Goal: Information Seeking & Learning: Learn about a topic

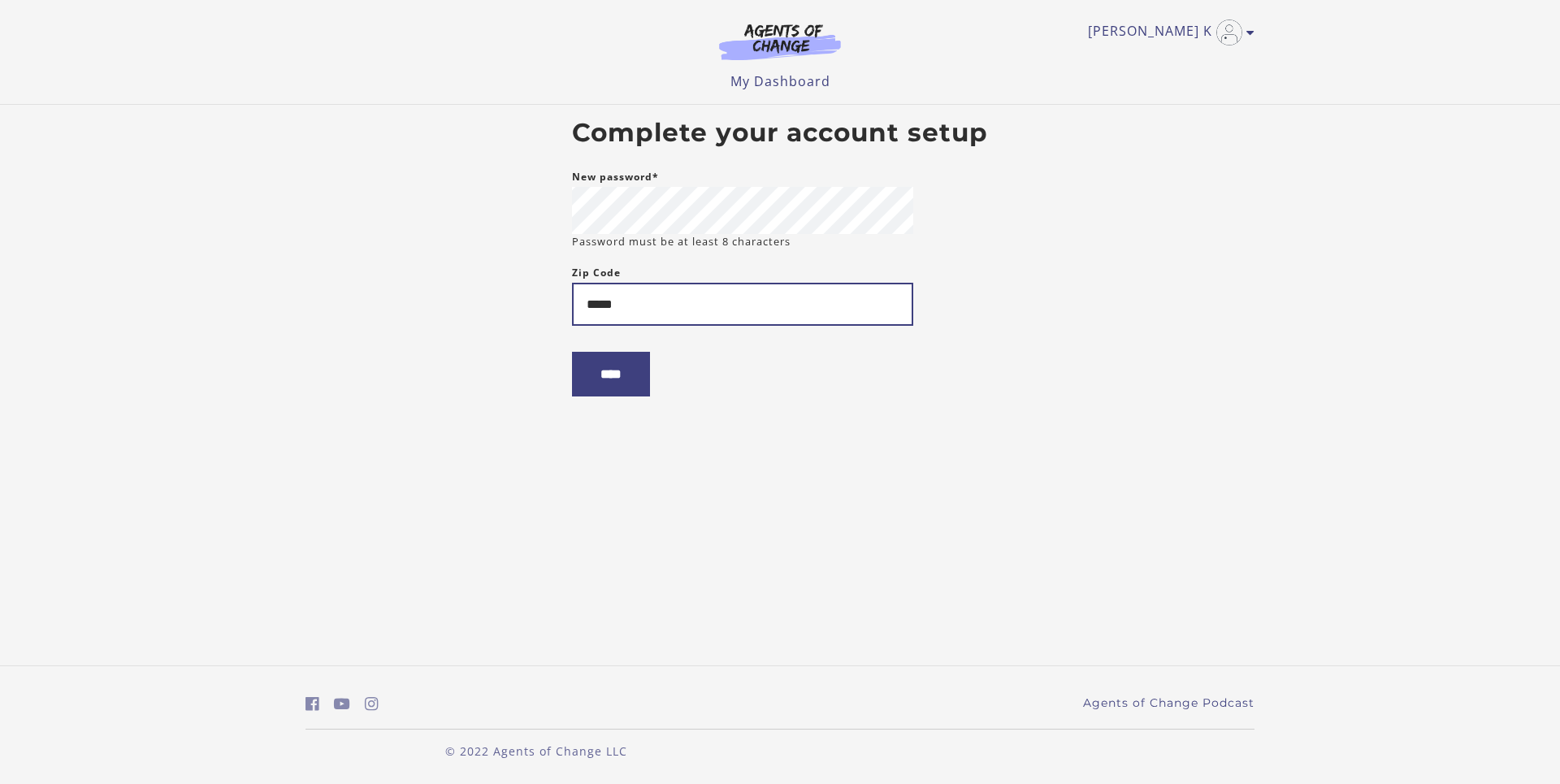
type input "*****"
click at [587, 340] on form "New password* Password must be at least 8 characters Zip Code ***** ****" at bounding box center [742, 294] width 341 height 254
click at [603, 395] on input "****" at bounding box center [611, 374] width 78 height 45
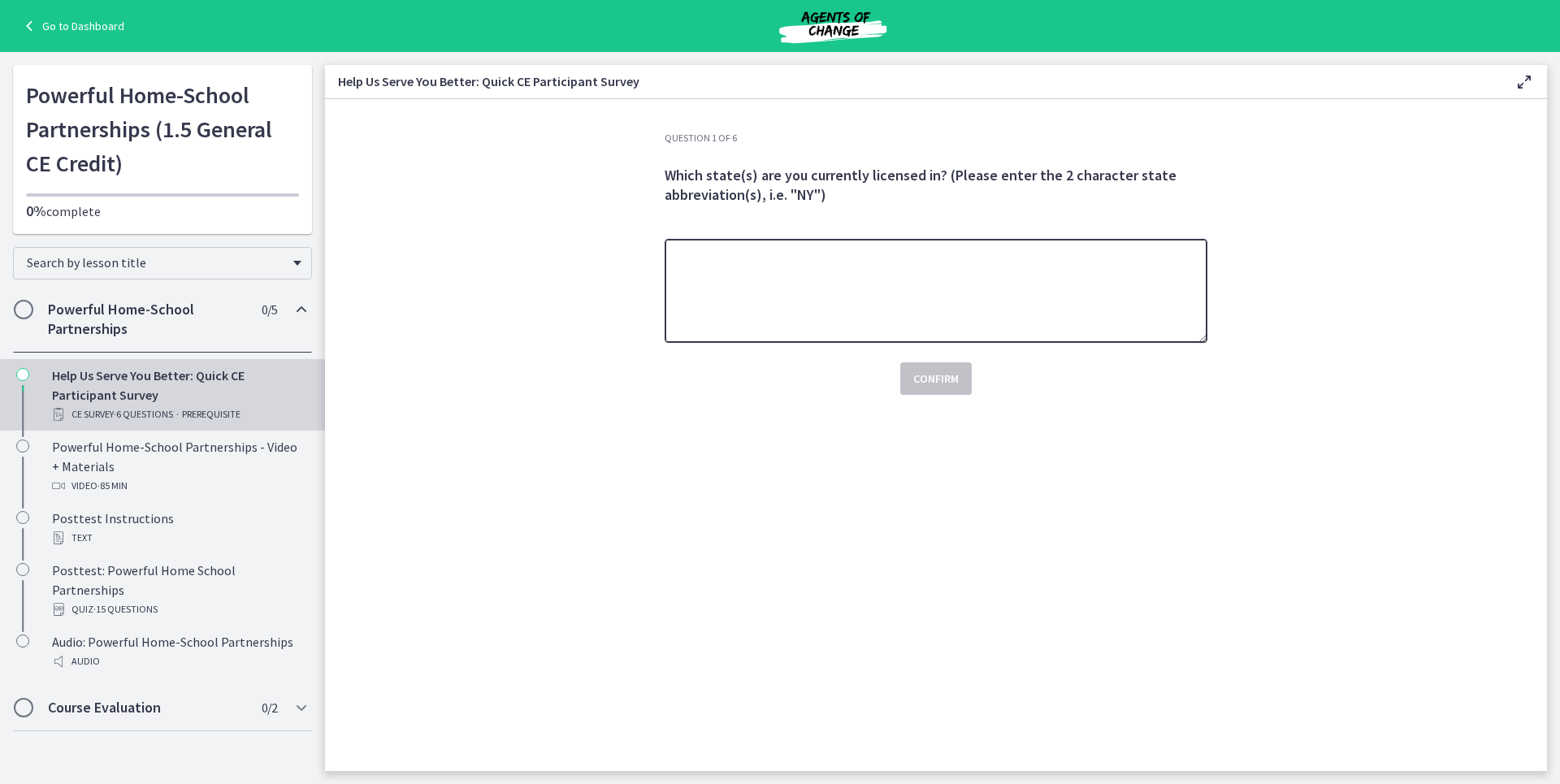
click at [873, 283] on textarea at bounding box center [936, 291] width 542 height 104
type textarea "***"
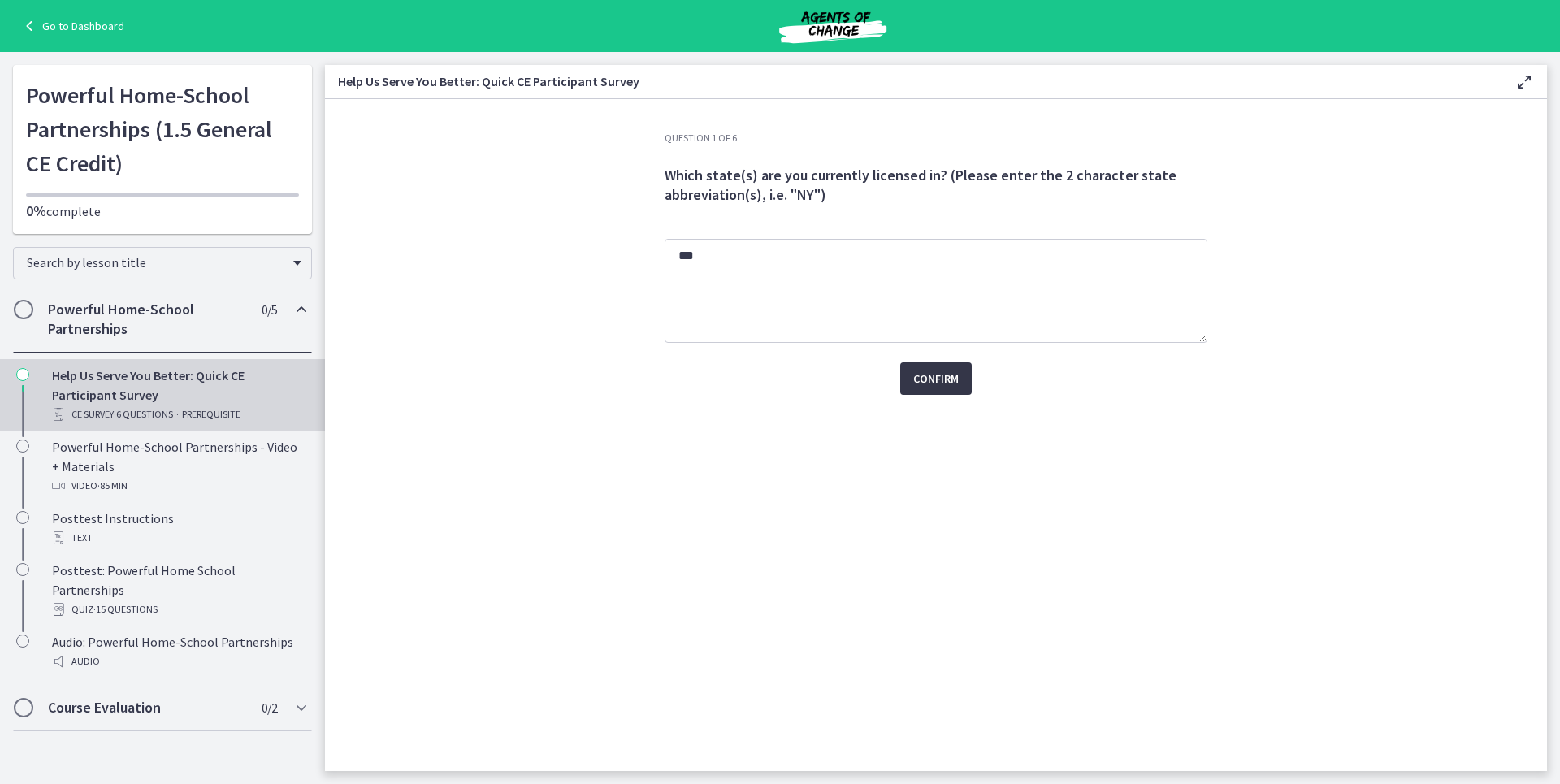
click at [925, 390] on button "Confirm" at bounding box center [935, 379] width 72 height 33
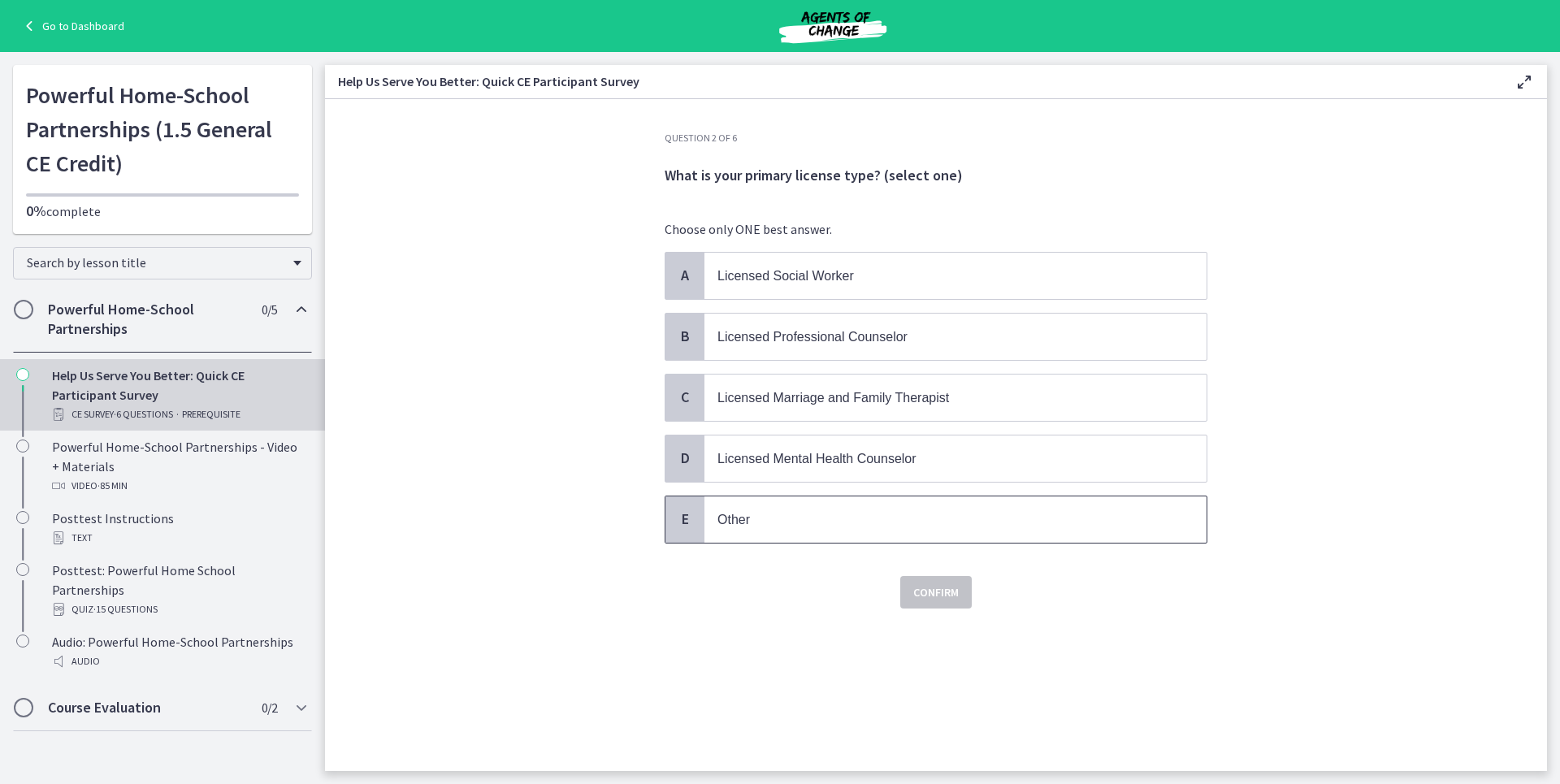
click at [817, 531] on span "Other" at bounding box center [955, 520] width 502 height 47
click at [952, 599] on span "Confirm" at bounding box center [935, 592] width 46 height 20
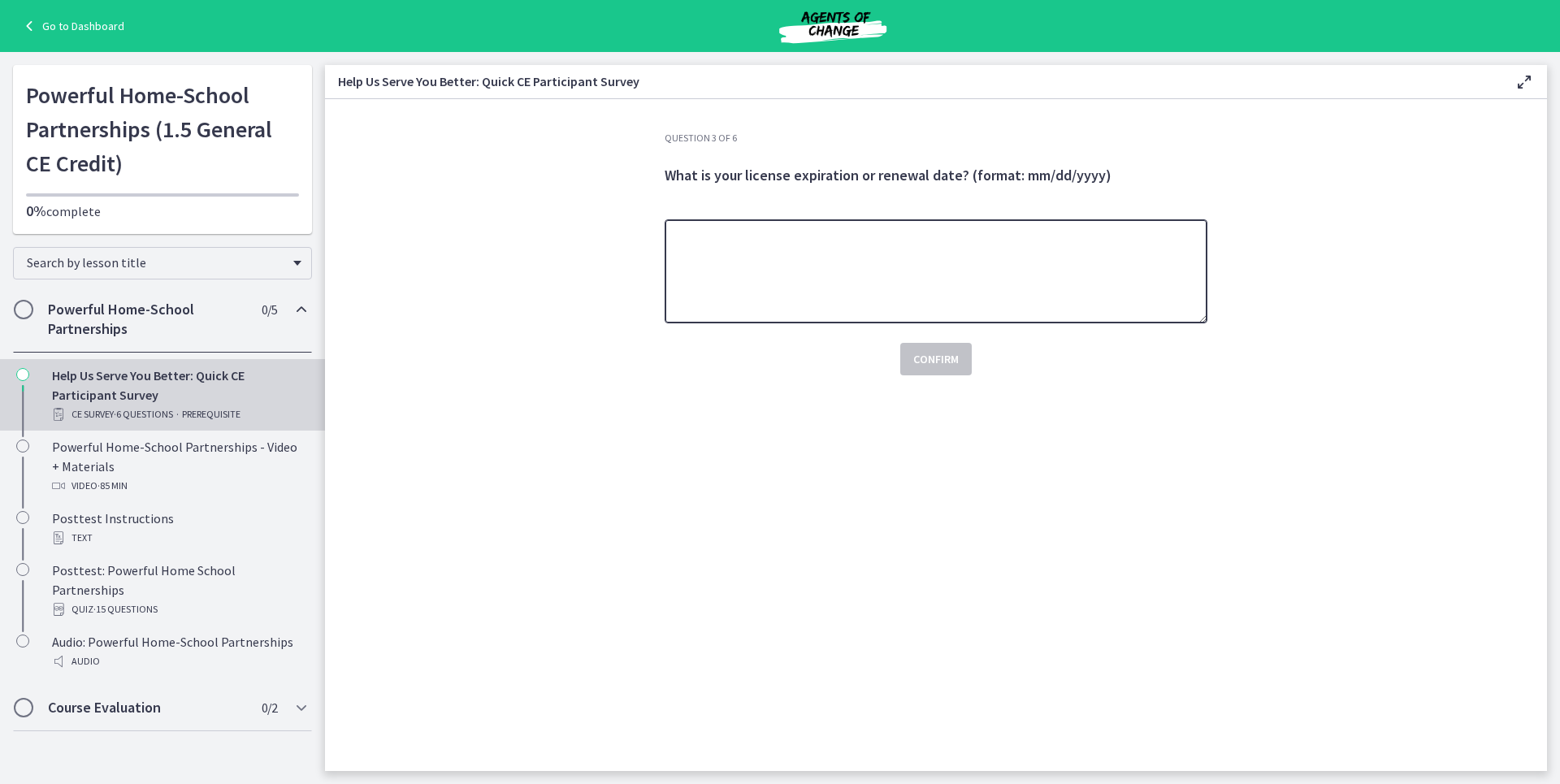
click at [919, 272] on textarea at bounding box center [936, 271] width 542 height 104
type textarea "***"
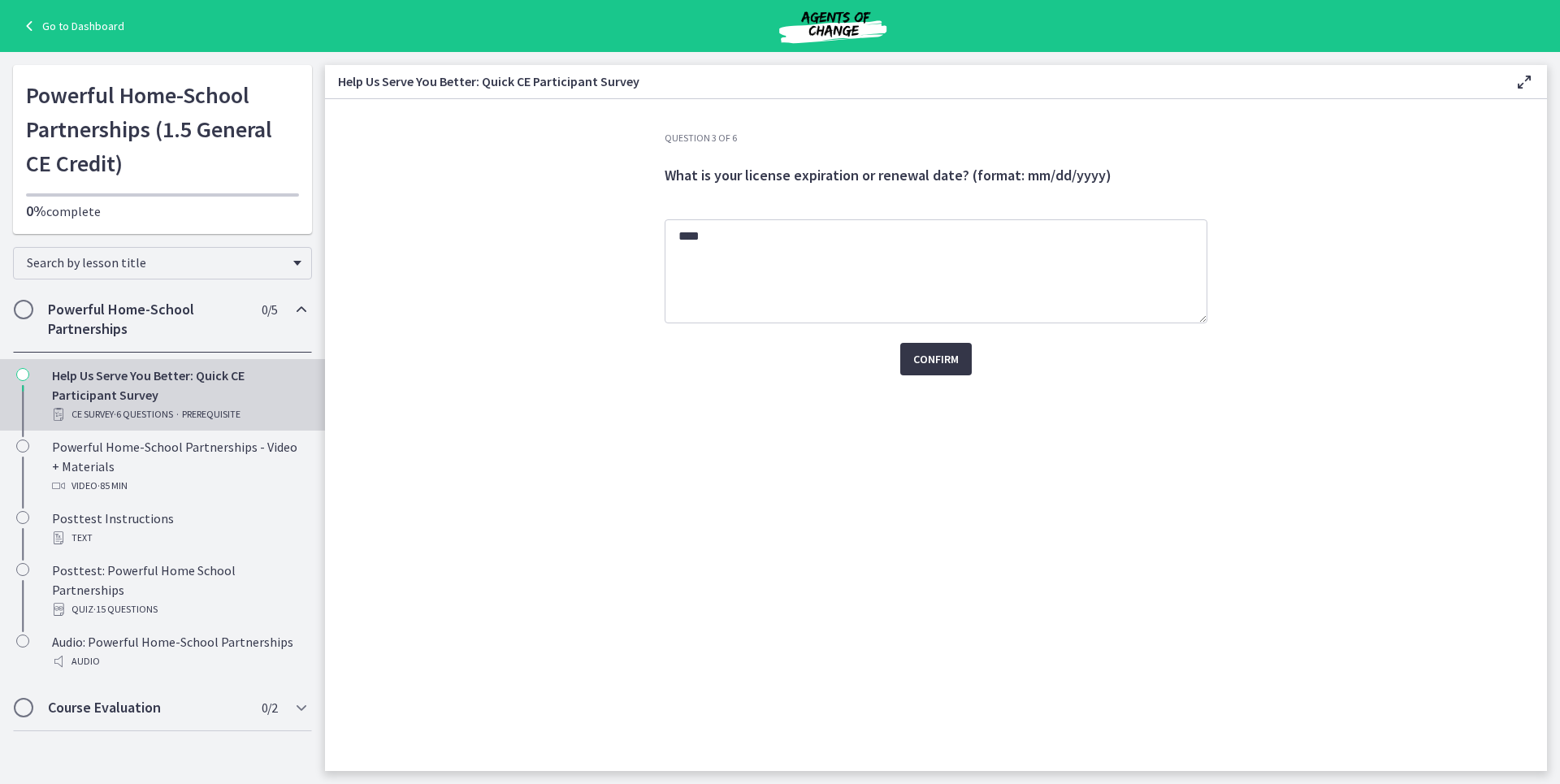
click at [926, 365] on span "Confirm" at bounding box center [935, 359] width 46 height 20
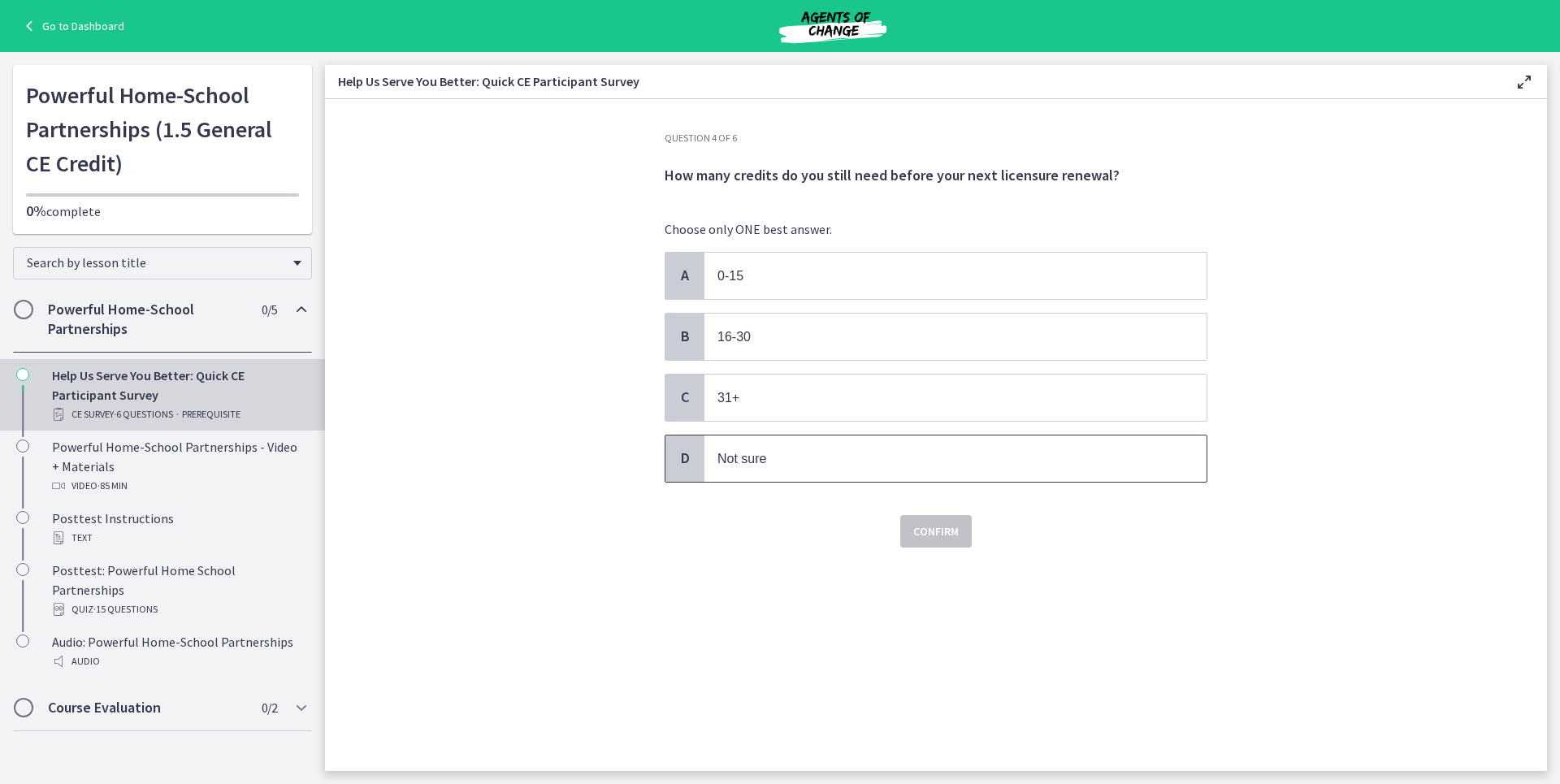
click at [770, 461] on p "Not sure" at bounding box center [940, 458] width 444 height 21
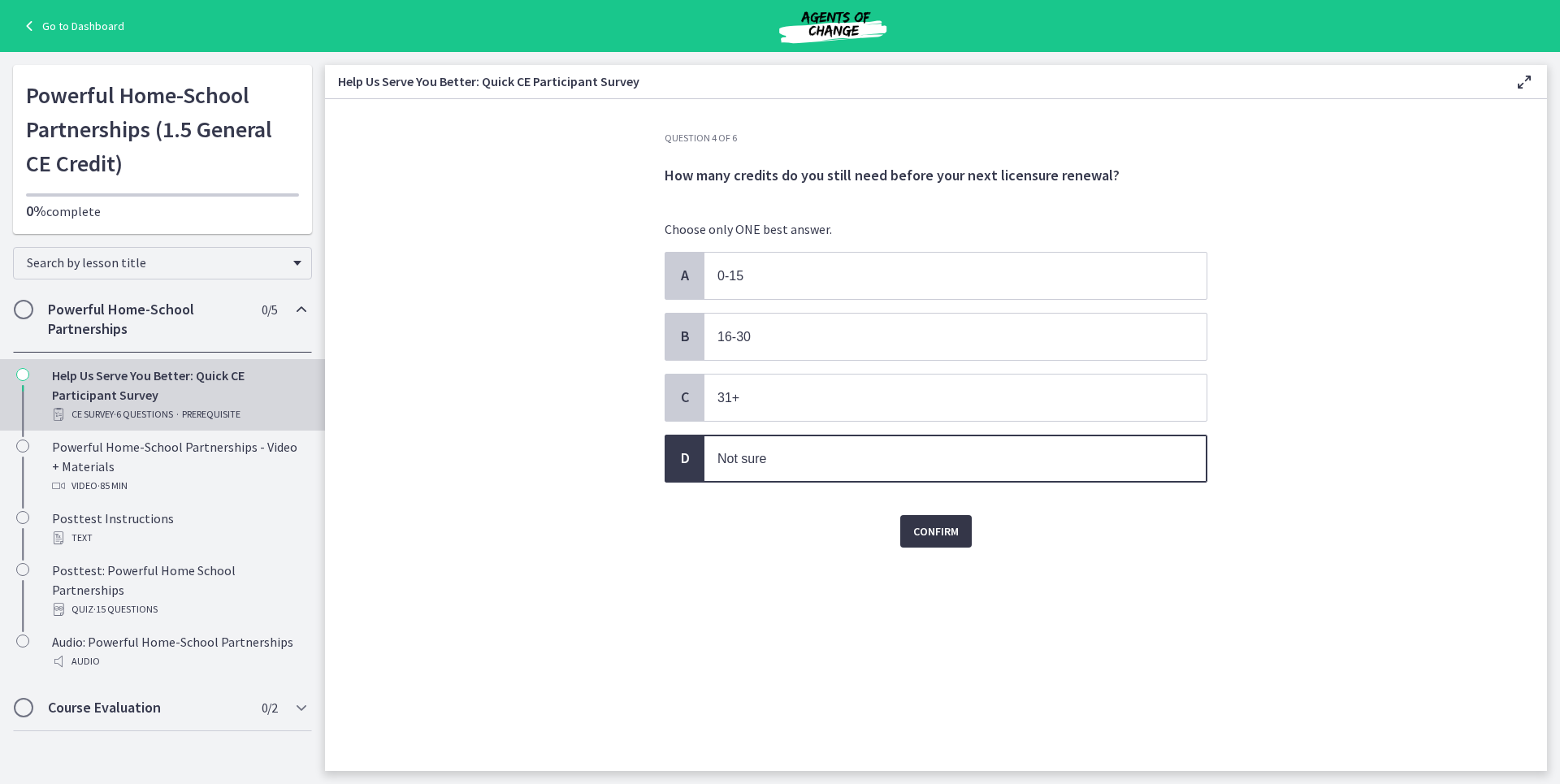
click at [929, 526] on span "Confirm" at bounding box center [935, 531] width 46 height 20
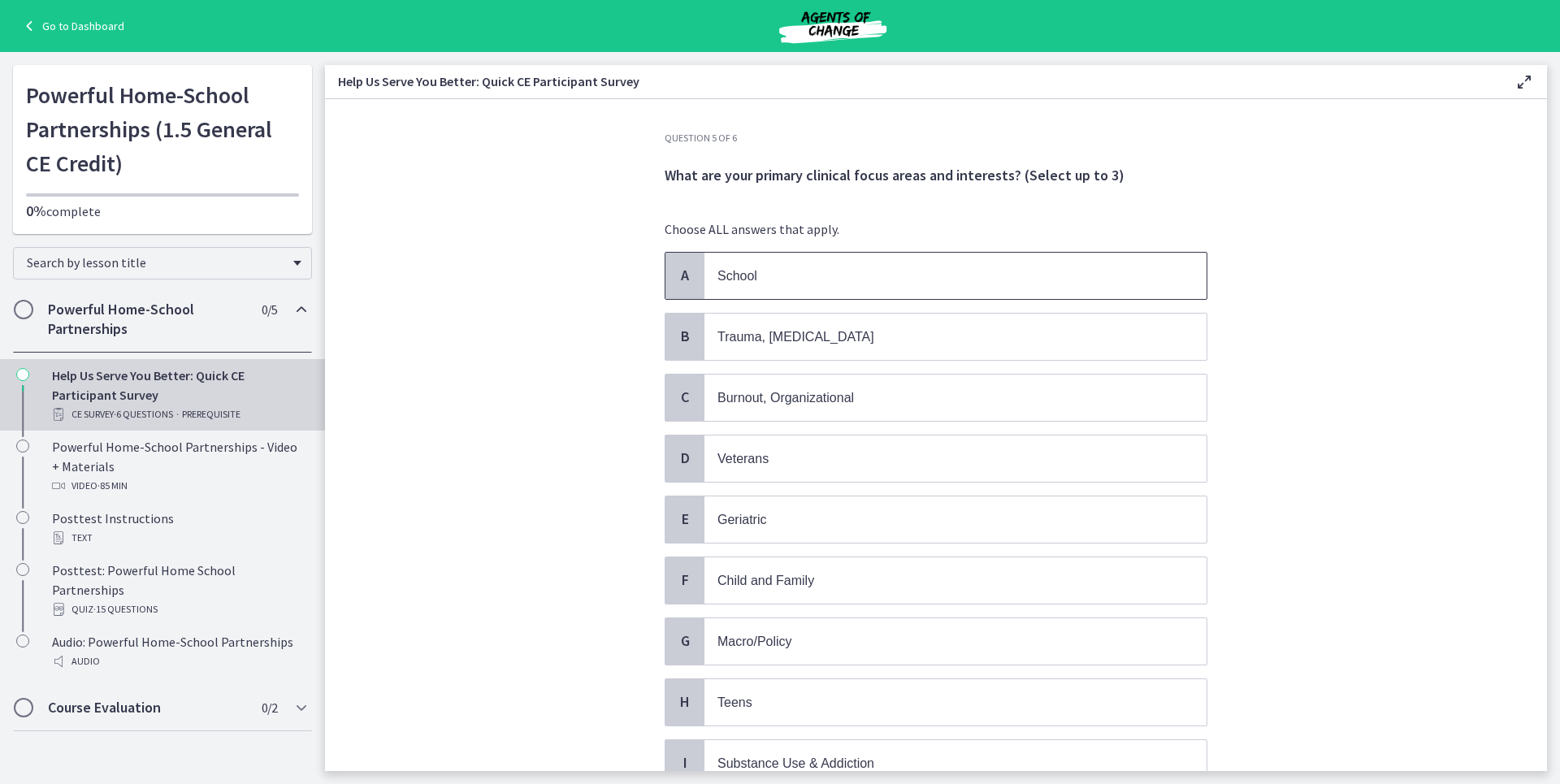
click at [1063, 280] on p "School" at bounding box center [940, 276] width 444 height 21
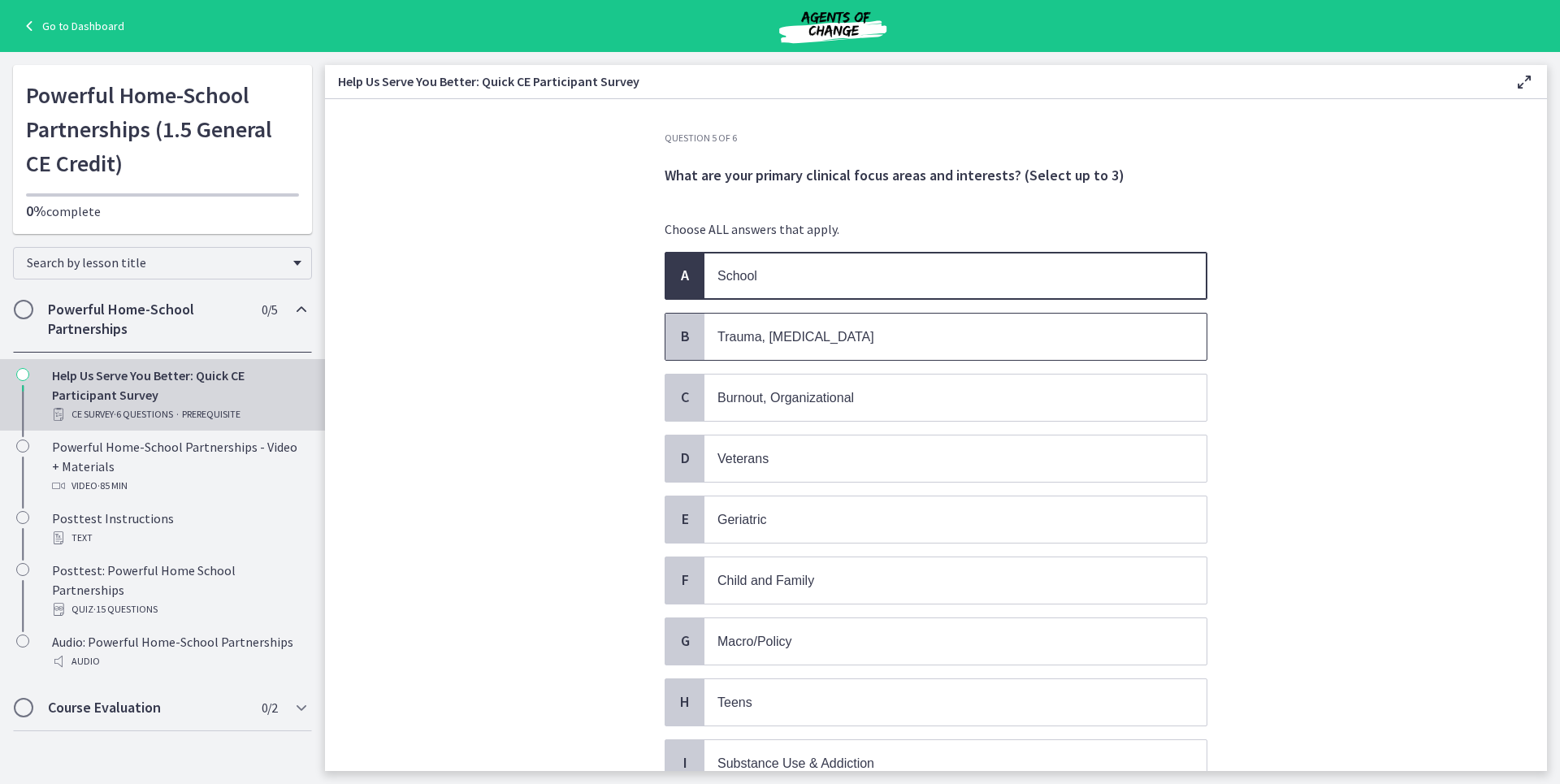
drag, startPoint x: 976, startPoint y: 326, endPoint x: 940, endPoint y: 364, distance: 52.3
click at [974, 326] on span "Trauma, [MEDICAL_DATA]" at bounding box center [955, 337] width 502 height 47
drag, startPoint x: 940, startPoint y: 381, endPoint x: 899, endPoint y: 414, distance: 52.6
click at [940, 382] on span "Burnout, Organizational" at bounding box center [955, 398] width 502 height 47
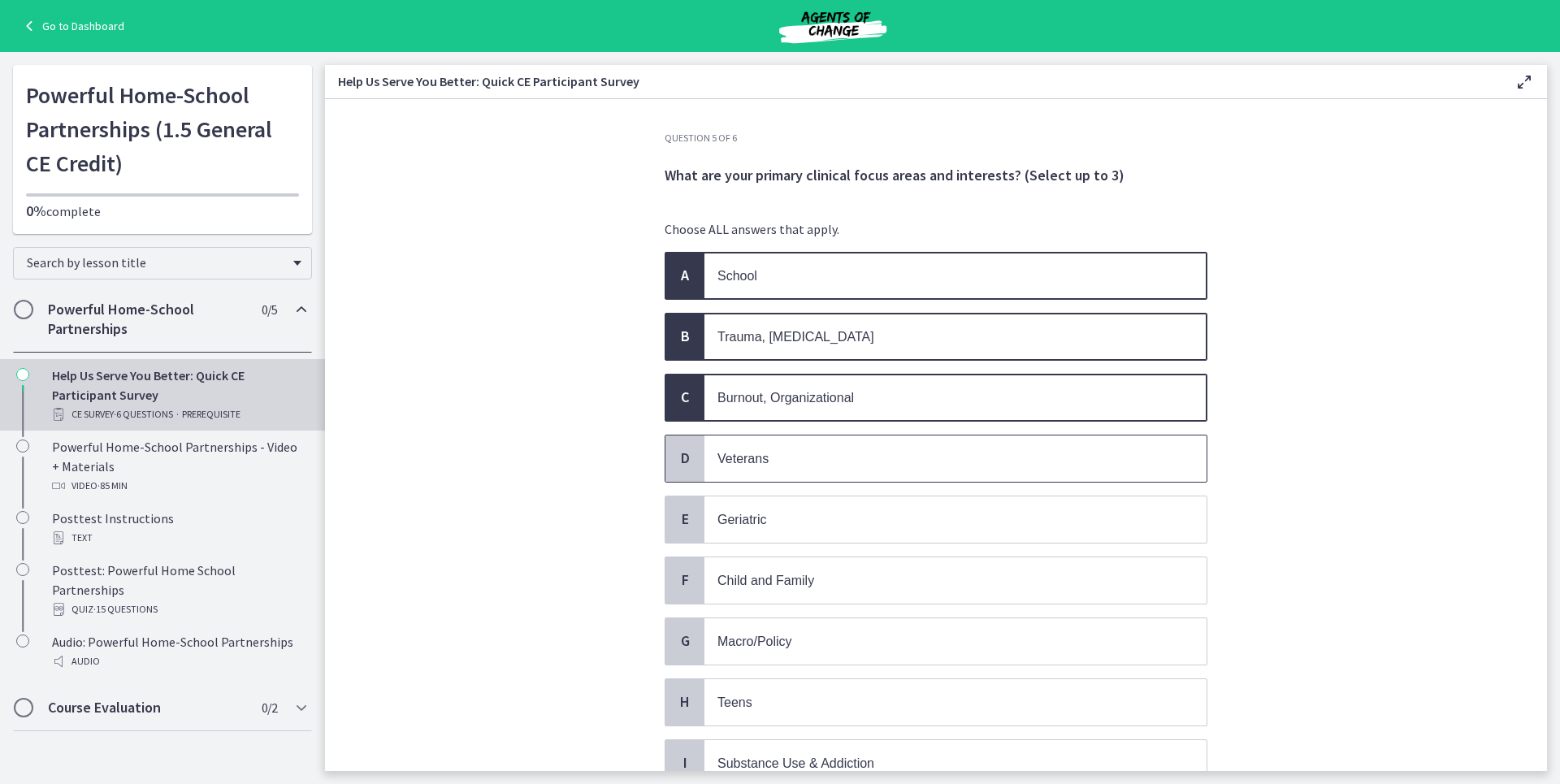
click at [863, 458] on p "Veterans" at bounding box center [940, 458] width 444 height 21
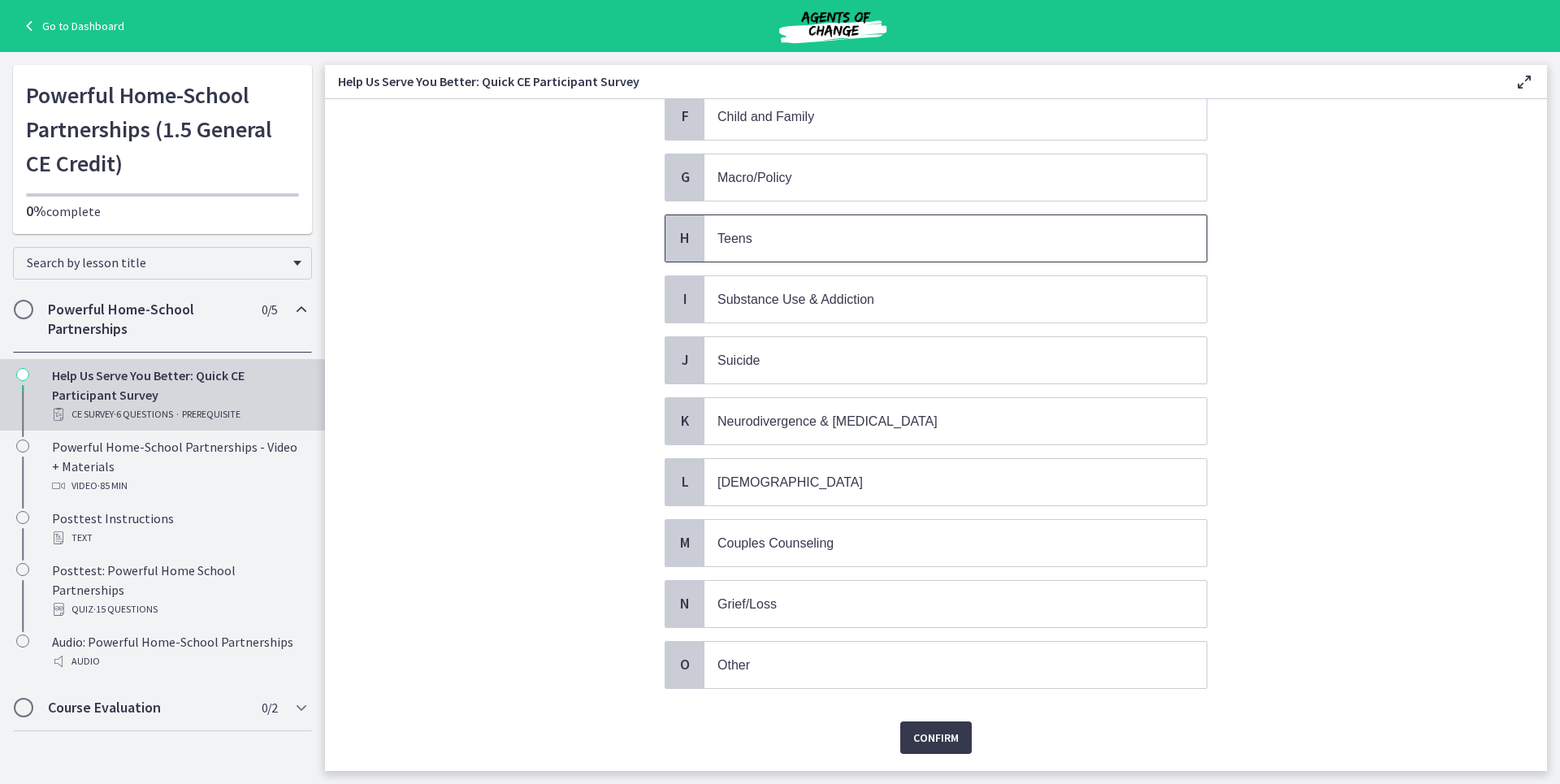
scroll to position [487, 0]
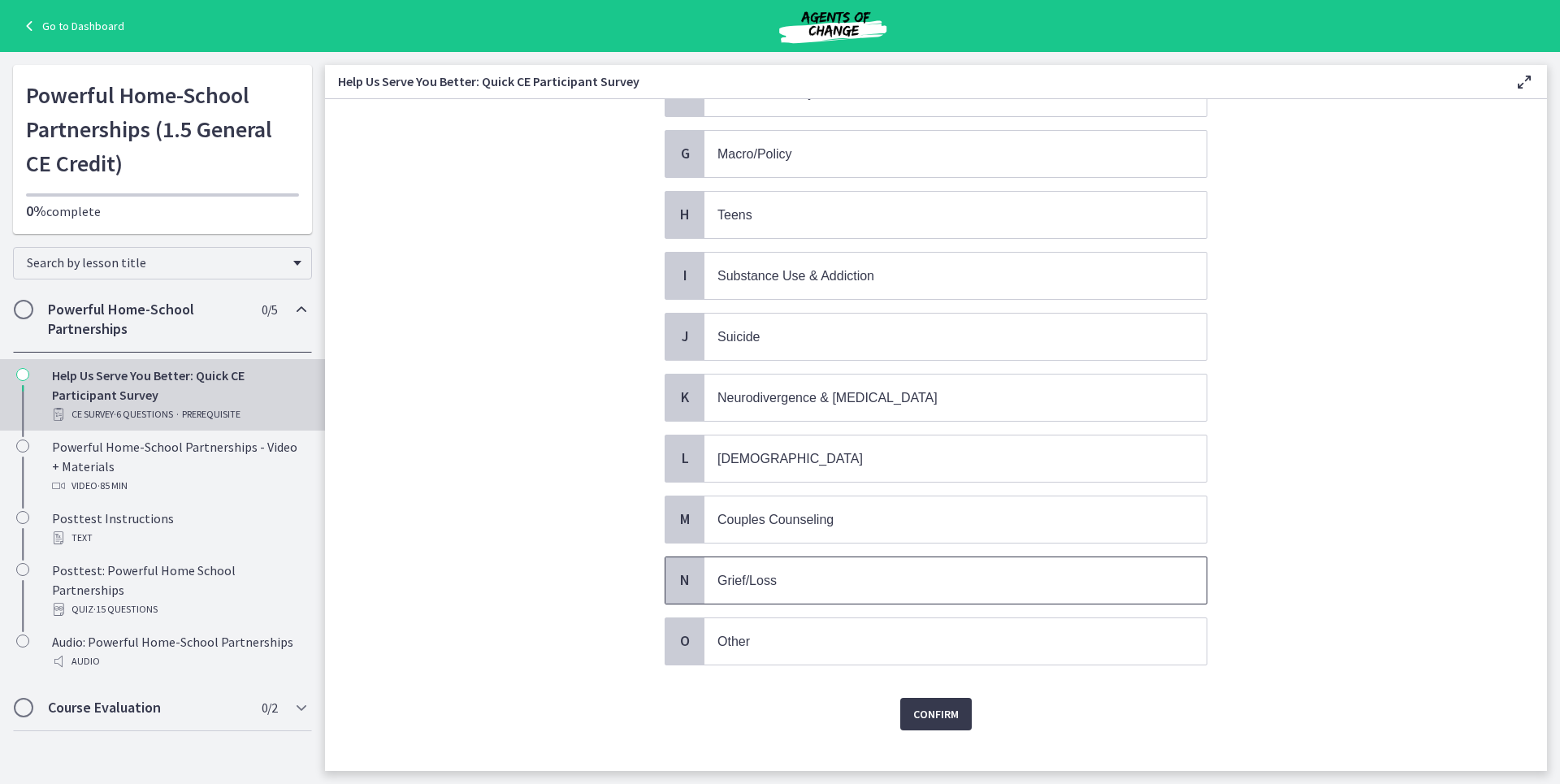
click at [783, 584] on p "Grief/Loss" at bounding box center [940, 580] width 444 height 21
click at [930, 723] on span "Confirm" at bounding box center [935, 714] width 46 height 20
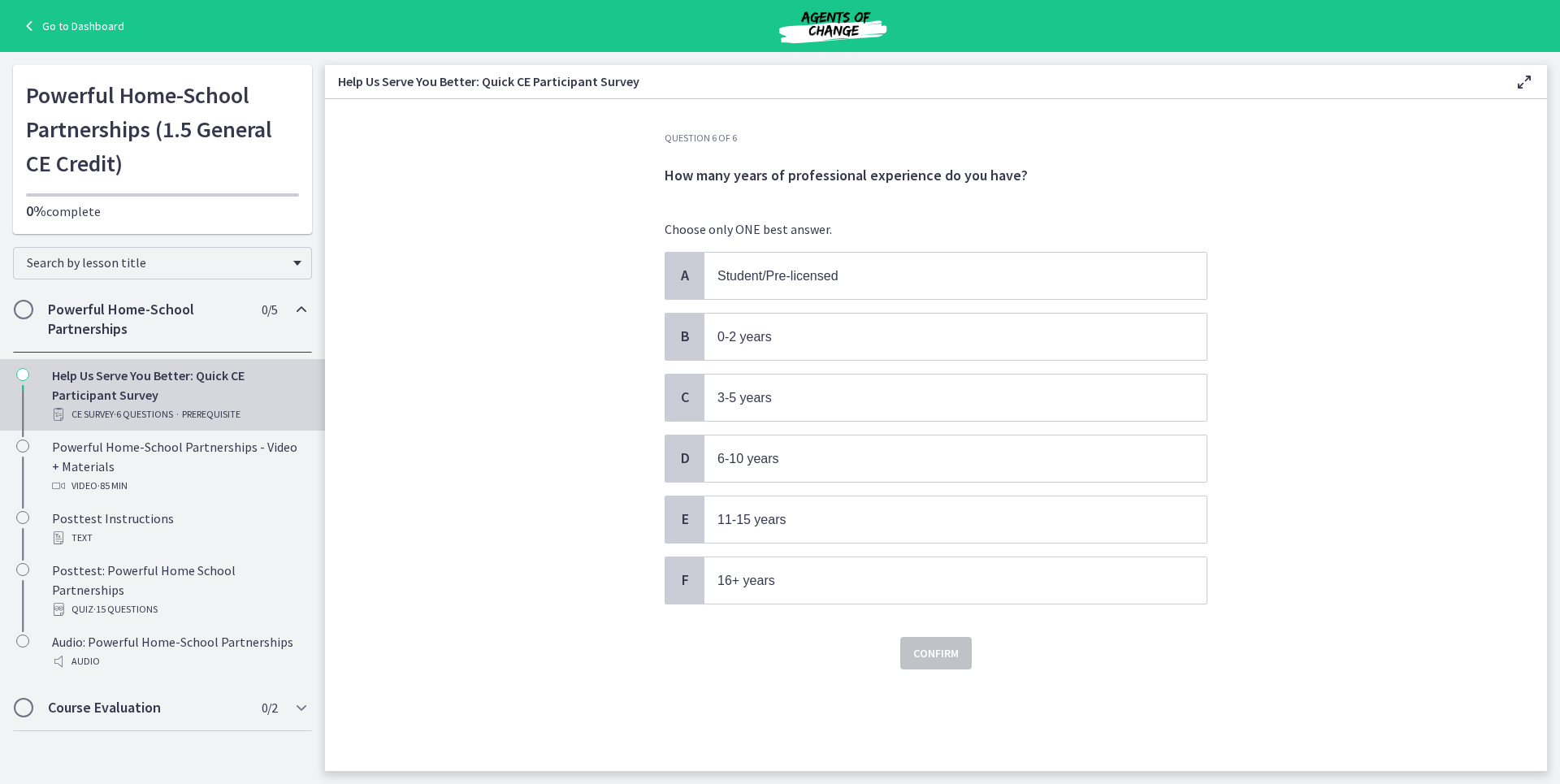
scroll to position [0, 0]
click at [842, 341] on p "0-2 years" at bounding box center [940, 337] width 444 height 21
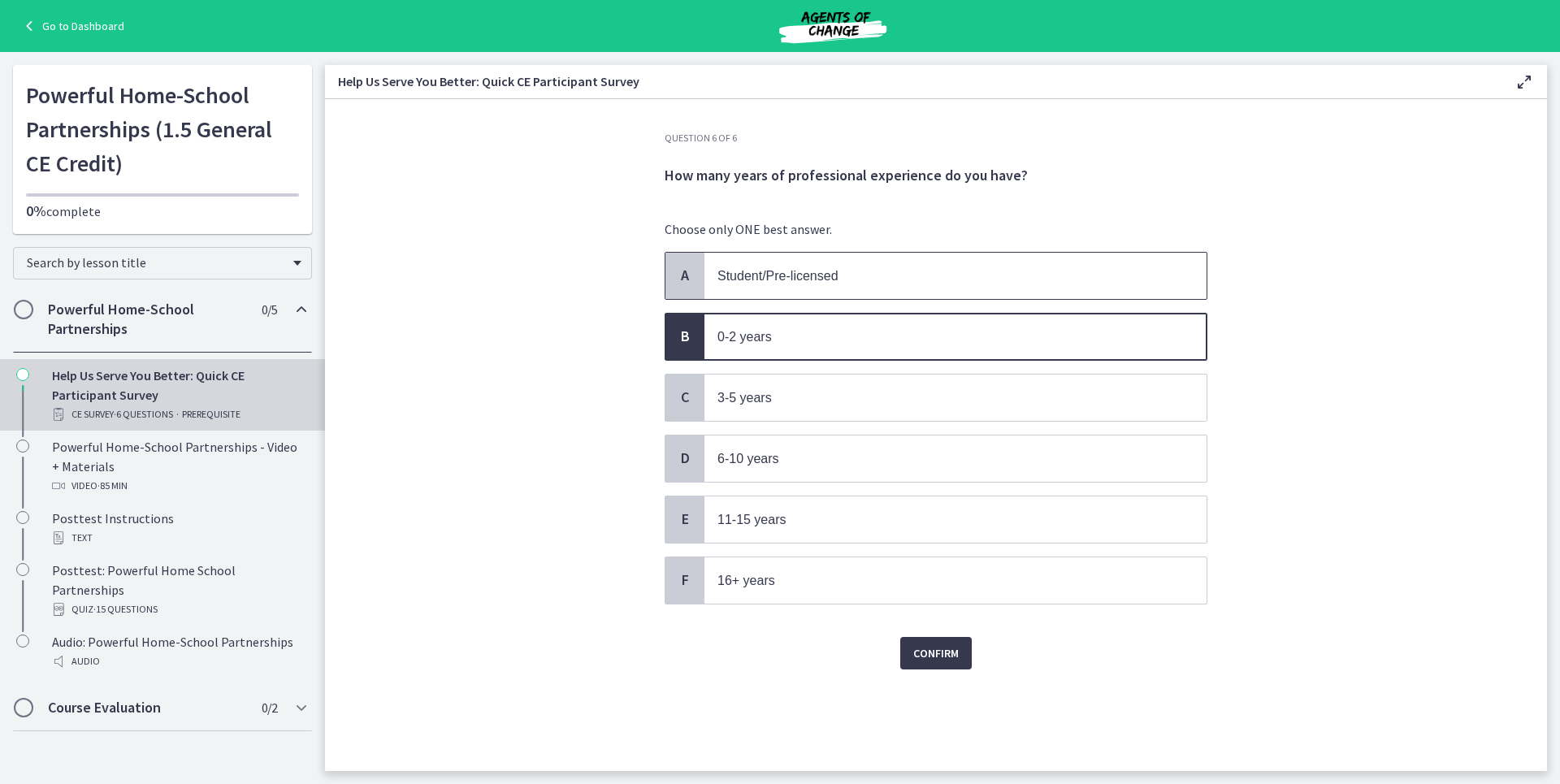
click at [788, 255] on span "Student/Pre-licensed" at bounding box center [955, 276] width 502 height 47
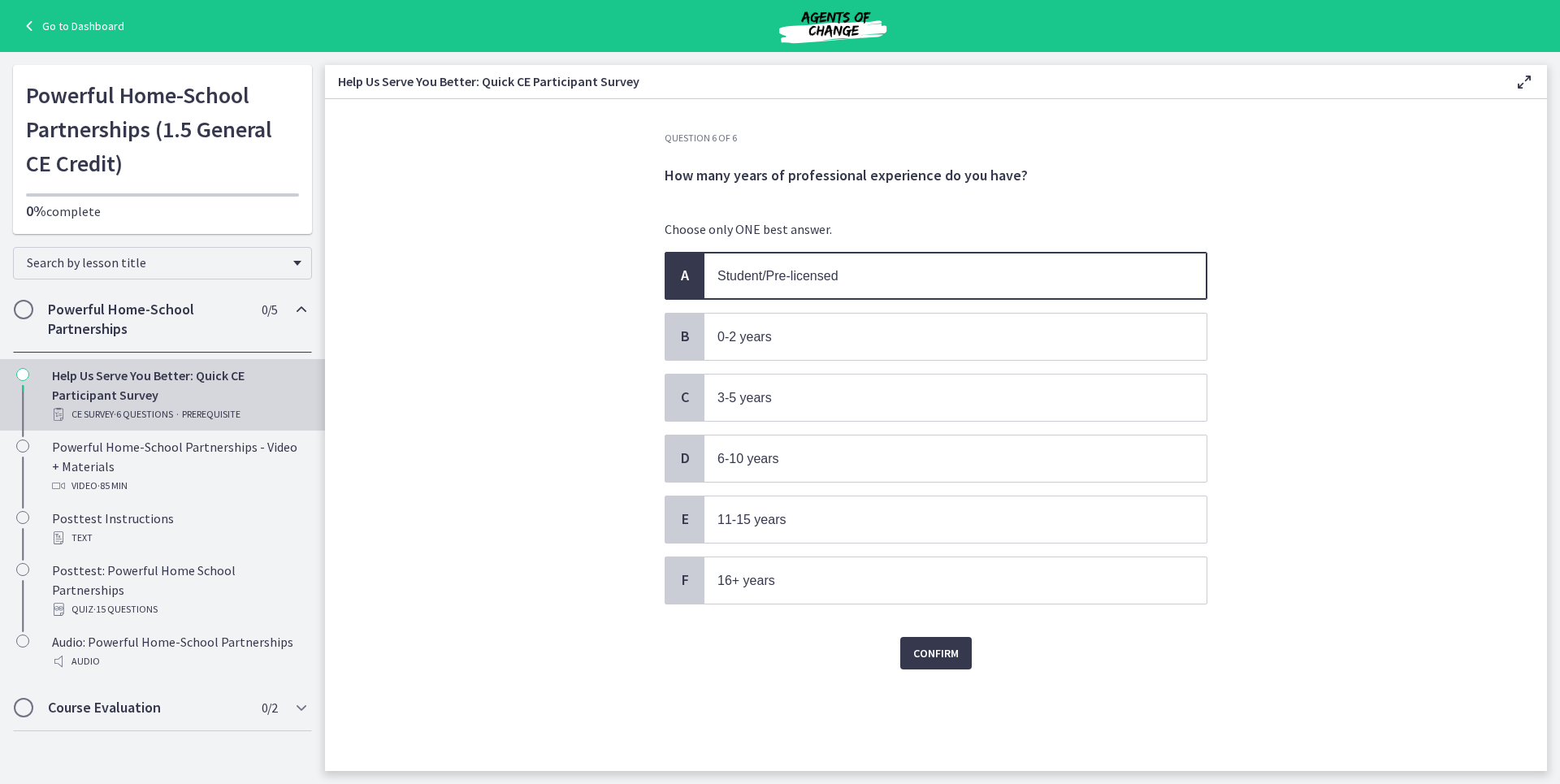
click at [934, 670] on div "Question 6 of 6 How many years of professional experience do you have? Choose o…" at bounding box center [936, 451] width 569 height 639
click at [932, 651] on span "Confirm" at bounding box center [935, 653] width 46 height 20
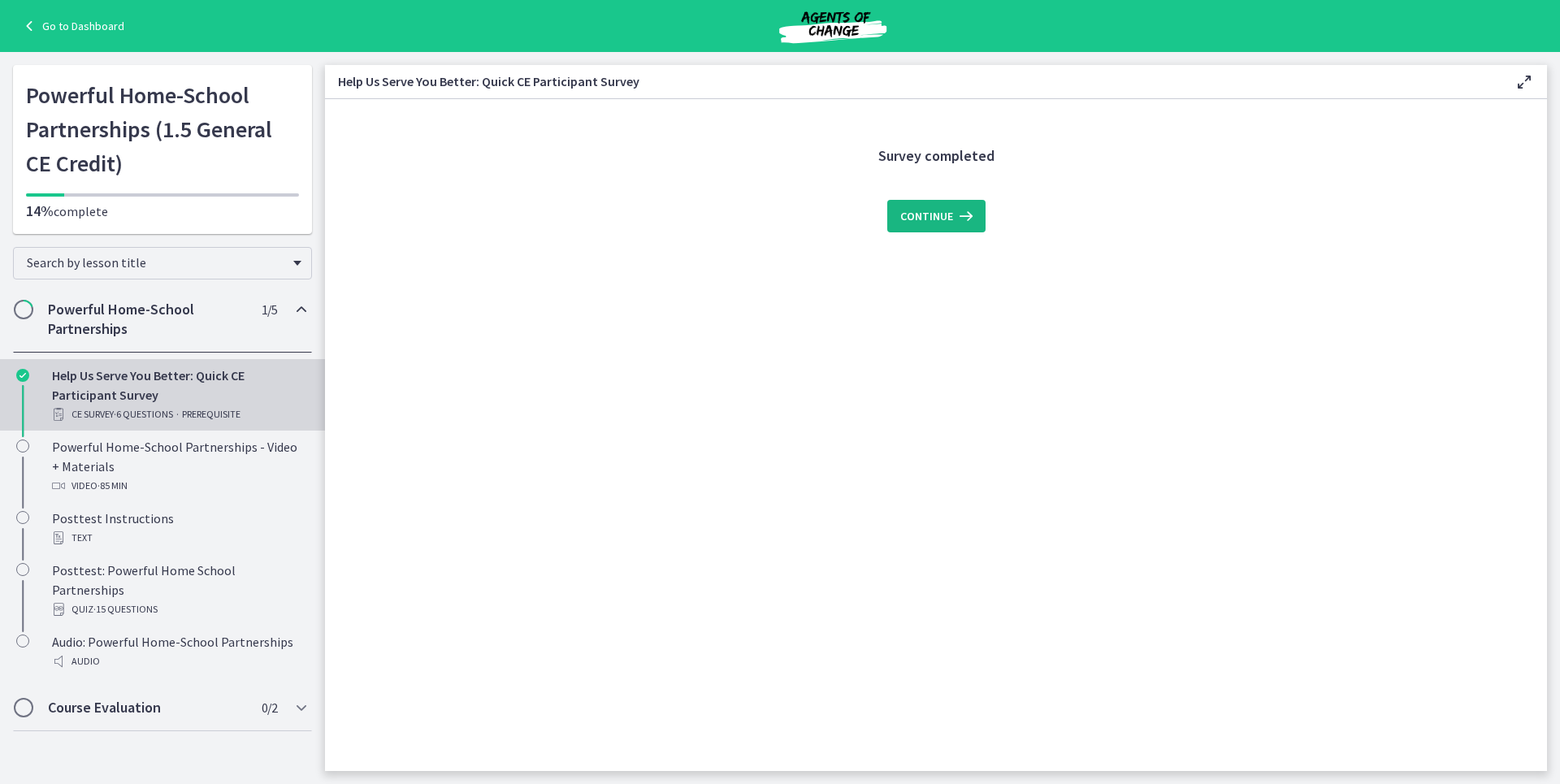
click at [943, 223] on span "Continue" at bounding box center [926, 216] width 53 height 20
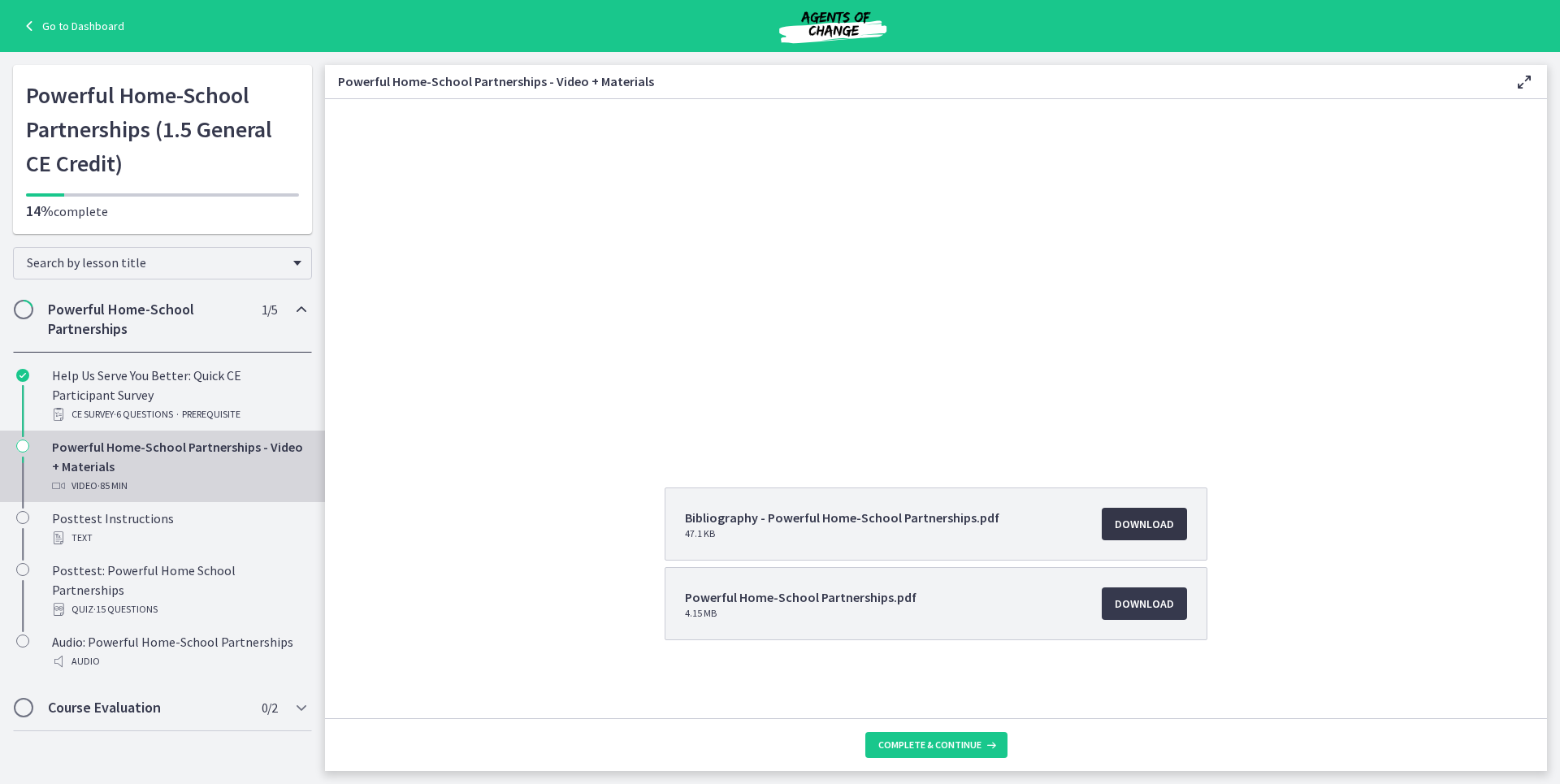
click at [1150, 523] on span "Download Opens in a new window" at bounding box center [1145, 524] width 60 height 20
click at [1115, 611] on span "Download Opens in a new window" at bounding box center [1145, 604] width 60 height 20
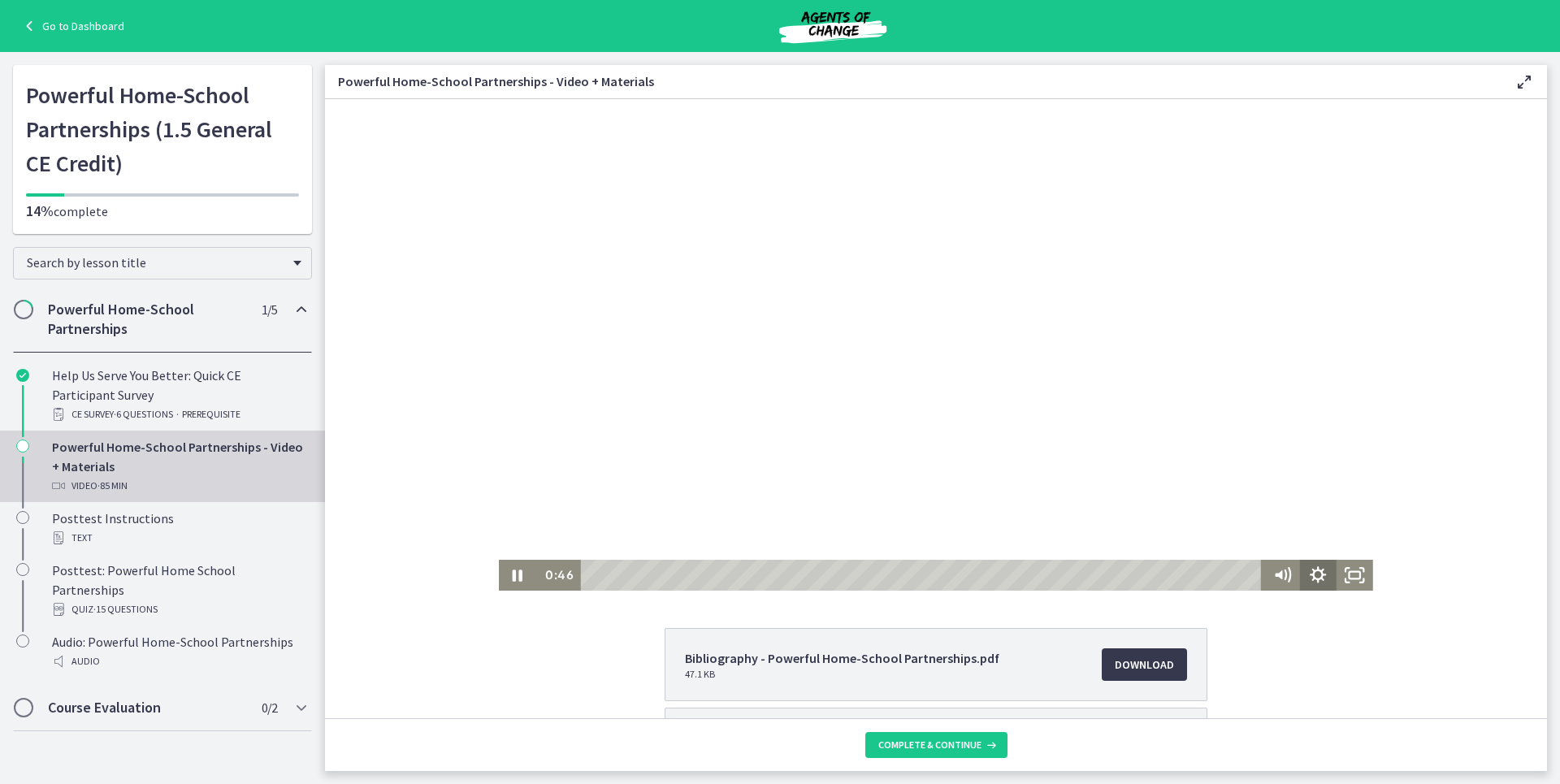
click at [1322, 578] on icon "Show settings menu" at bounding box center [1318, 575] width 36 height 31
click at [1437, 532] on div "Click for sound @keyframes VOLUME_SMALL_WAVE_FLASH { 0% { opacity: 0; } 33% { o…" at bounding box center [935, 345] width 1222 height 491
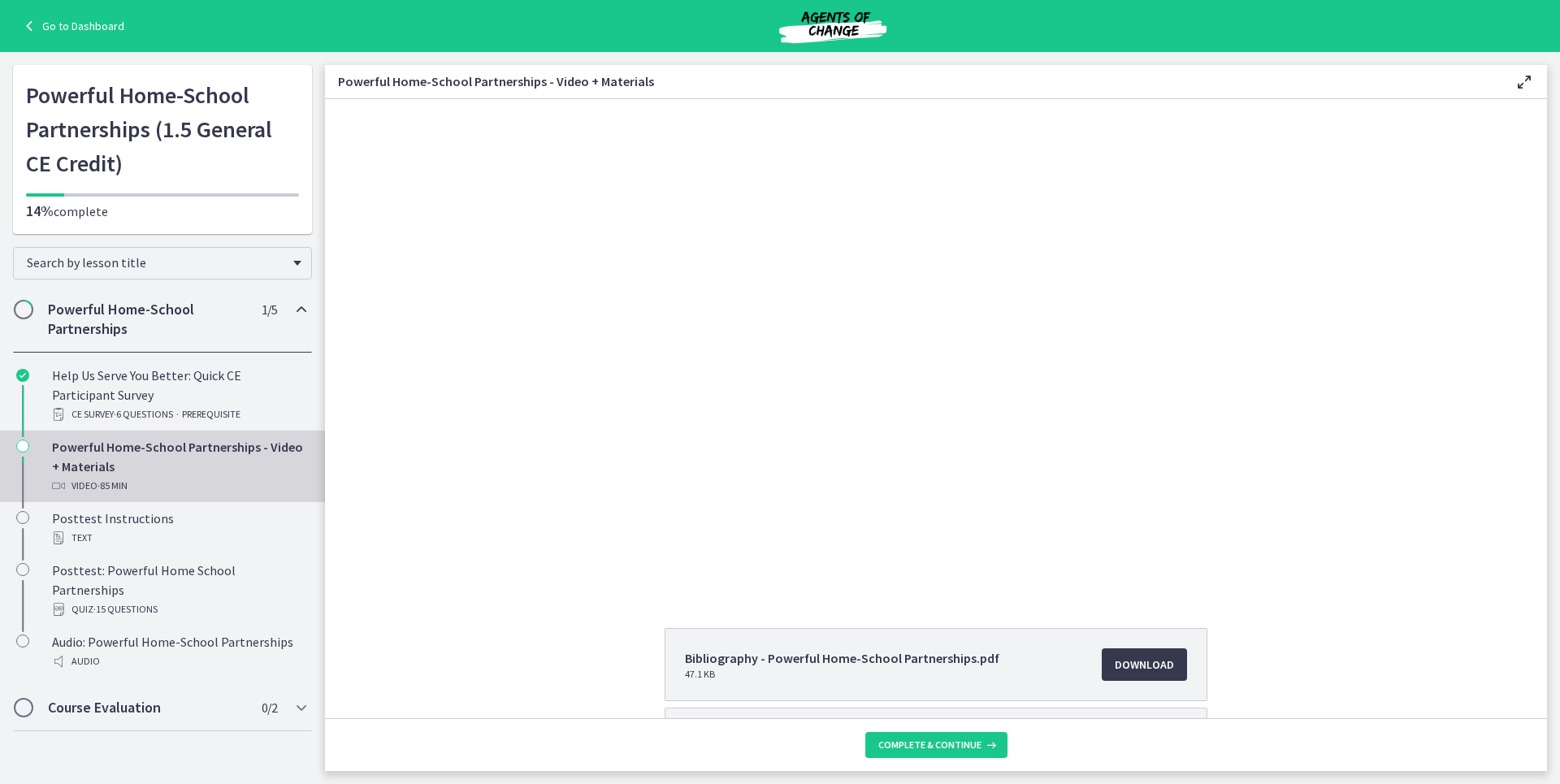
click at [1489, 479] on div "Click for sound @keyframes VOLUME_SMALL_WAVE_FLASH { 0% { opacity: 0; } 33% { o…" at bounding box center [935, 345] width 1222 height 491
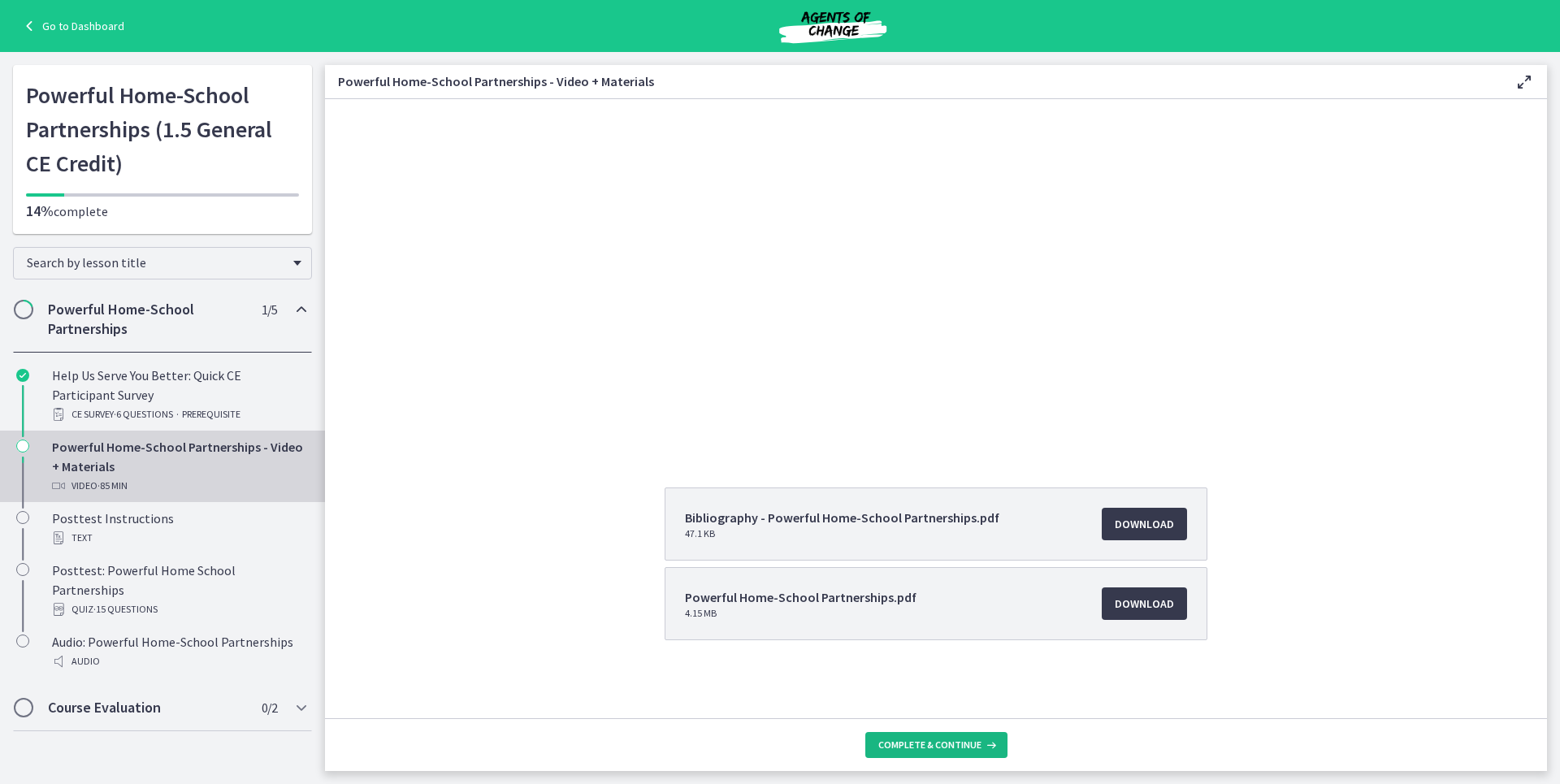
click at [957, 743] on span "Complete & continue" at bounding box center [929, 744] width 103 height 13
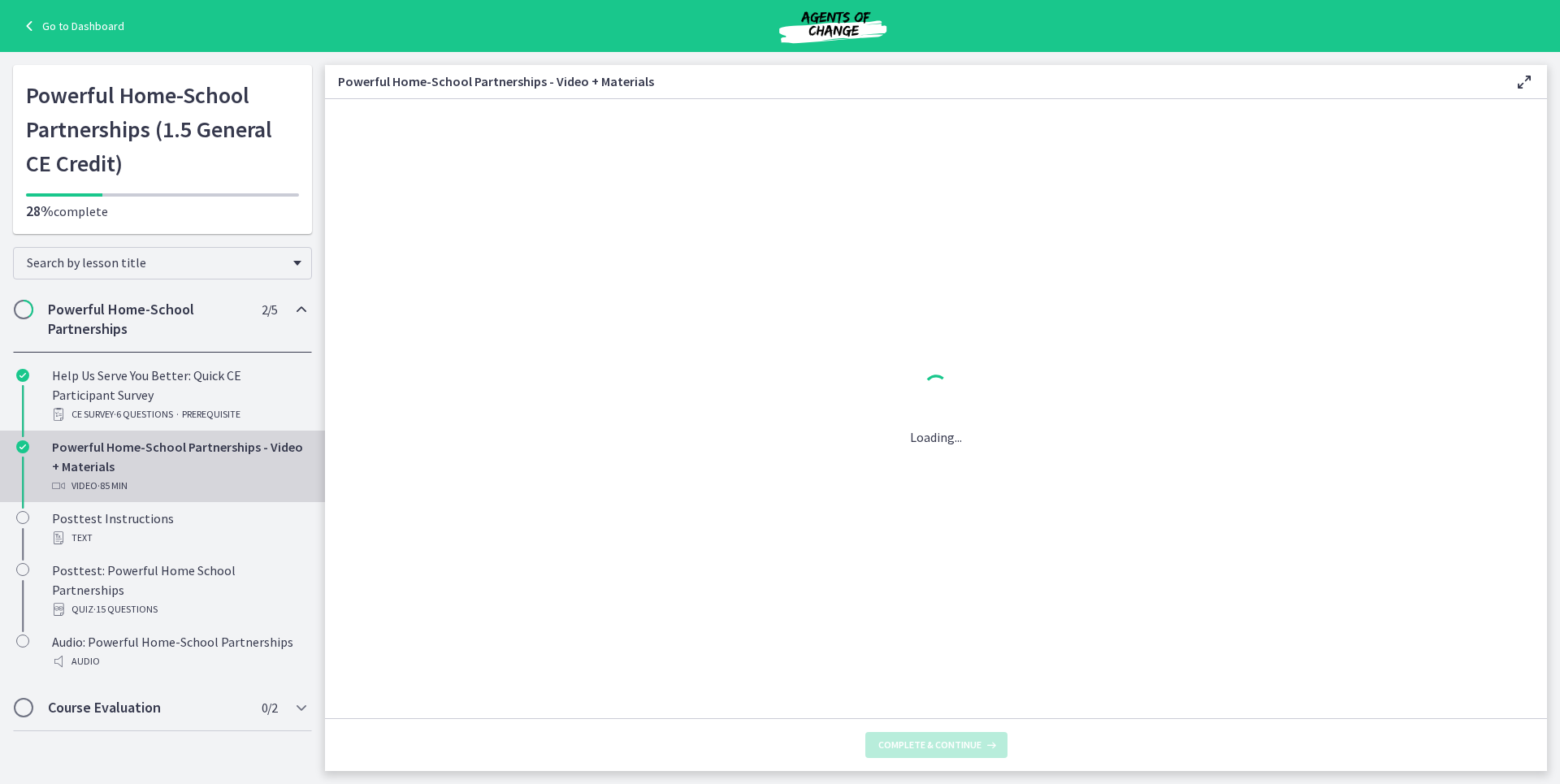
scroll to position [0, 0]
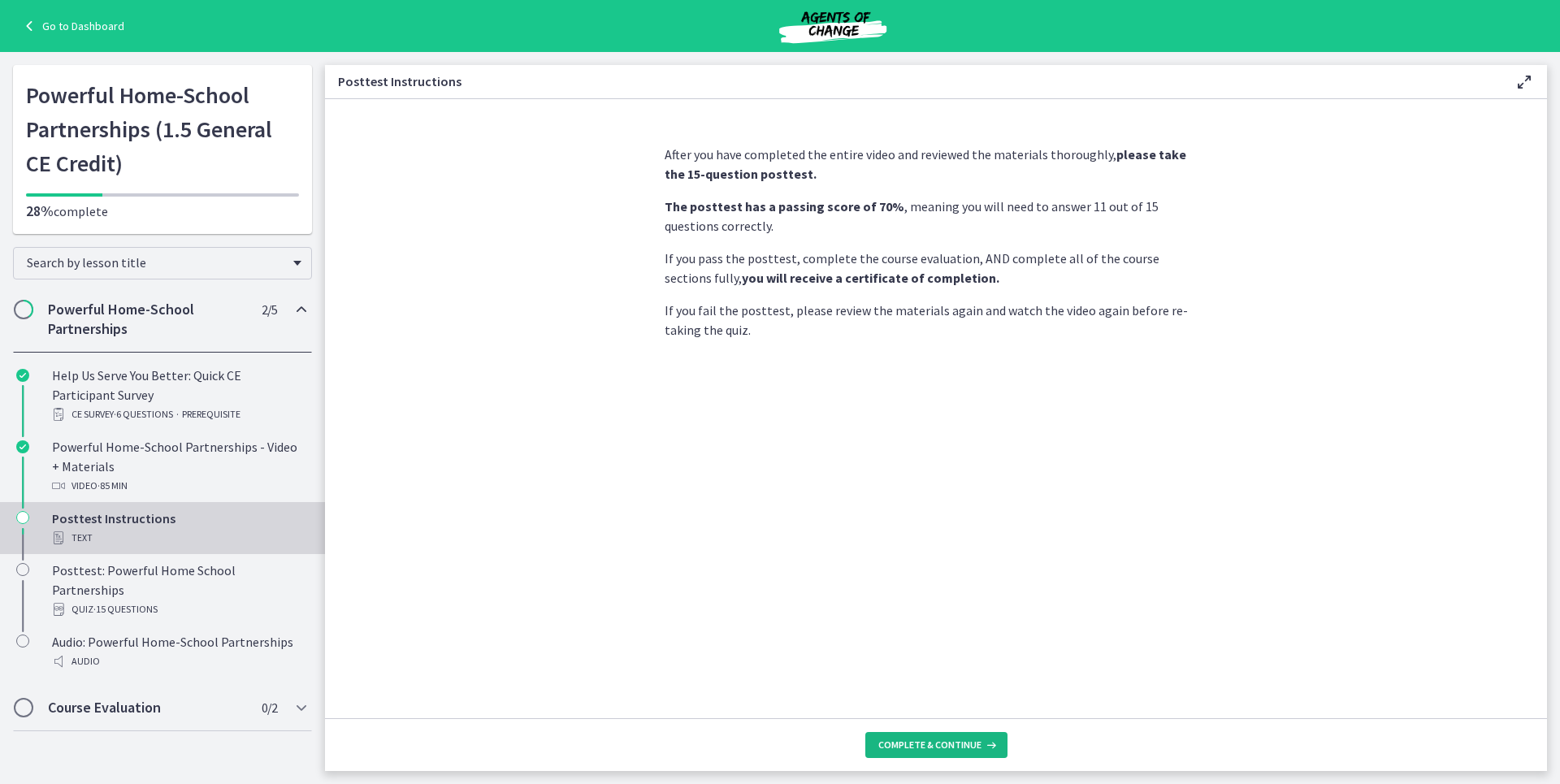
click at [919, 754] on button "Complete & continue" at bounding box center [936, 745] width 143 height 26
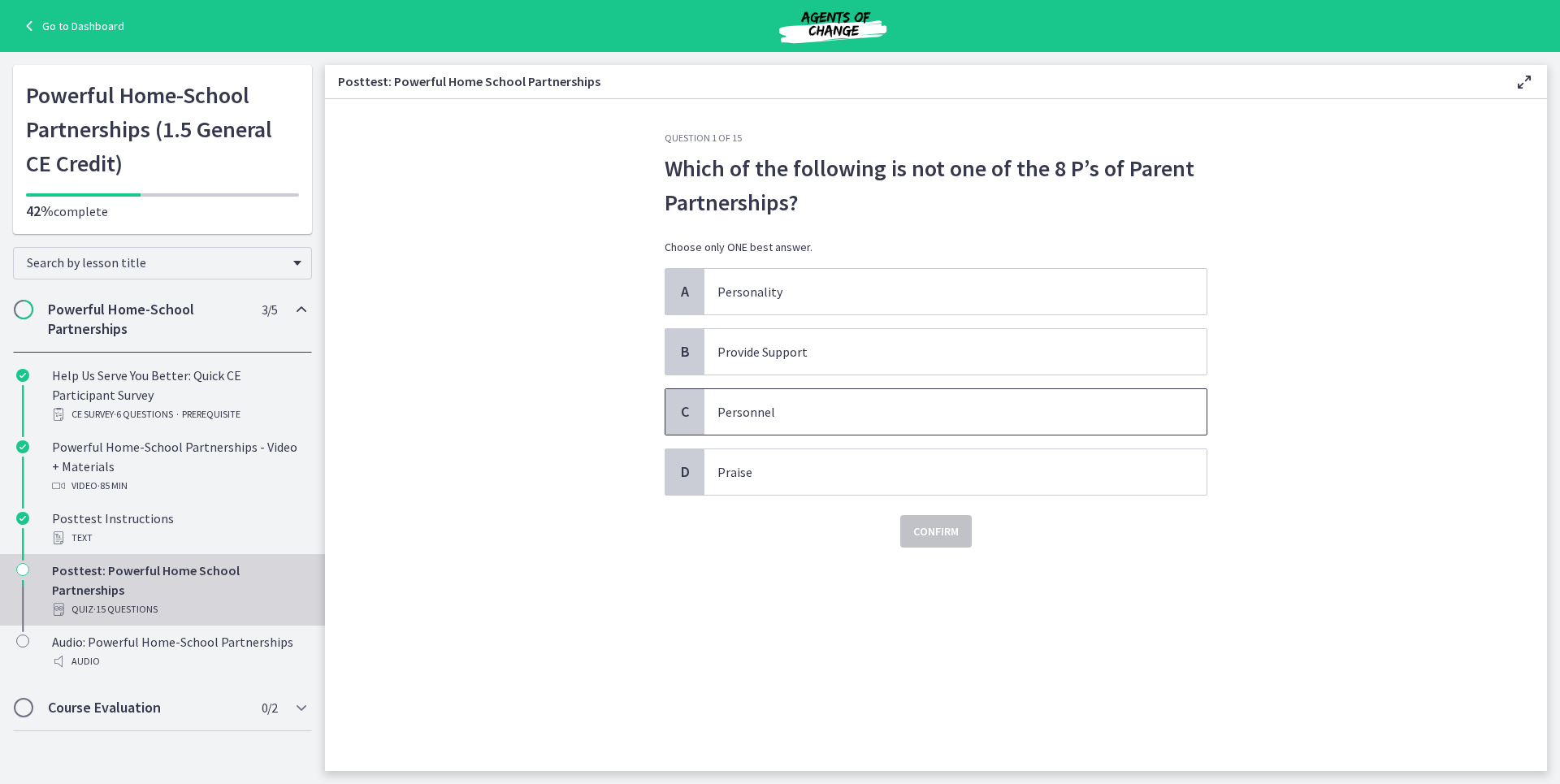
click at [732, 424] on span "Personnel" at bounding box center [955, 412] width 502 height 46
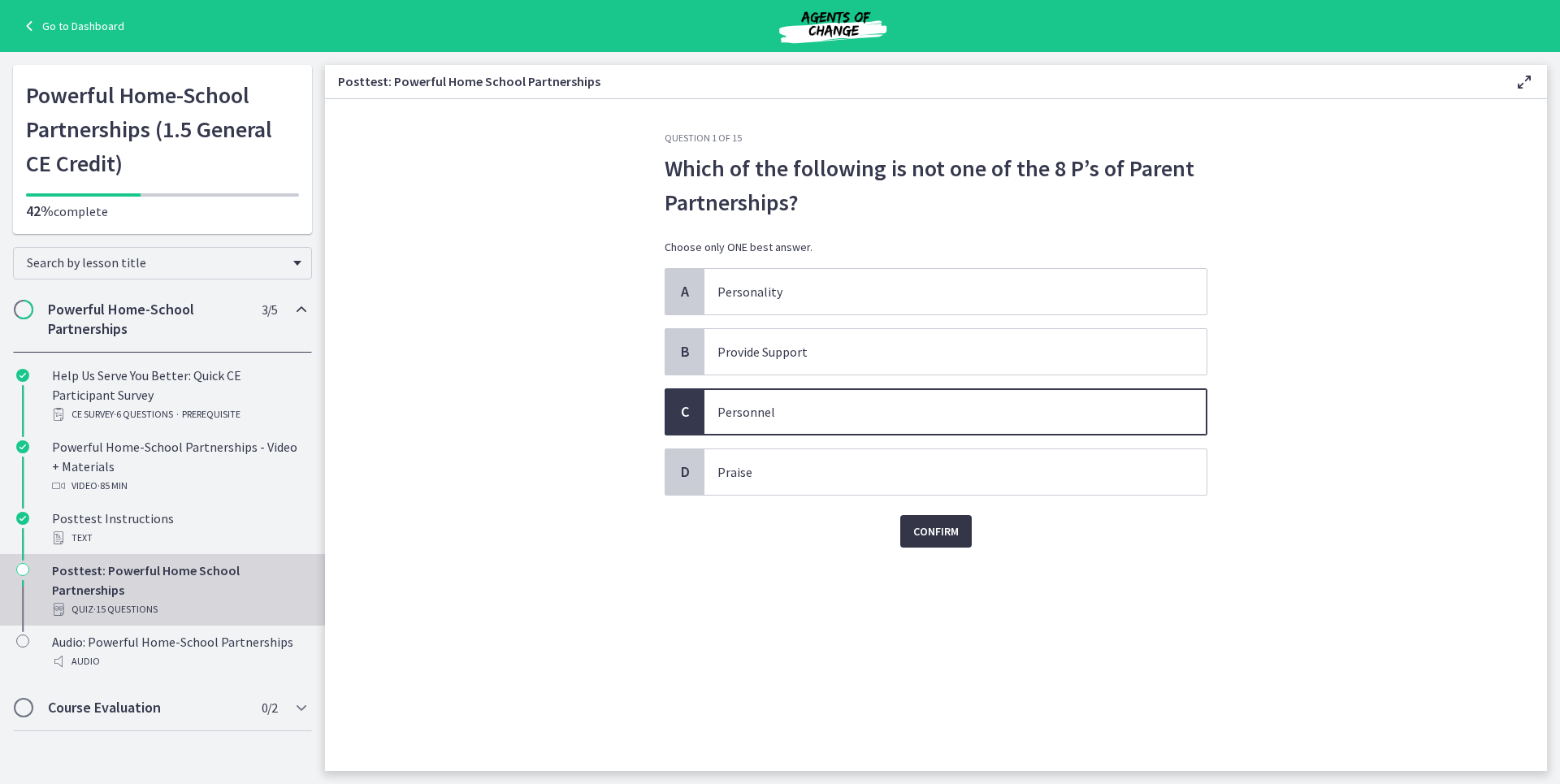
click at [928, 535] on span "Confirm" at bounding box center [935, 531] width 46 height 20
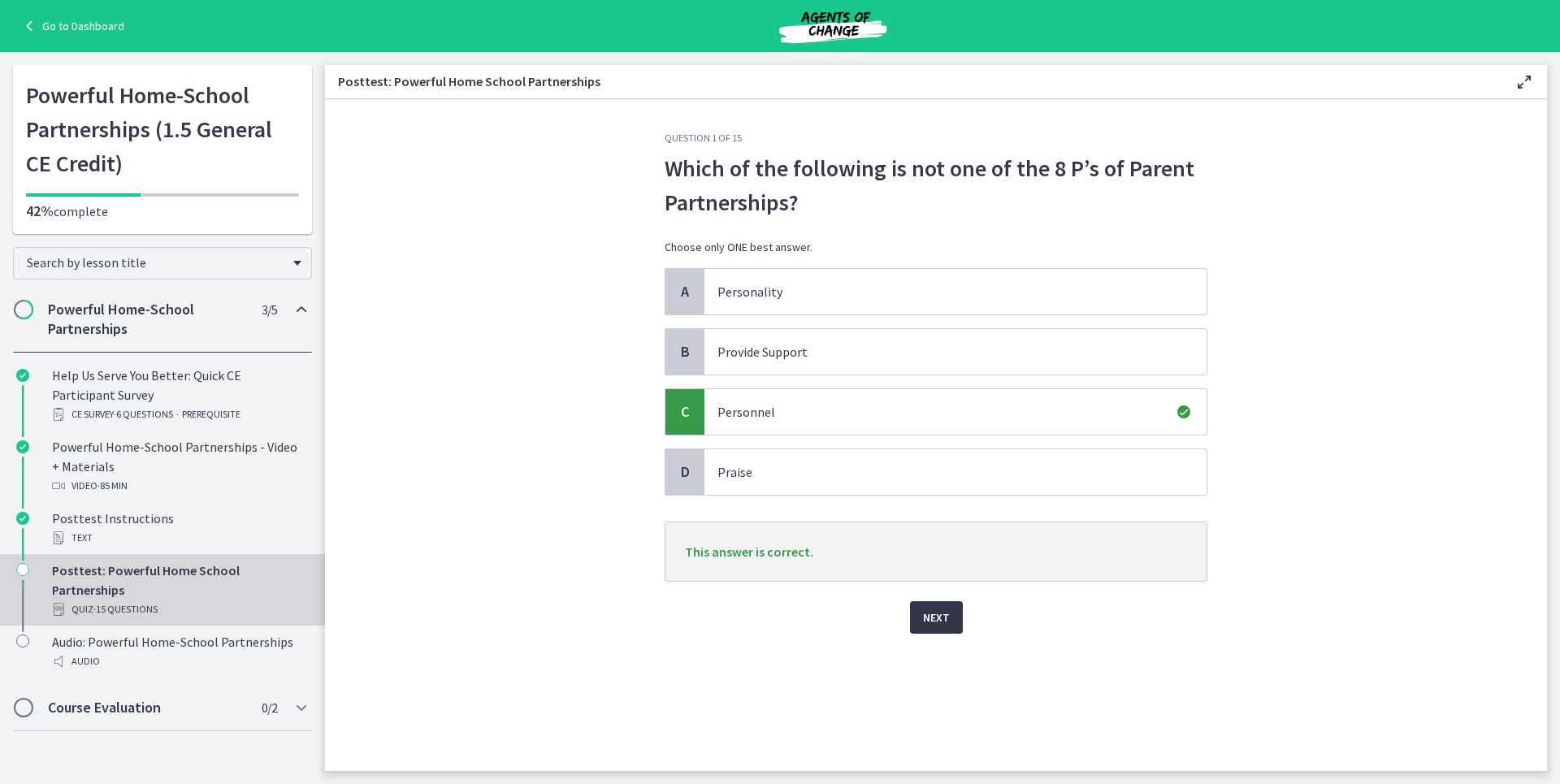
click at [932, 623] on span "Next" at bounding box center [936, 617] width 27 height 20
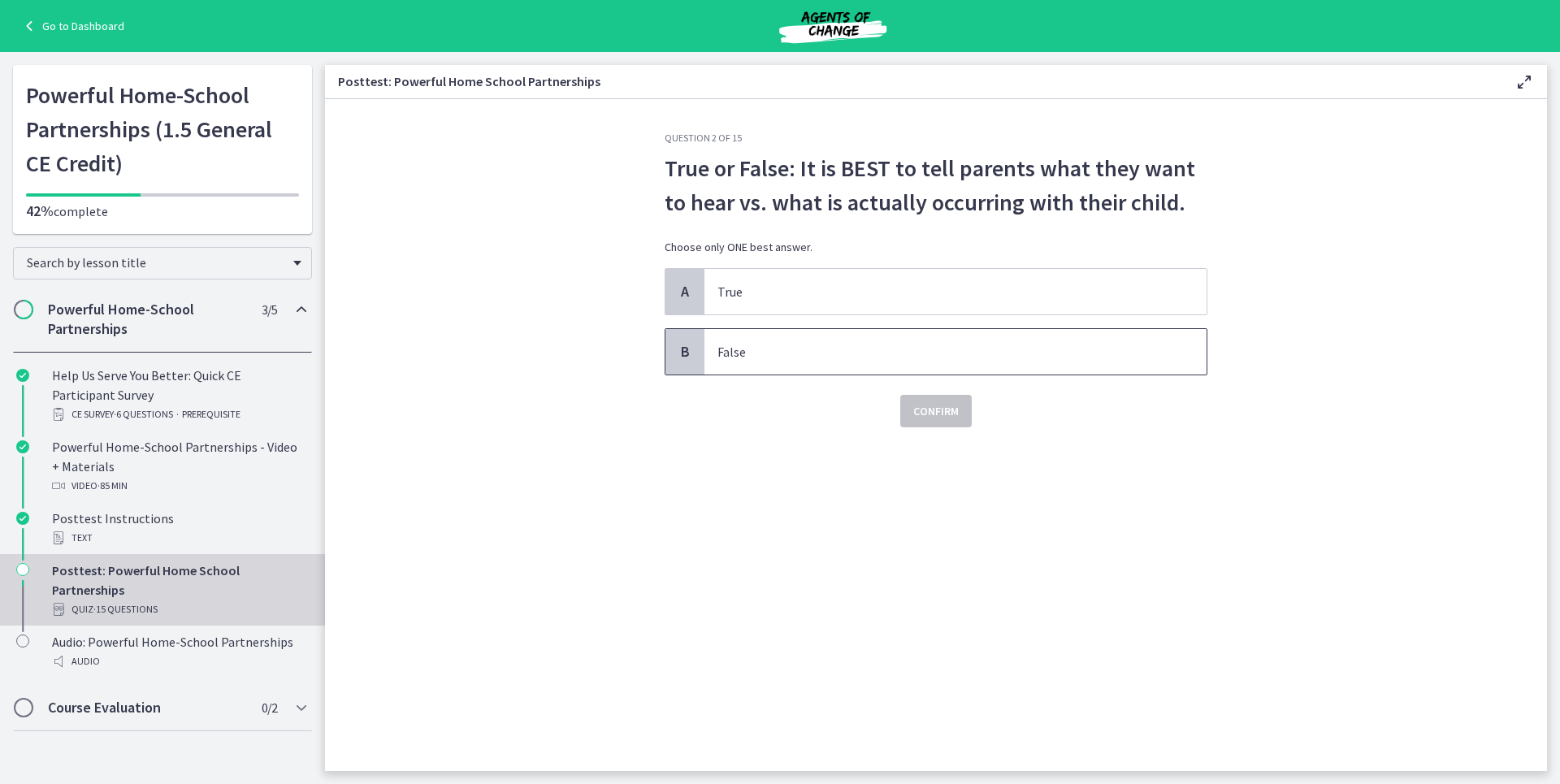
click at [776, 338] on span "False" at bounding box center [955, 351] width 502 height 46
click at [947, 410] on span "Confirm" at bounding box center [935, 411] width 46 height 20
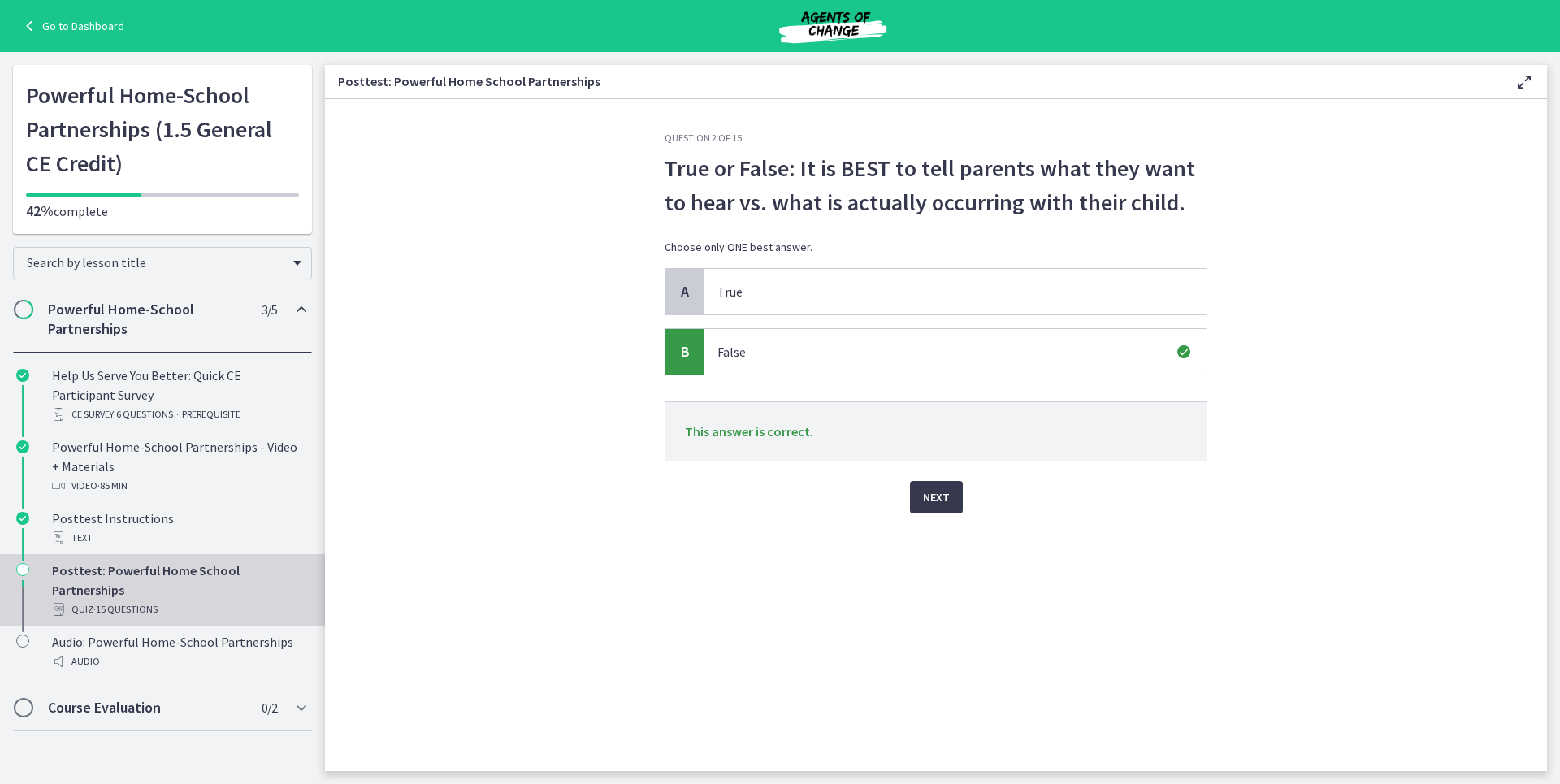
click at [938, 442] on p "This answer is correct." at bounding box center [936, 432] width 542 height 60
click at [918, 507] on button "Next" at bounding box center [936, 497] width 53 height 33
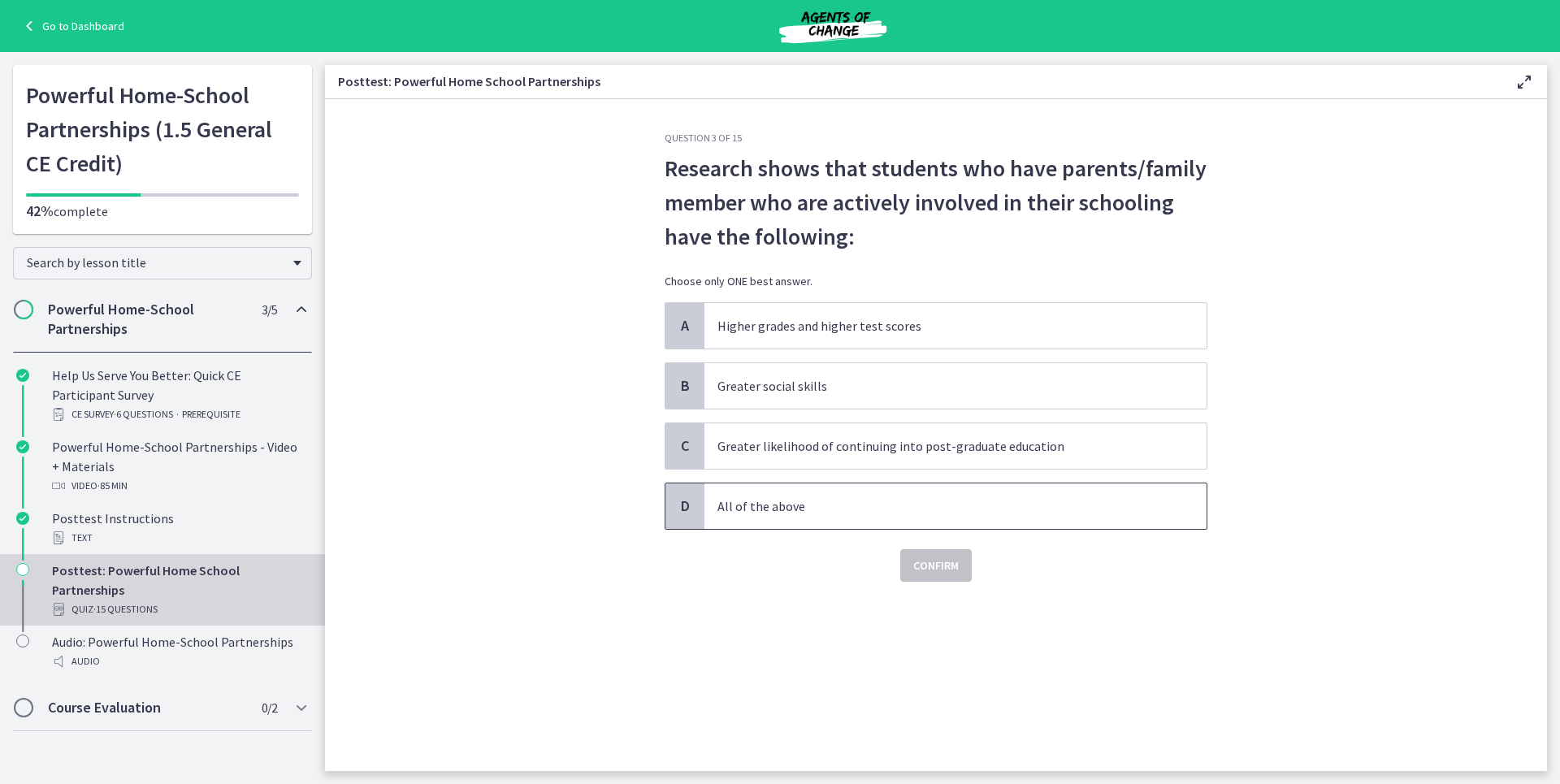
click at [758, 491] on span "All of the above" at bounding box center [955, 506] width 502 height 46
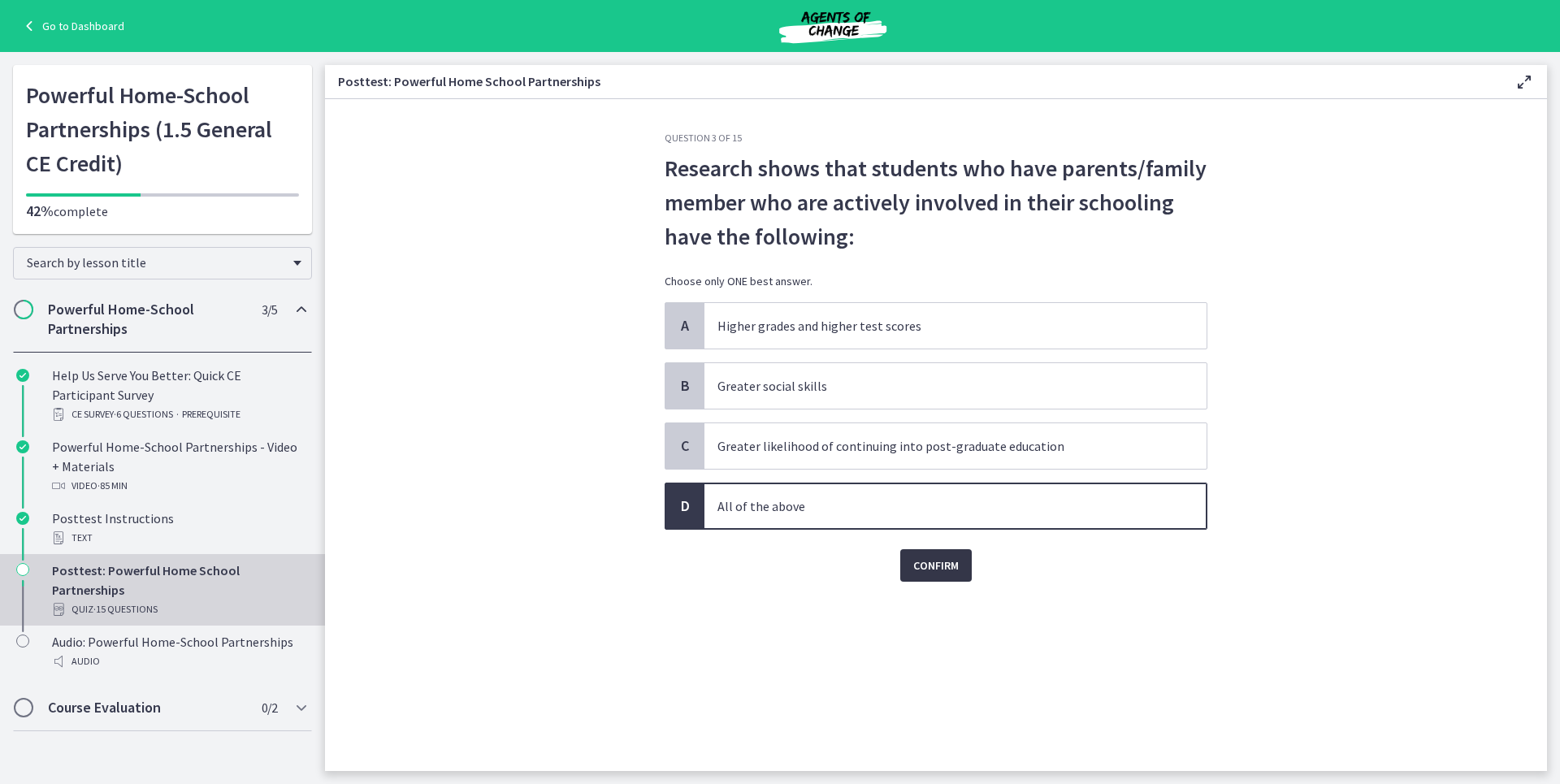
click at [949, 572] on span "Confirm" at bounding box center [935, 565] width 46 height 20
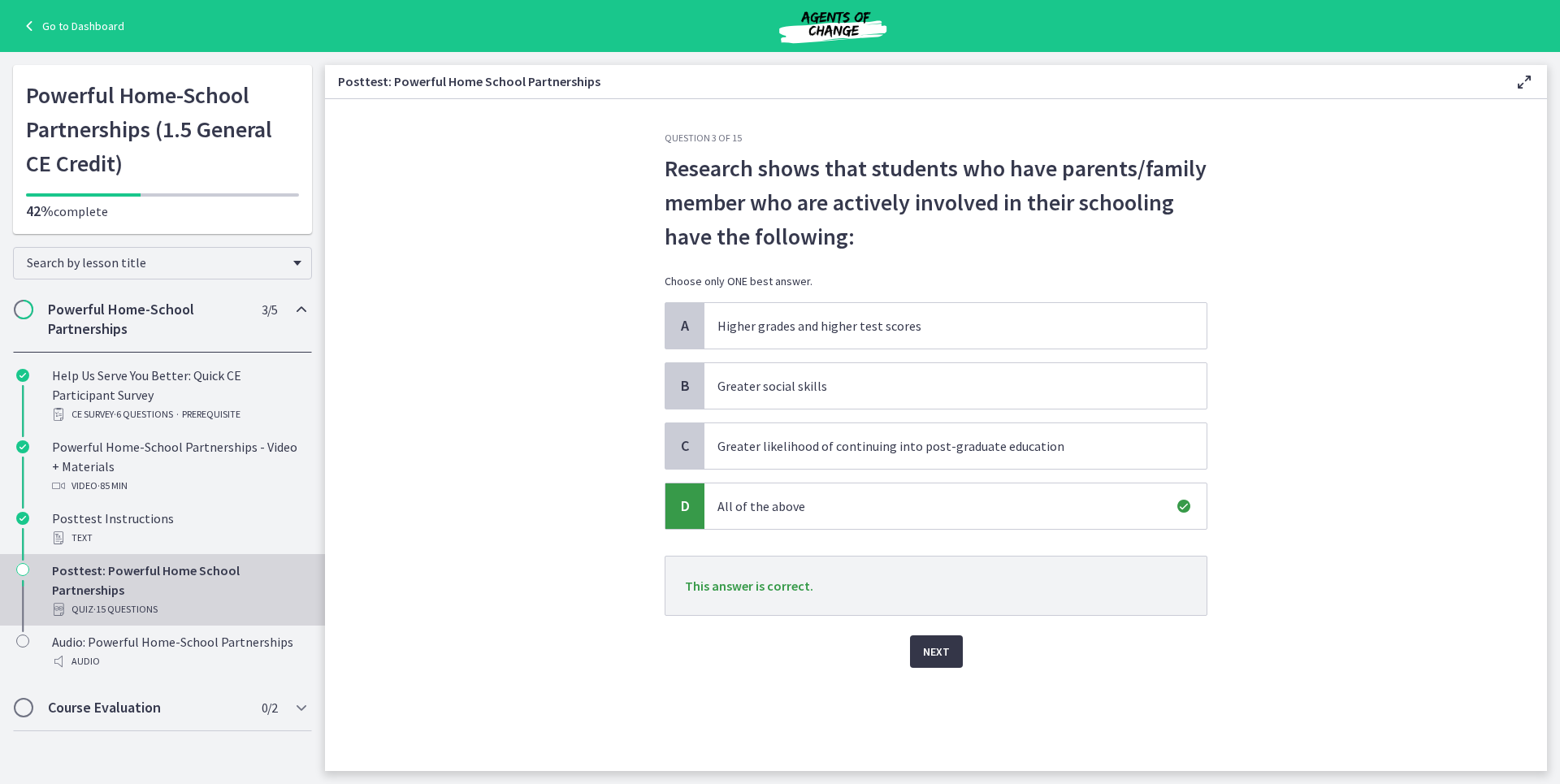
click at [924, 640] on button "Next" at bounding box center [936, 652] width 53 height 33
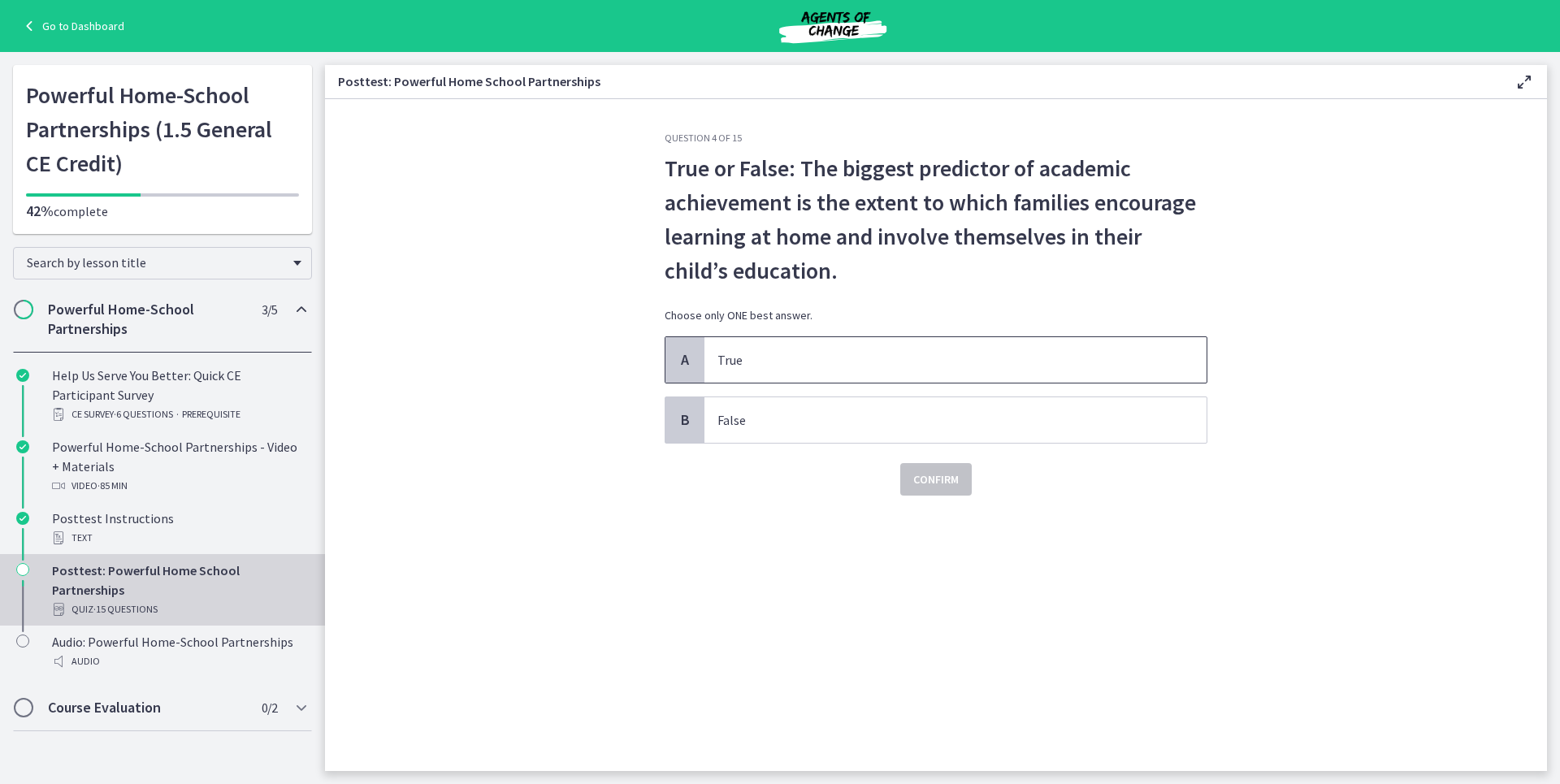
click at [702, 351] on div "A" at bounding box center [685, 359] width 39 height 46
click at [805, 420] on p "False" at bounding box center [940, 420] width 444 height 20
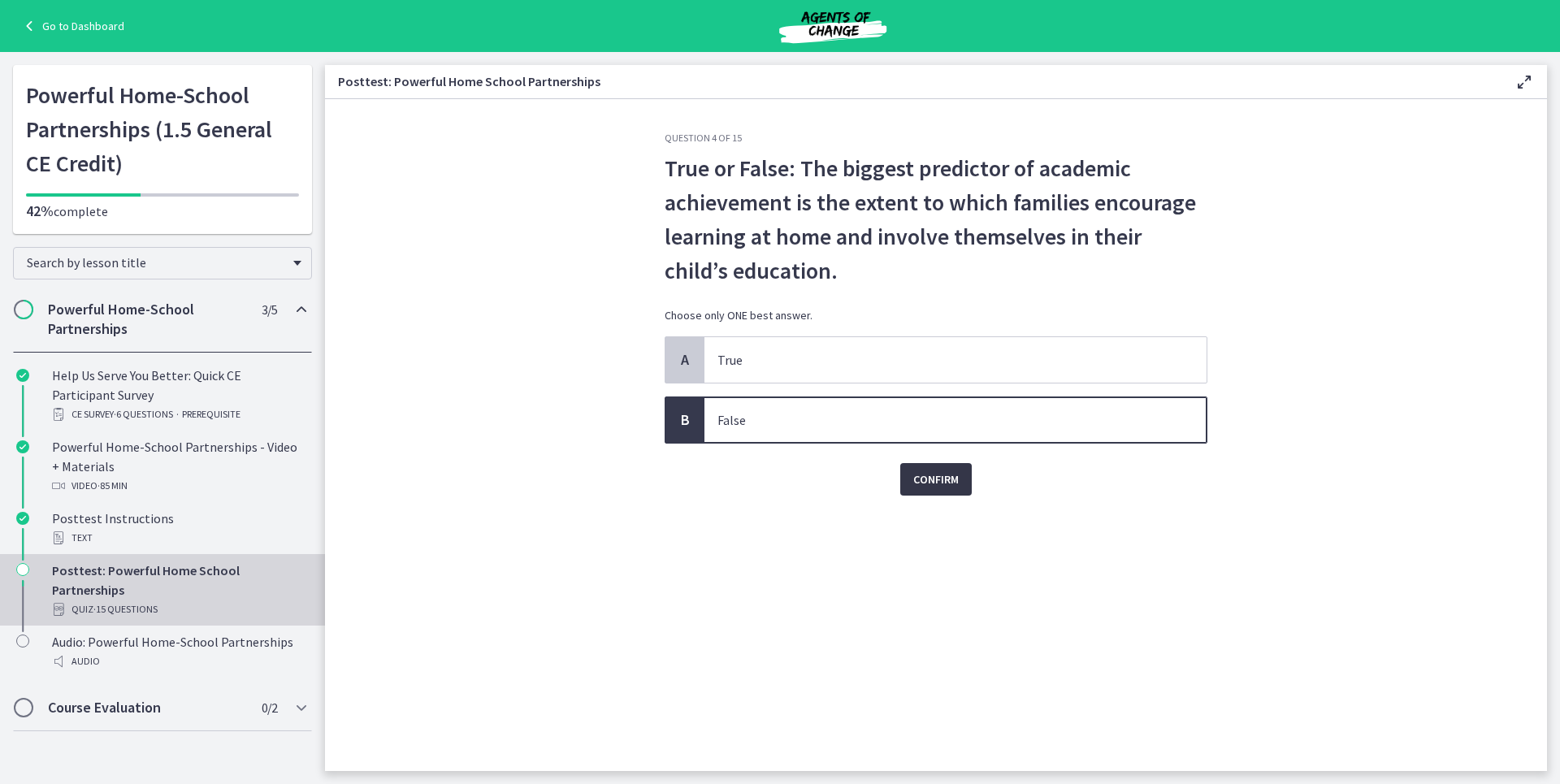
click at [922, 477] on span "Confirm" at bounding box center [935, 479] width 46 height 20
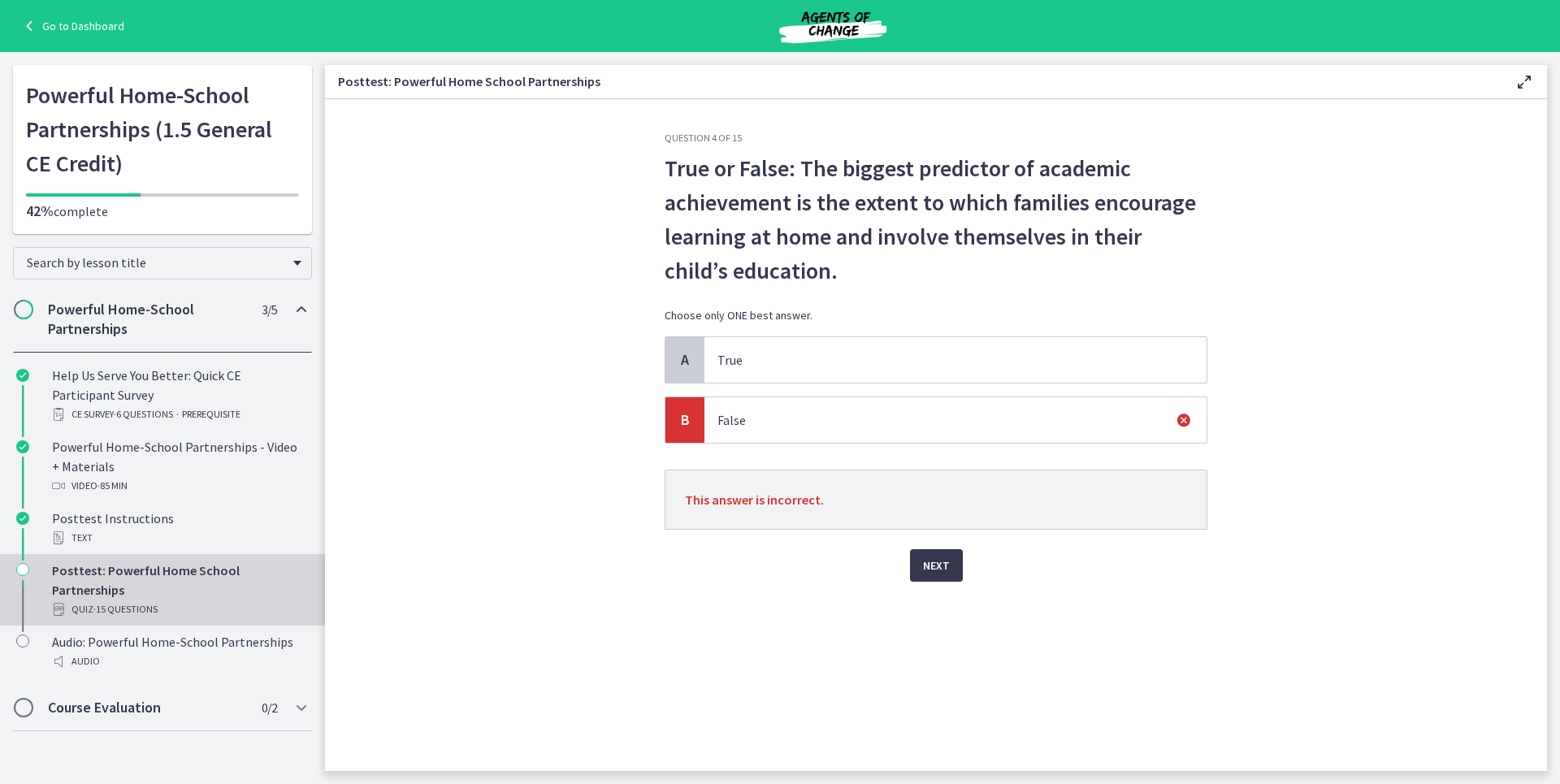
click at [814, 326] on div "True or False: The biggest predictor of academic achievement is the extent to w…" at bounding box center [936, 243] width 542 height 185
click at [812, 376] on span "True" at bounding box center [955, 359] width 502 height 46
click at [920, 558] on button "Next" at bounding box center [936, 566] width 53 height 33
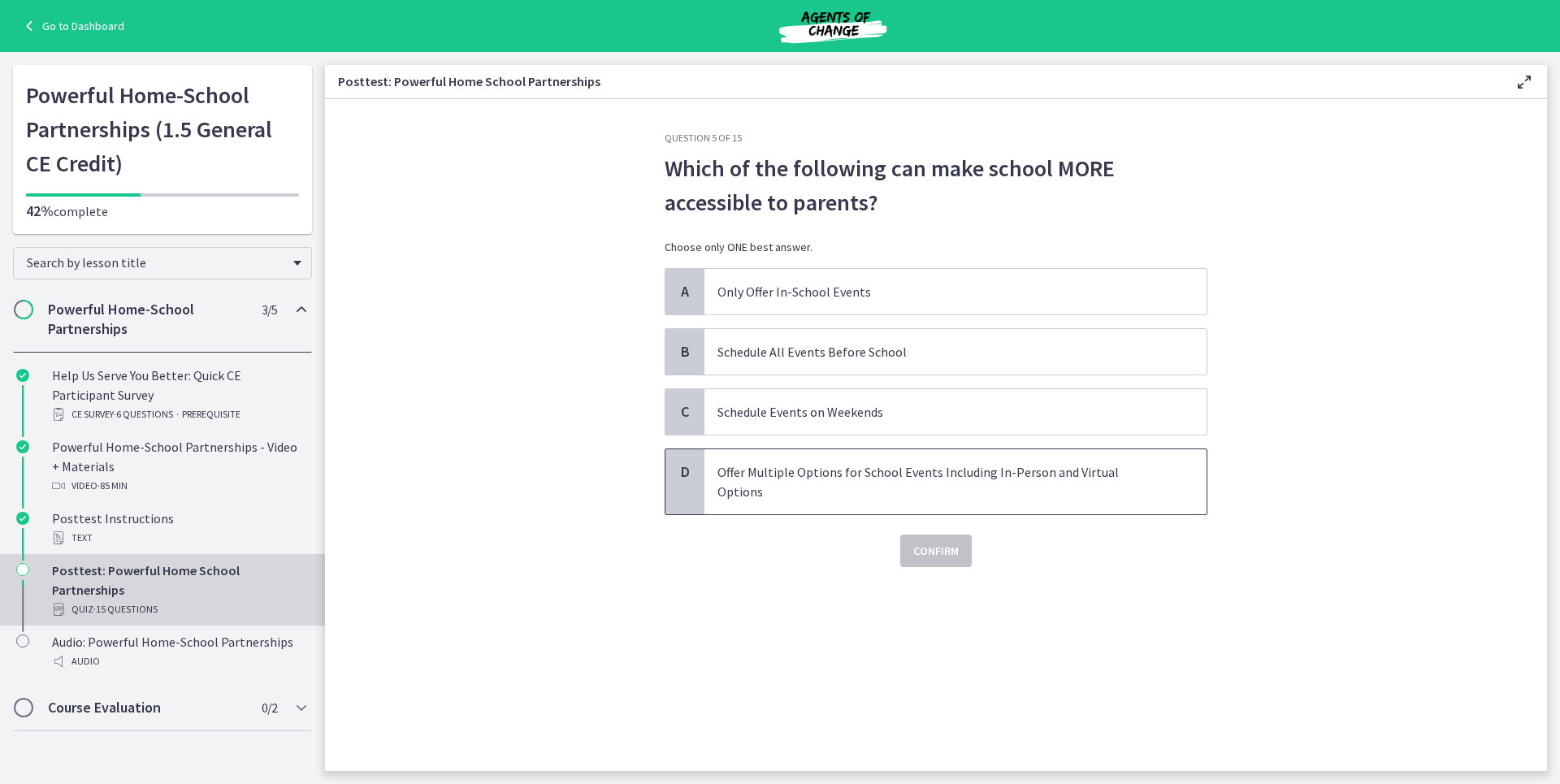
click at [949, 481] on p "Offer Multiple Options for School Events Including In-Person and Virtual Options" at bounding box center [940, 481] width 444 height 39
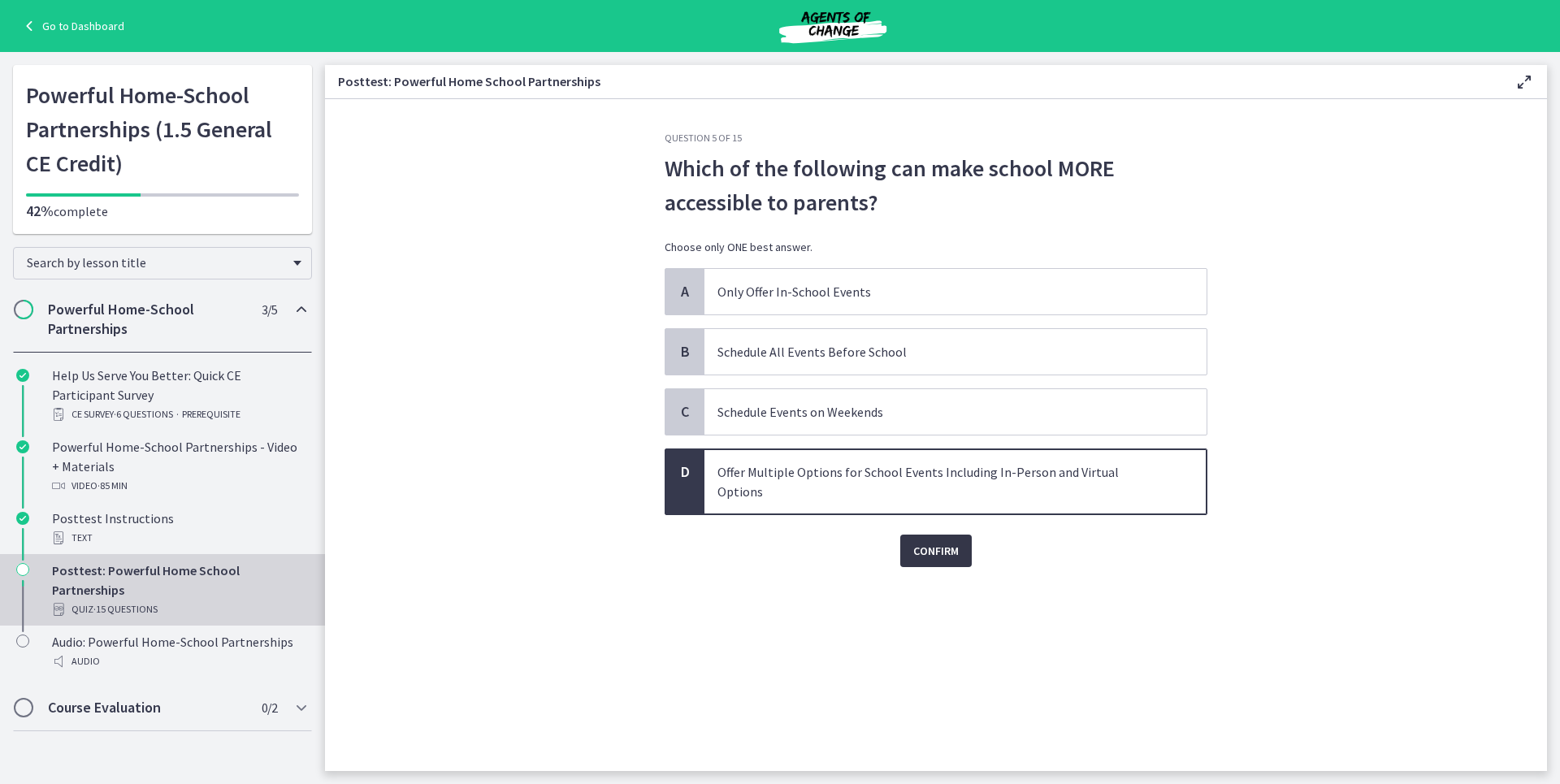
click at [962, 534] on button "Confirm" at bounding box center [935, 551] width 72 height 33
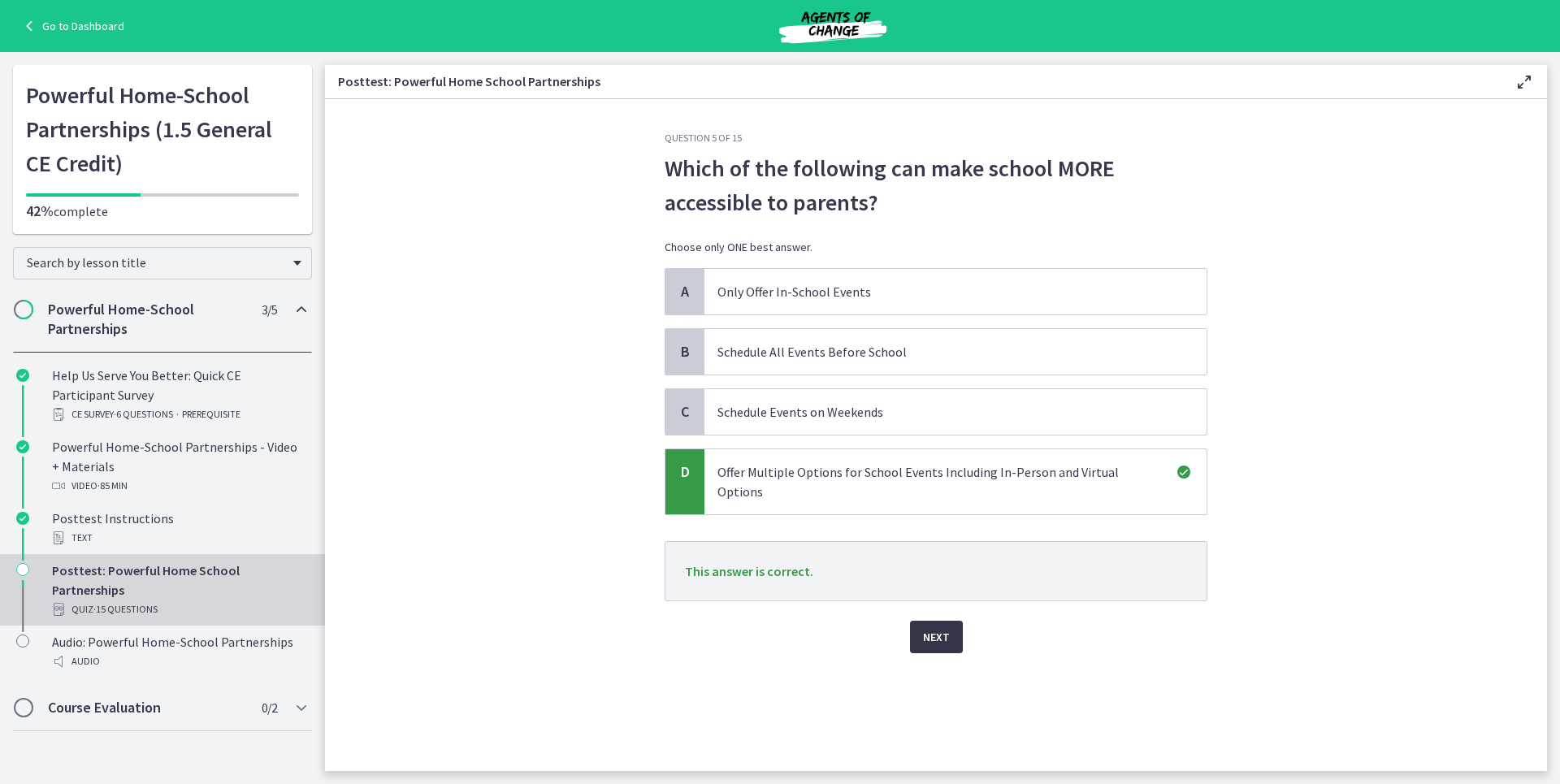
click at [949, 621] on button "Next" at bounding box center [936, 637] width 53 height 33
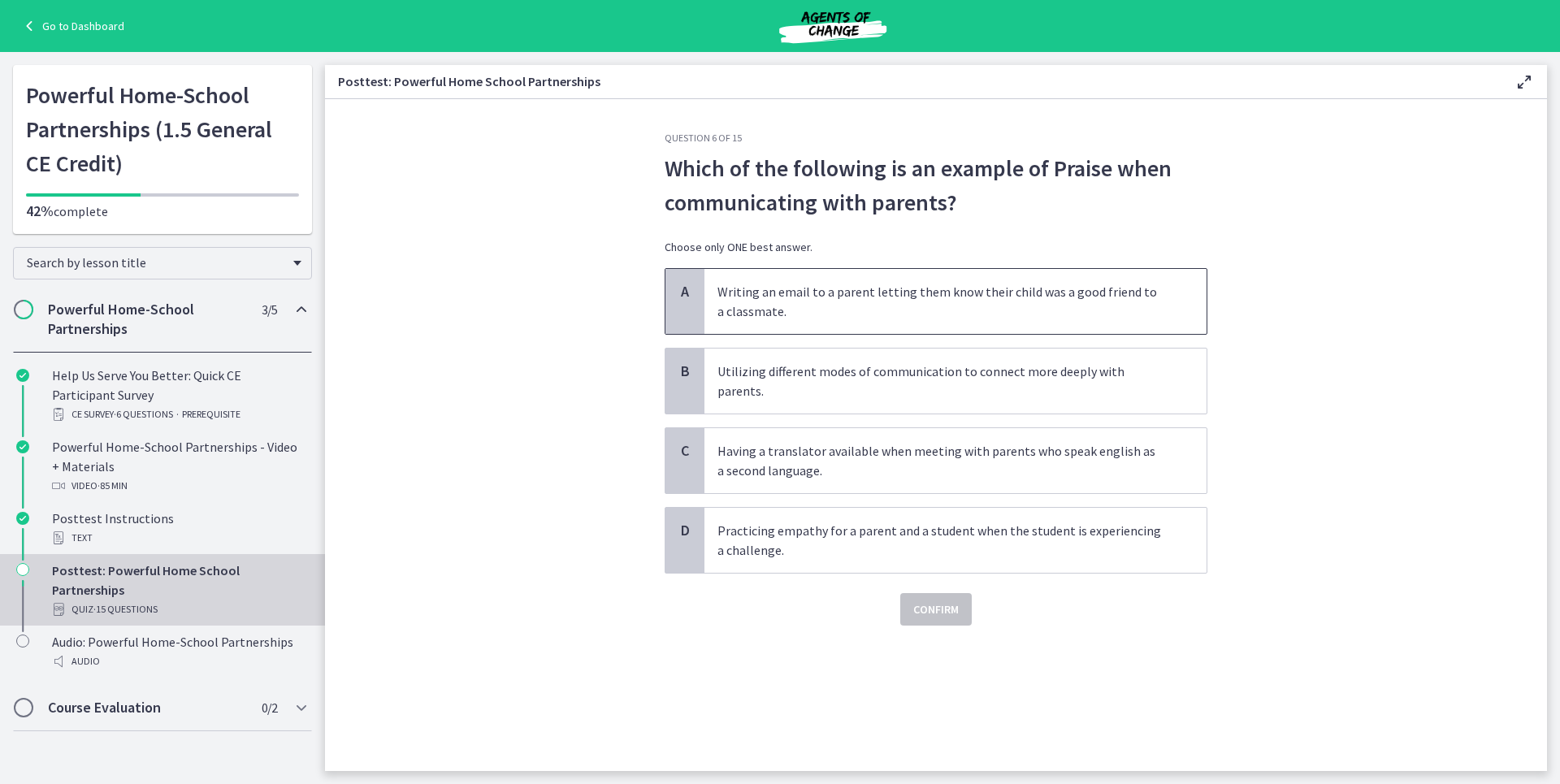
click at [816, 299] on p "Writing an email to a parent letting them know their child was a good friend to…" at bounding box center [940, 300] width 444 height 39
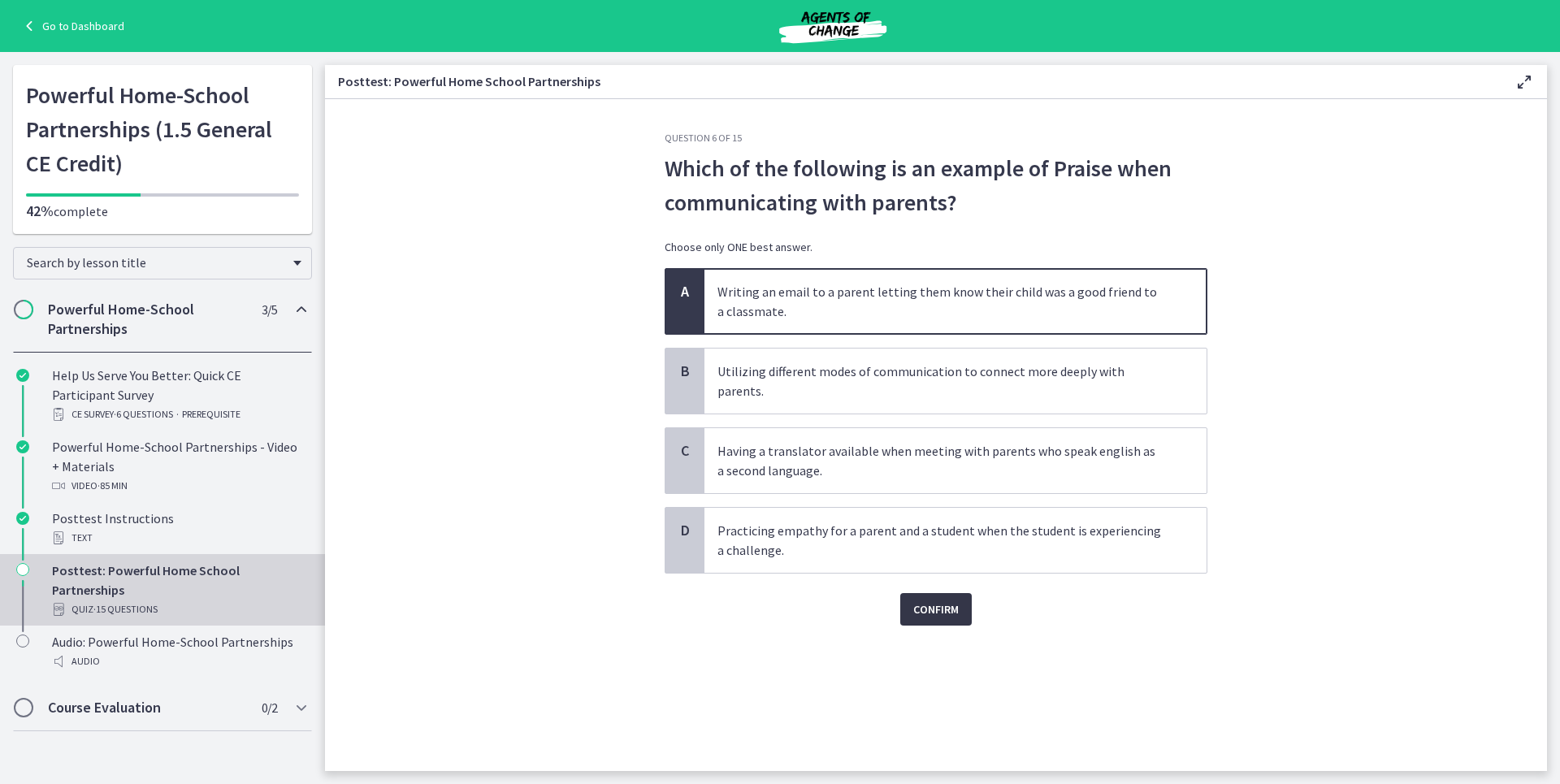
click at [934, 599] on span "Confirm" at bounding box center [935, 609] width 46 height 20
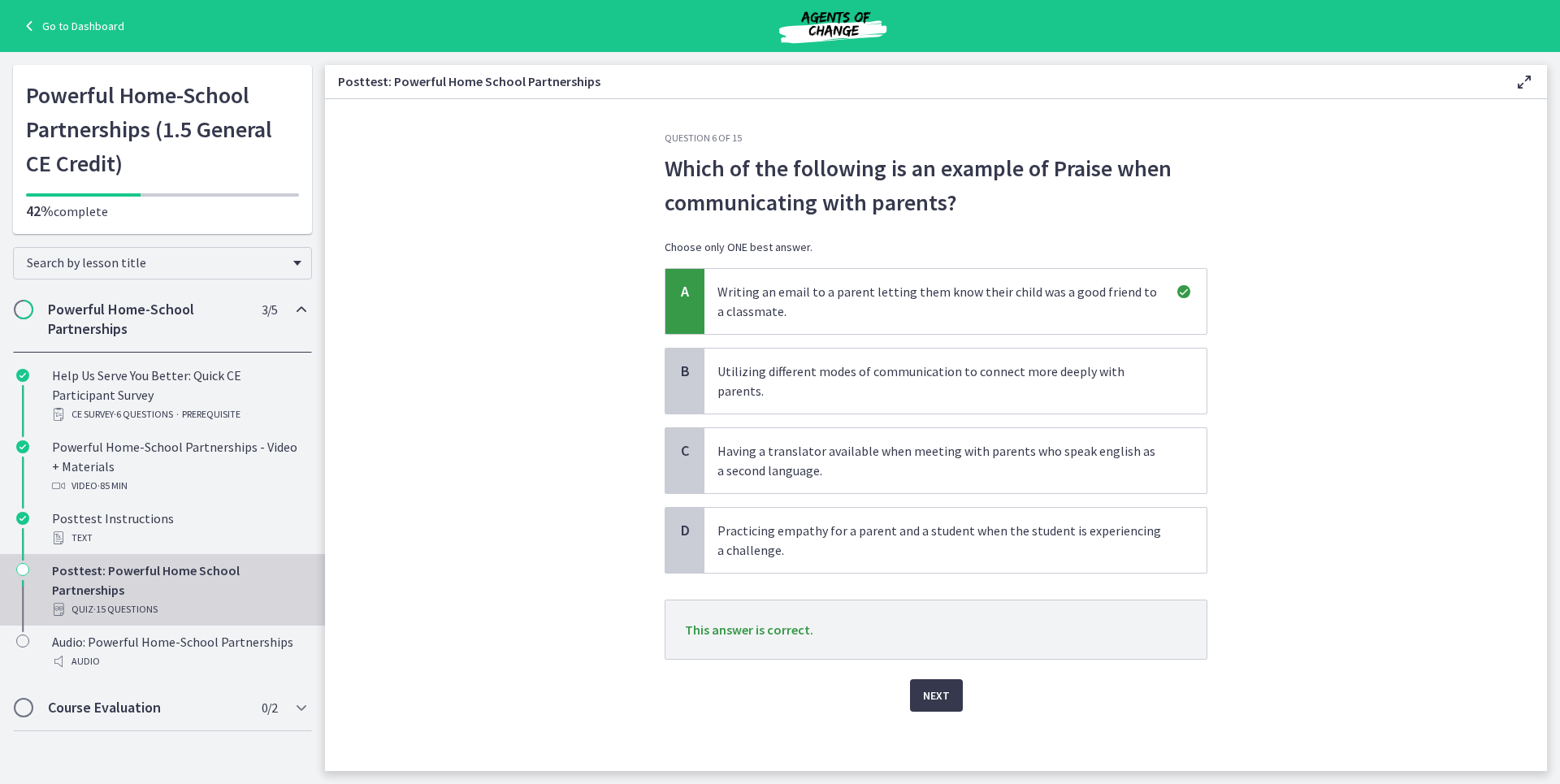
click at [930, 599] on p "This answer is correct." at bounding box center [936, 629] width 542 height 60
click at [925, 686] on span "Next" at bounding box center [936, 695] width 27 height 20
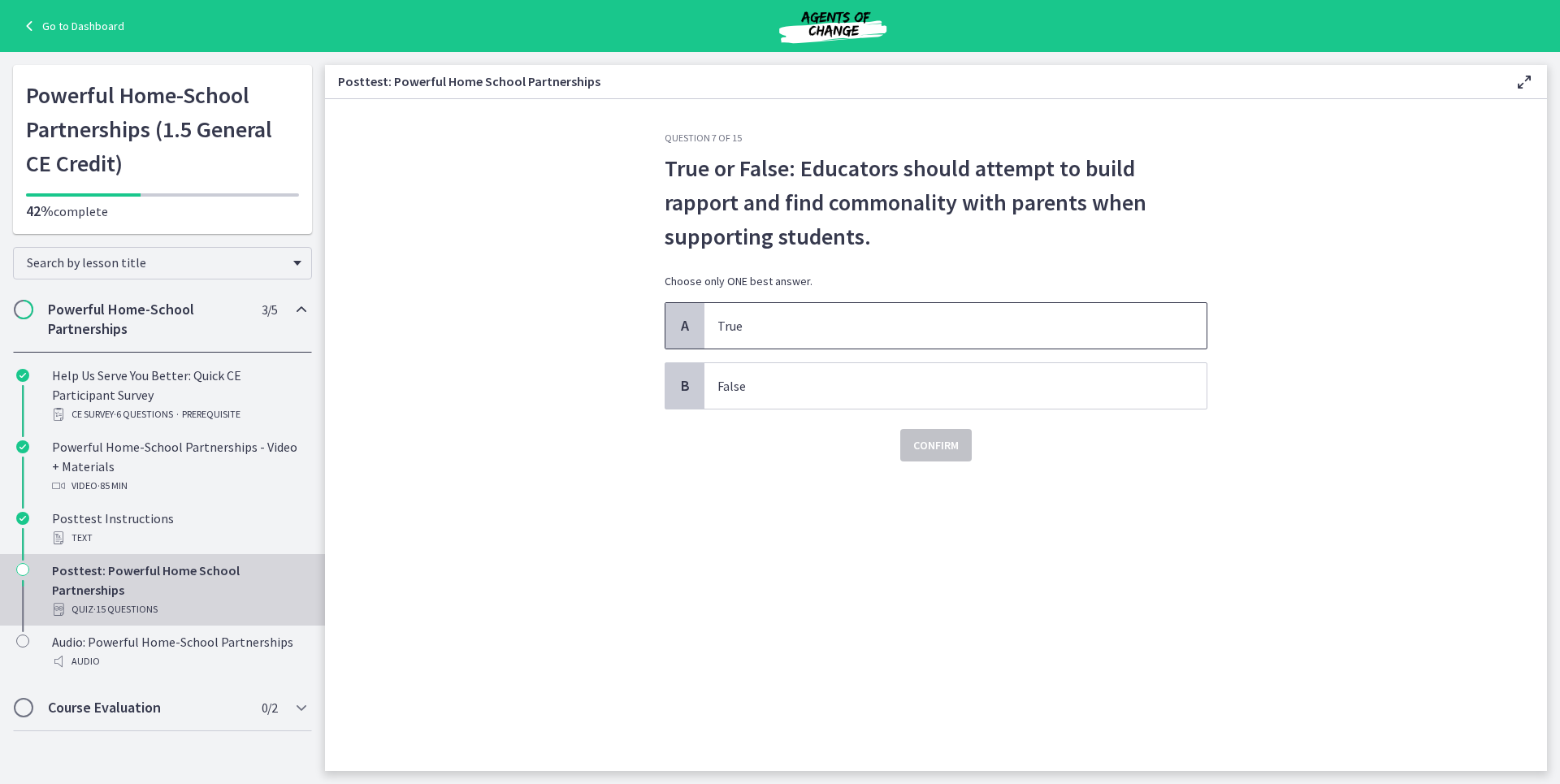
drag, startPoint x: 840, startPoint y: 303, endPoint x: 848, endPoint y: 309, distance: 10.0
click at [841, 303] on span "True" at bounding box center [955, 326] width 502 height 46
click at [934, 459] on button "Confirm" at bounding box center [935, 446] width 72 height 33
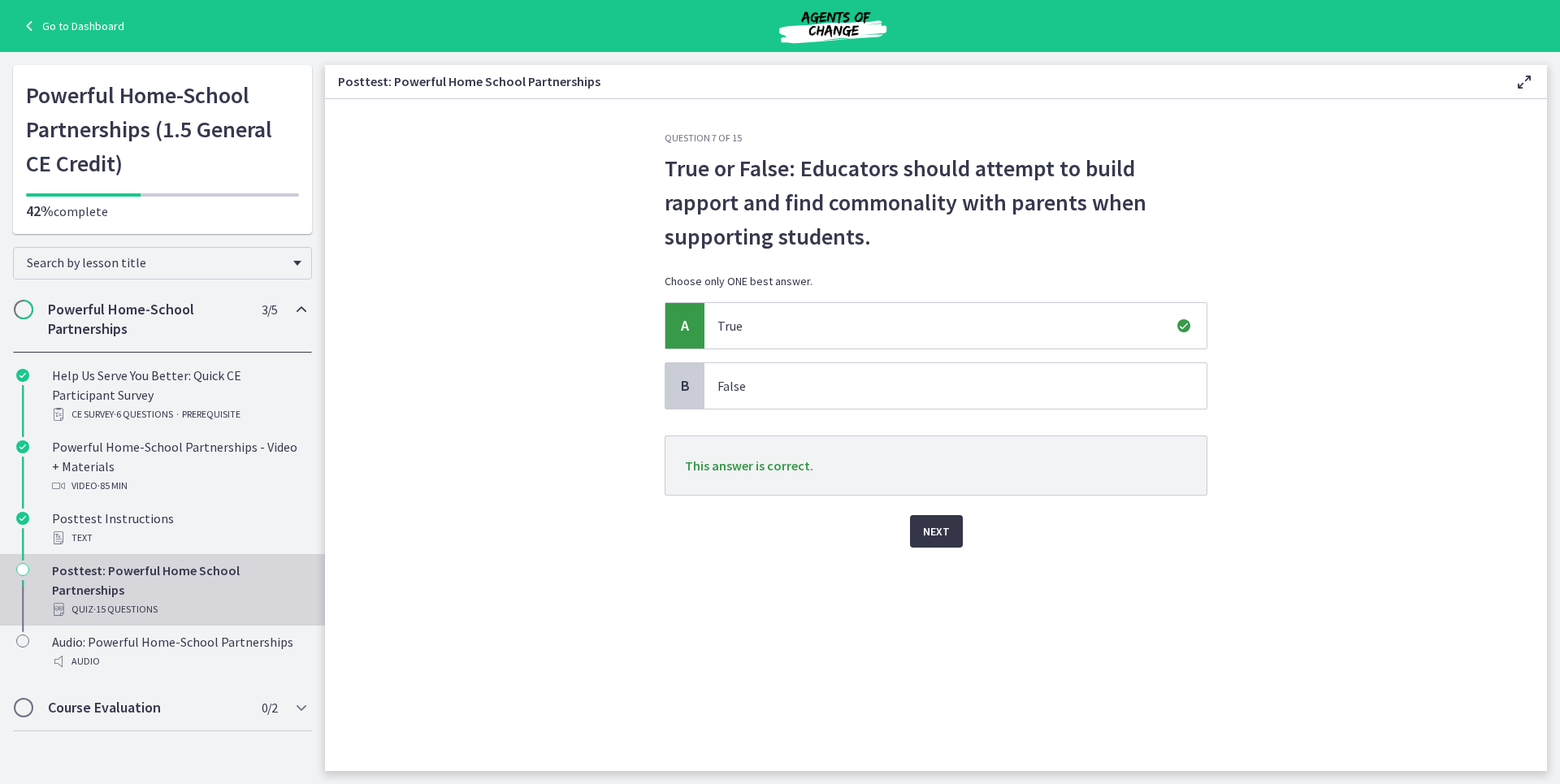
click at [916, 542] on button "Next" at bounding box center [936, 531] width 53 height 33
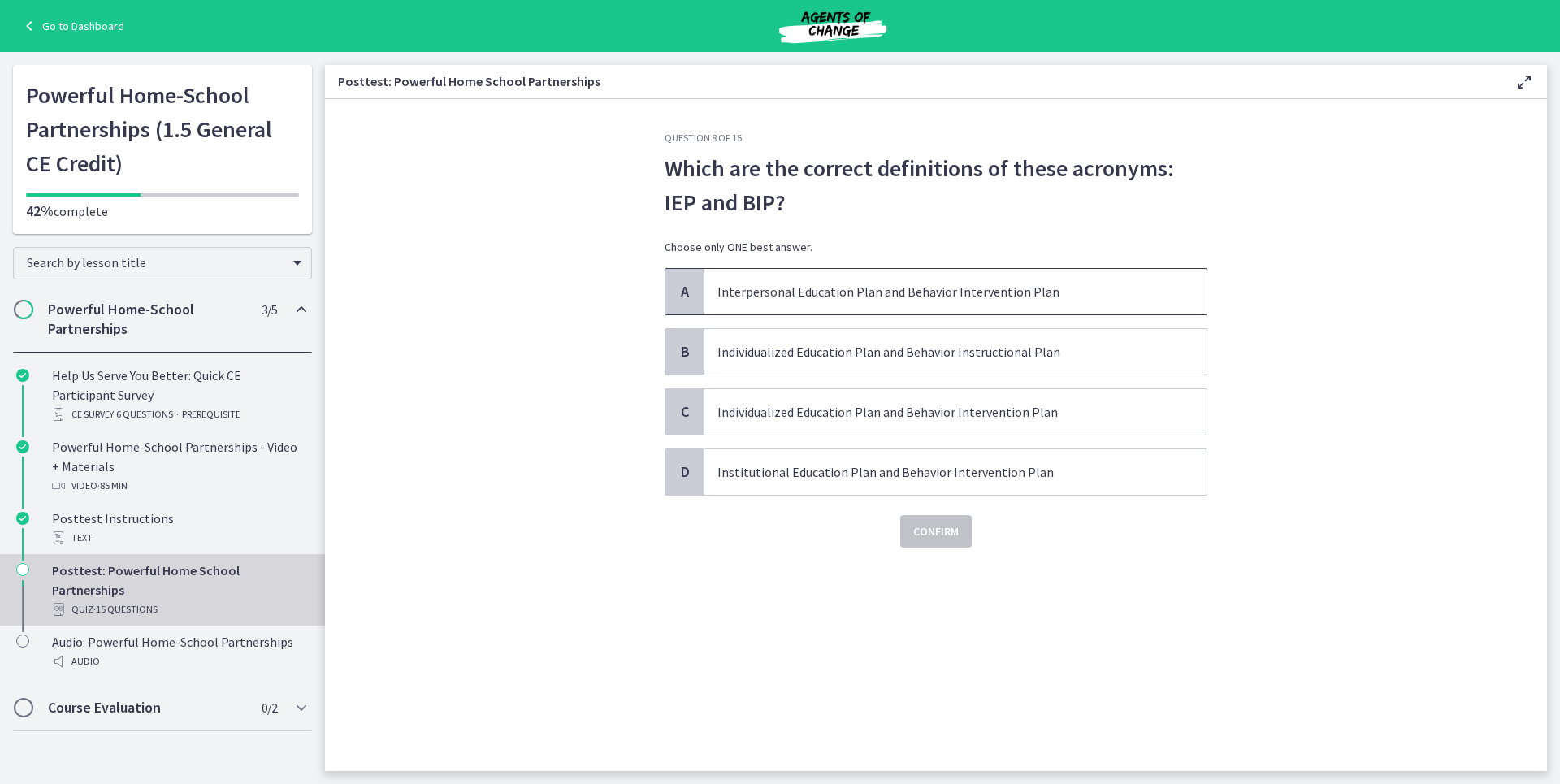
click at [860, 287] on p "Interpersonal Education Plan and Behavior Intervention Plan" at bounding box center [940, 291] width 444 height 20
click at [748, 427] on span "Individualized Education Plan and Behavior Intervention Plan" at bounding box center [955, 412] width 502 height 46
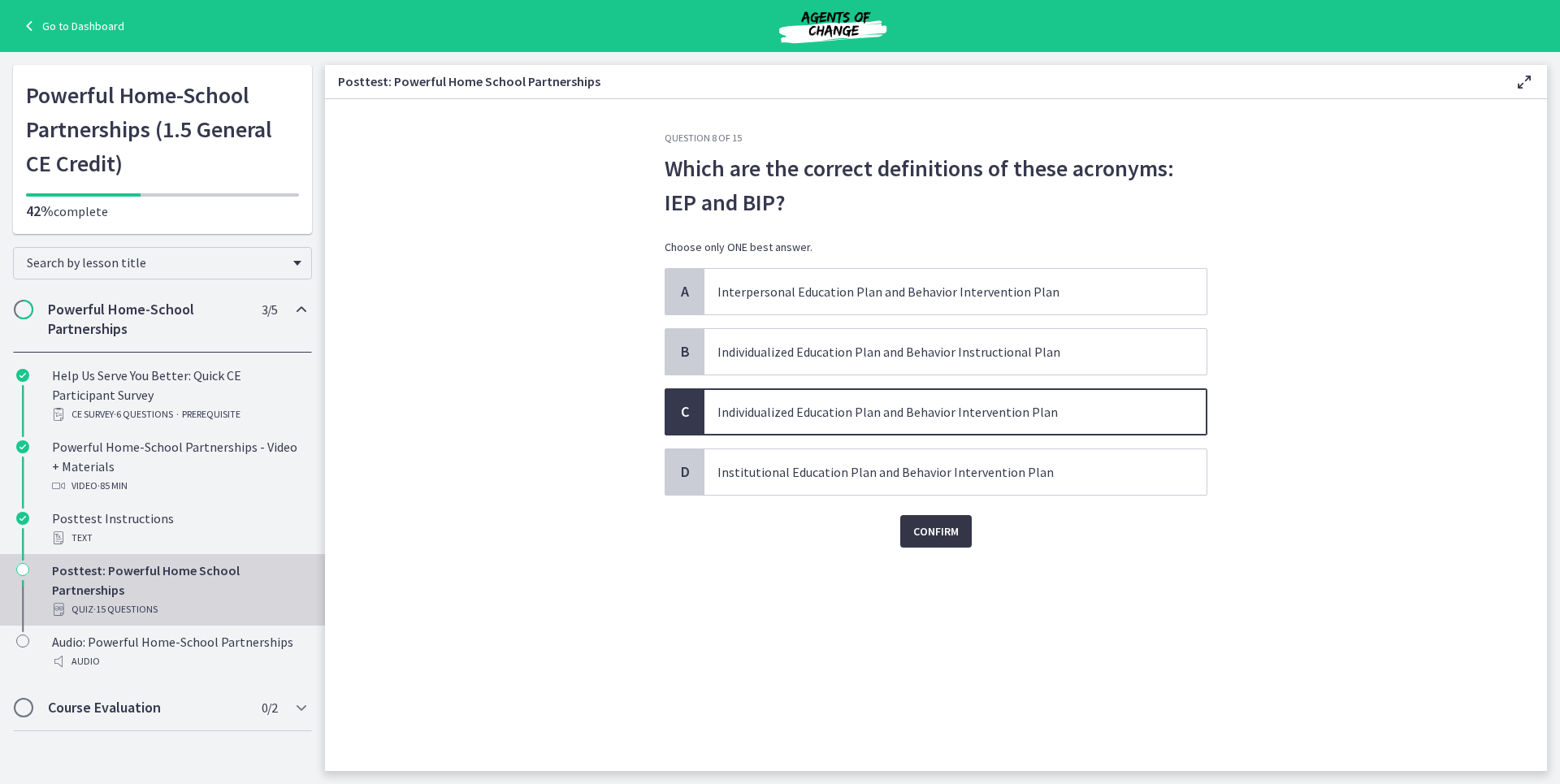
click at [950, 536] on span "Confirm" at bounding box center [935, 531] width 46 height 20
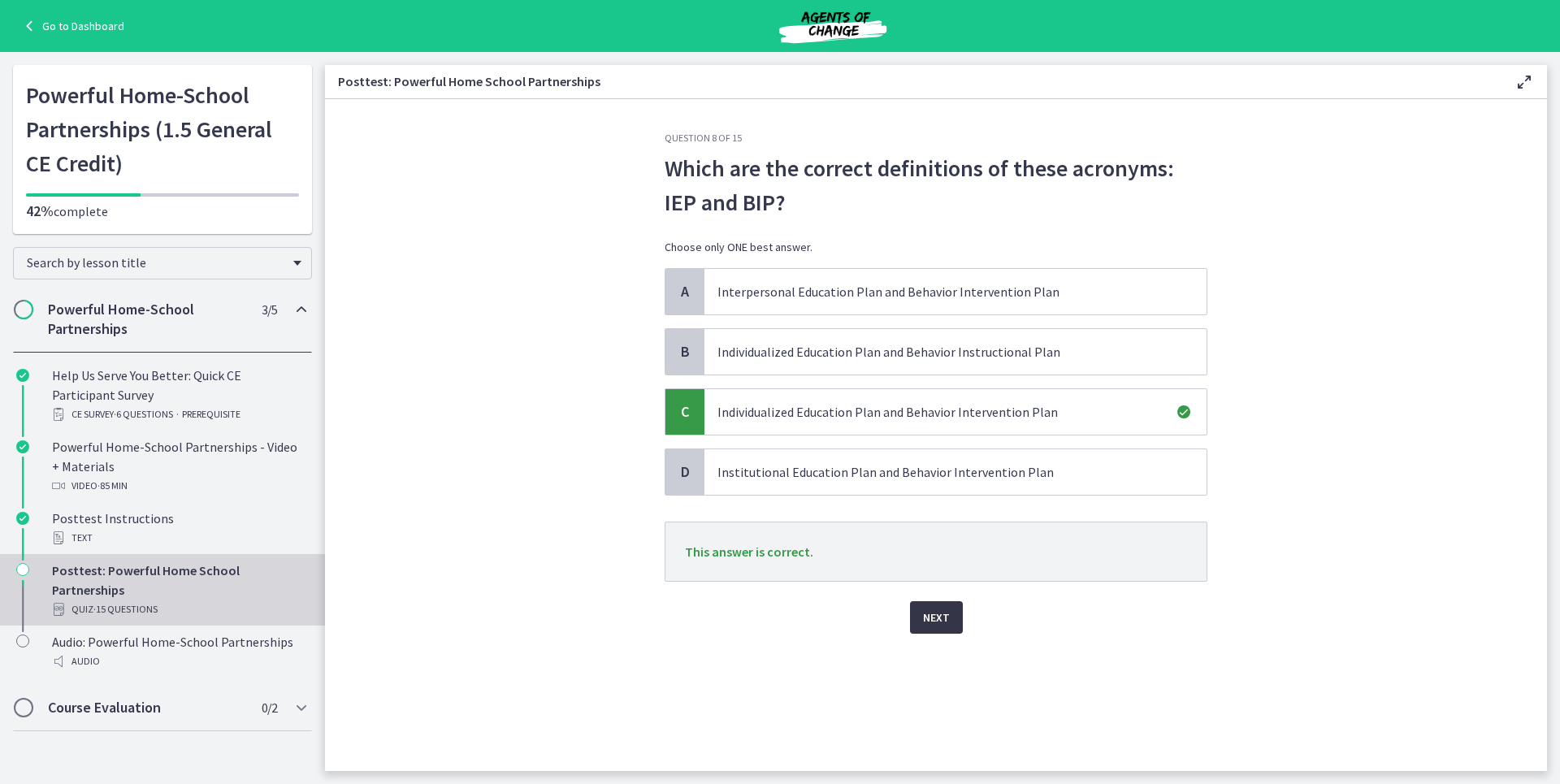
click at [936, 613] on span "Next" at bounding box center [936, 617] width 27 height 20
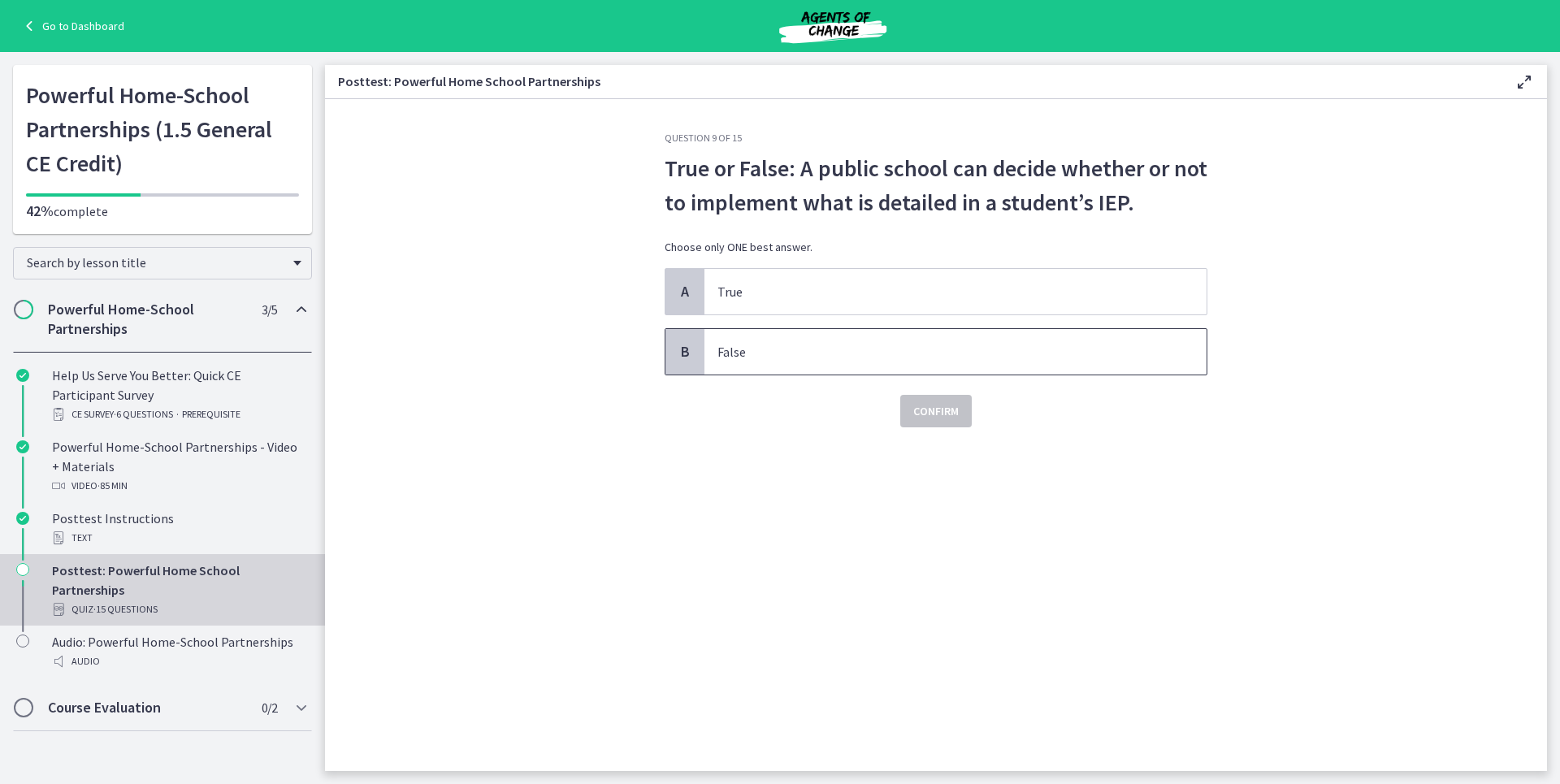
click at [813, 361] on p "False" at bounding box center [940, 351] width 444 height 20
click at [965, 420] on button "Confirm" at bounding box center [935, 411] width 72 height 33
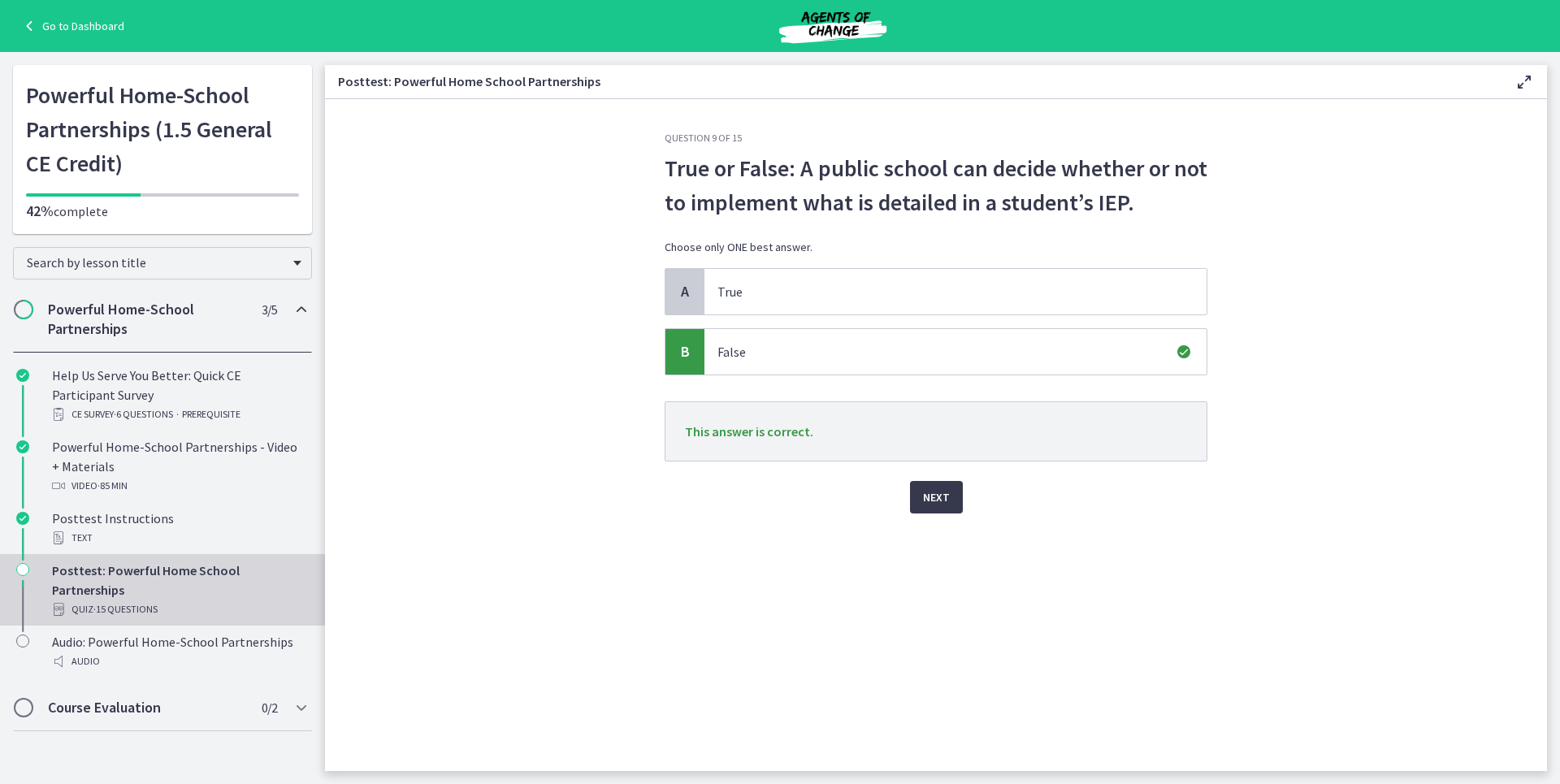
click at [970, 509] on div "Next" at bounding box center [936, 487] width 542 height 52
click at [922, 491] on button "Next" at bounding box center [936, 497] width 53 height 33
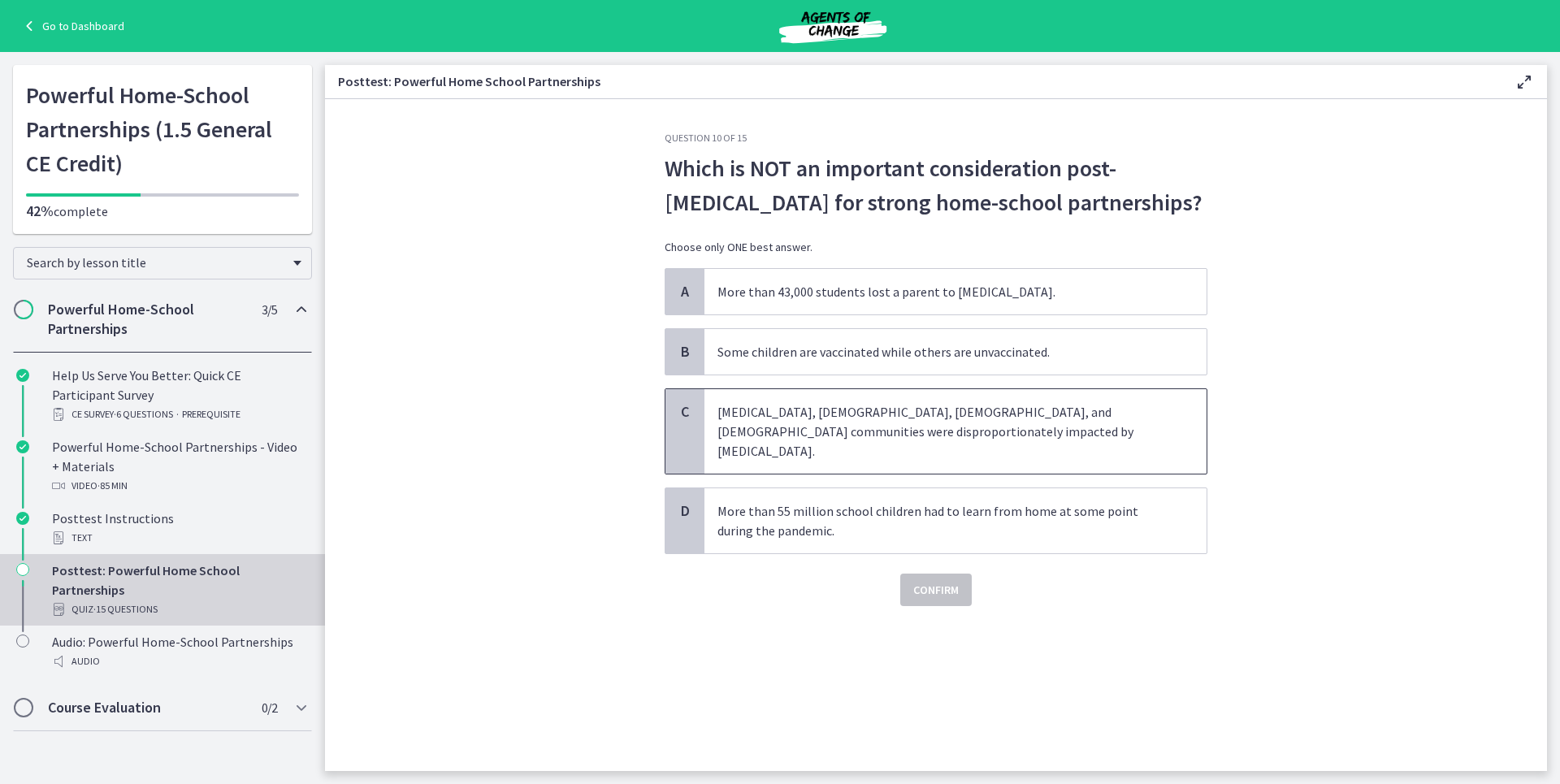
click at [1043, 399] on span "[MEDICAL_DATA], [DEMOGRAPHIC_DATA], [DEMOGRAPHIC_DATA], and [DEMOGRAPHIC_DATA] …" at bounding box center [955, 432] width 502 height 85
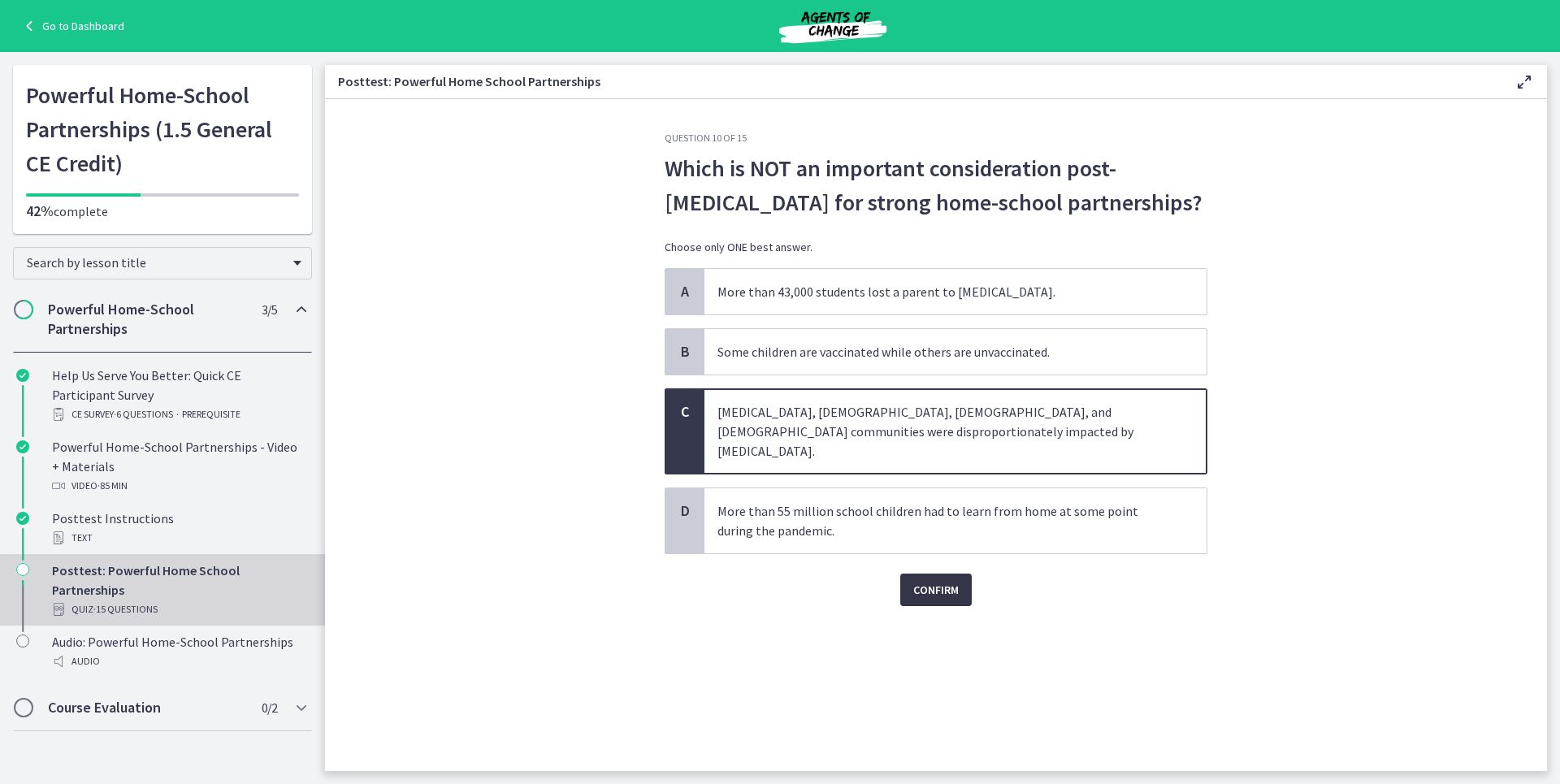
click at [943, 580] on span "Confirm" at bounding box center [935, 590] width 46 height 20
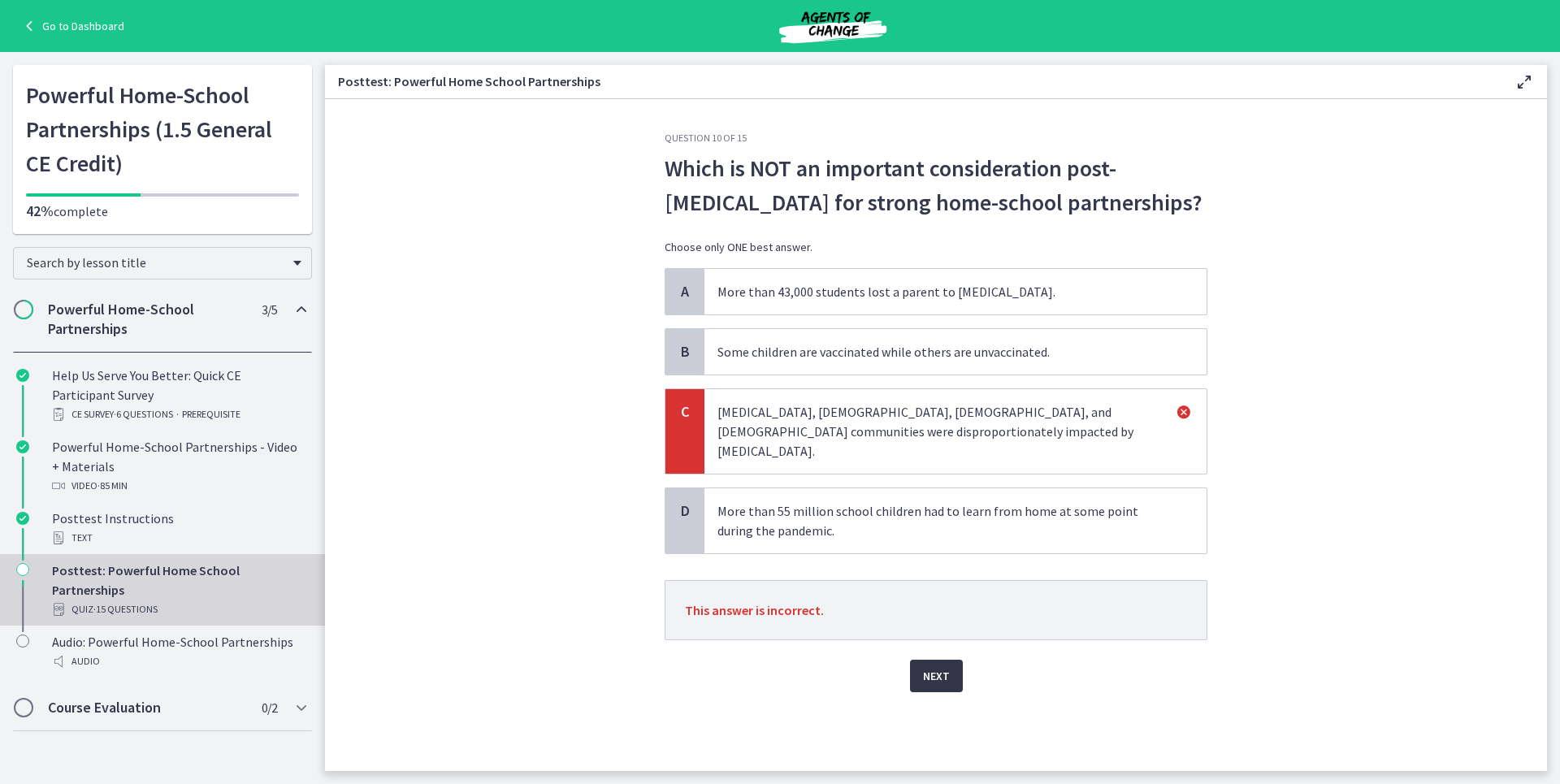
click at [915, 660] on button "Next" at bounding box center [936, 676] width 53 height 33
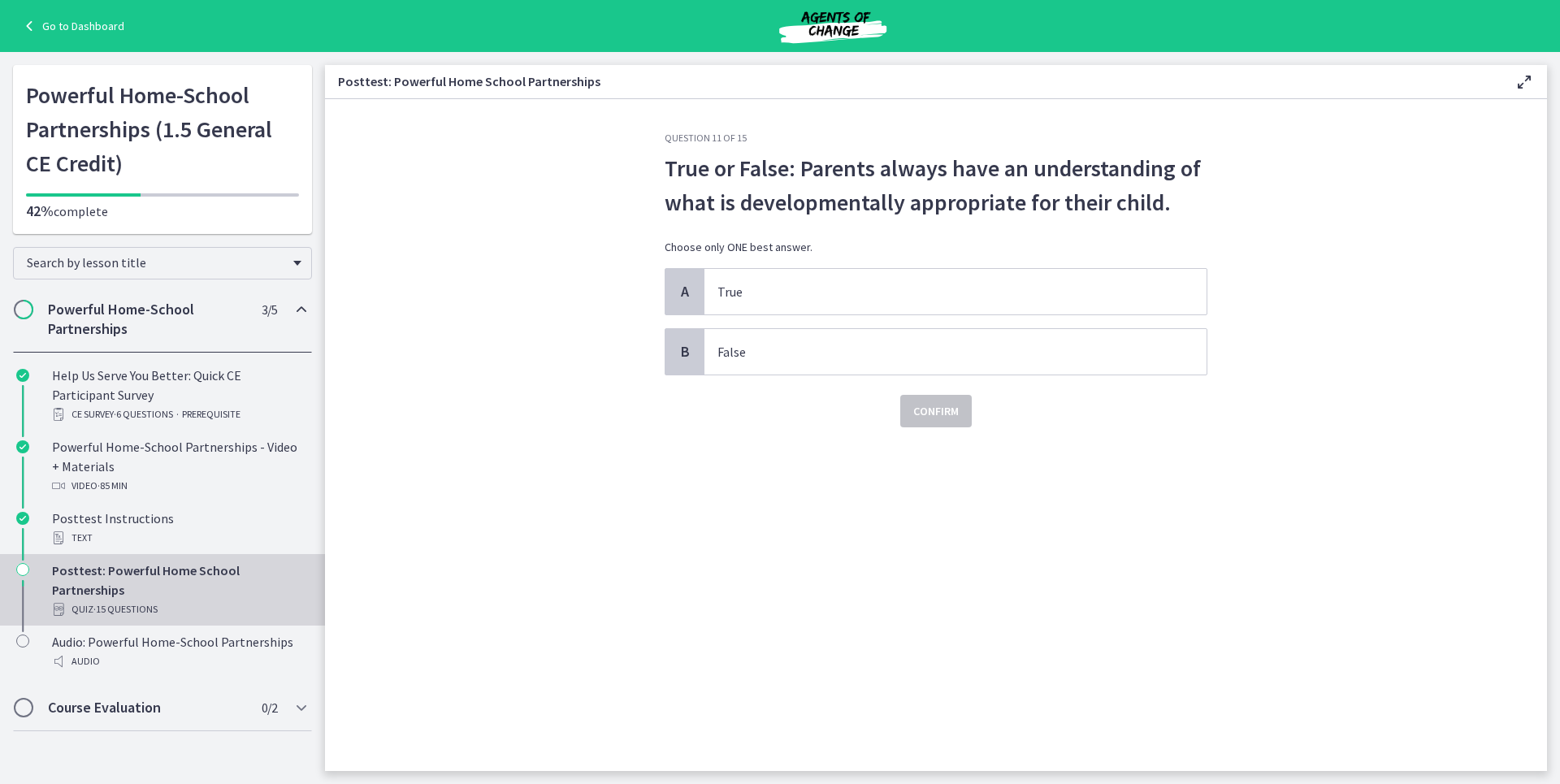
click at [812, 379] on div "Confirm" at bounding box center [936, 401] width 542 height 52
click at [826, 364] on span "False" at bounding box center [955, 351] width 502 height 46
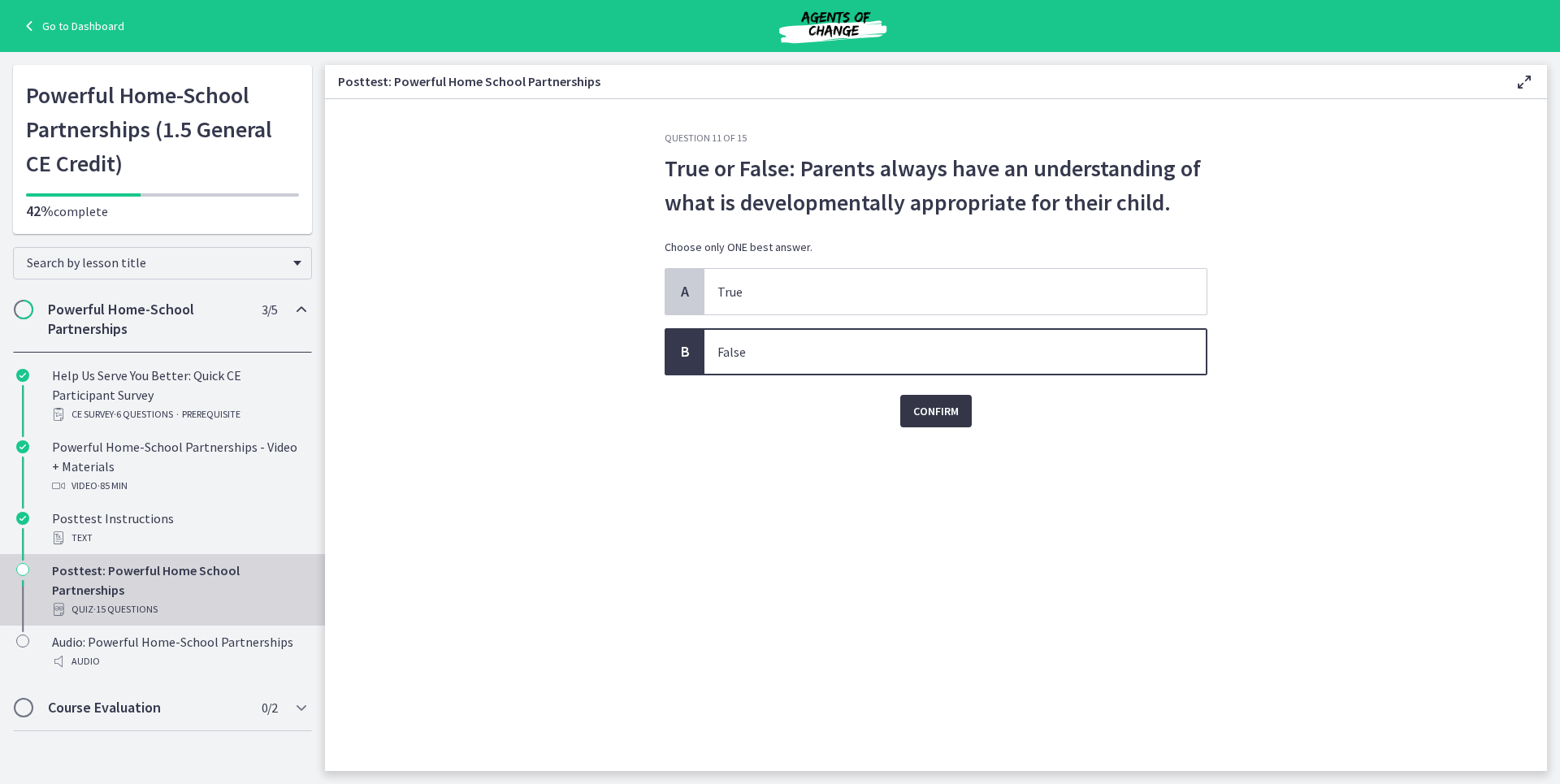
click at [945, 414] on span "Confirm" at bounding box center [935, 411] width 46 height 20
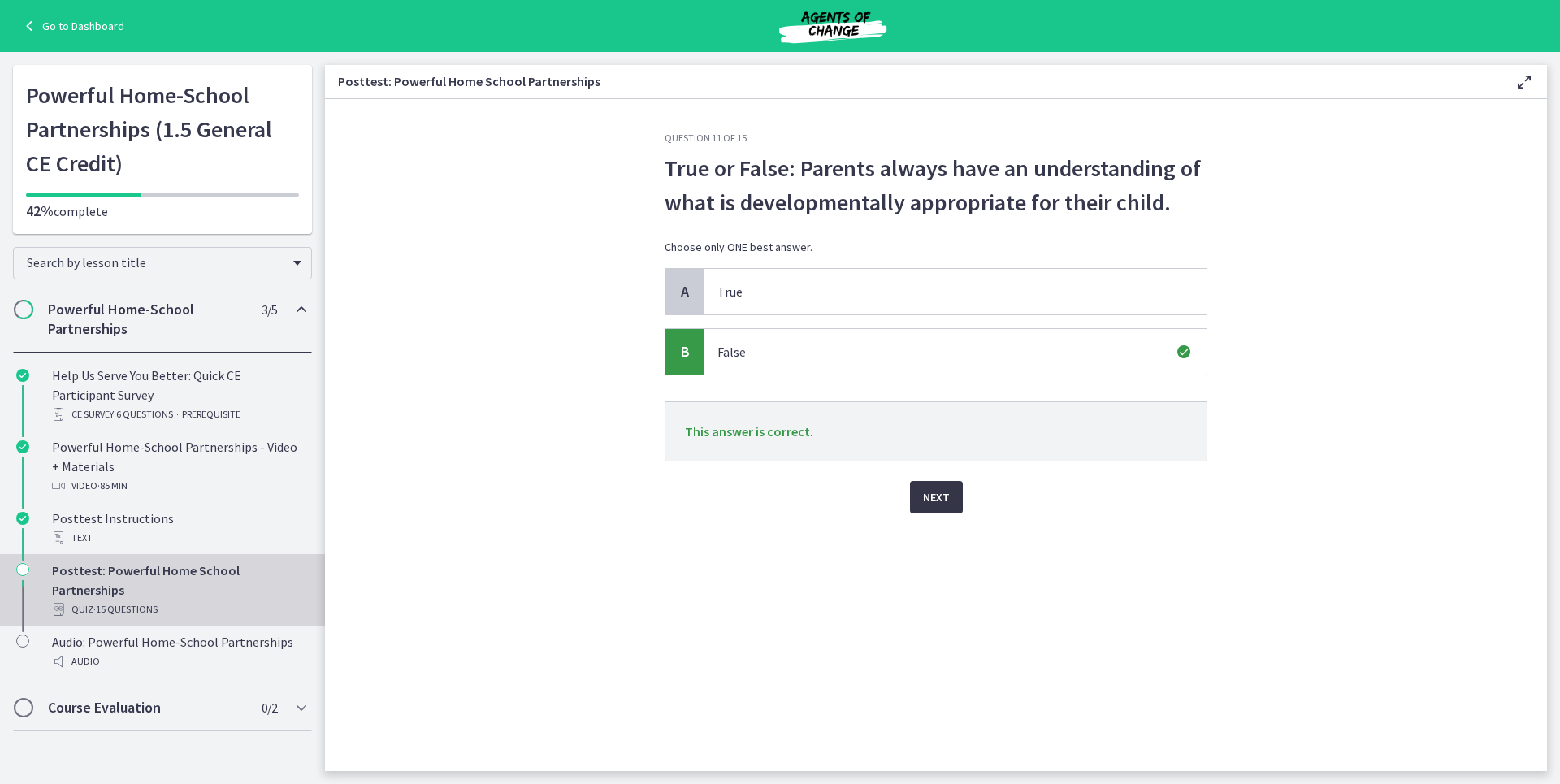
click at [948, 509] on button "Next" at bounding box center [936, 497] width 53 height 33
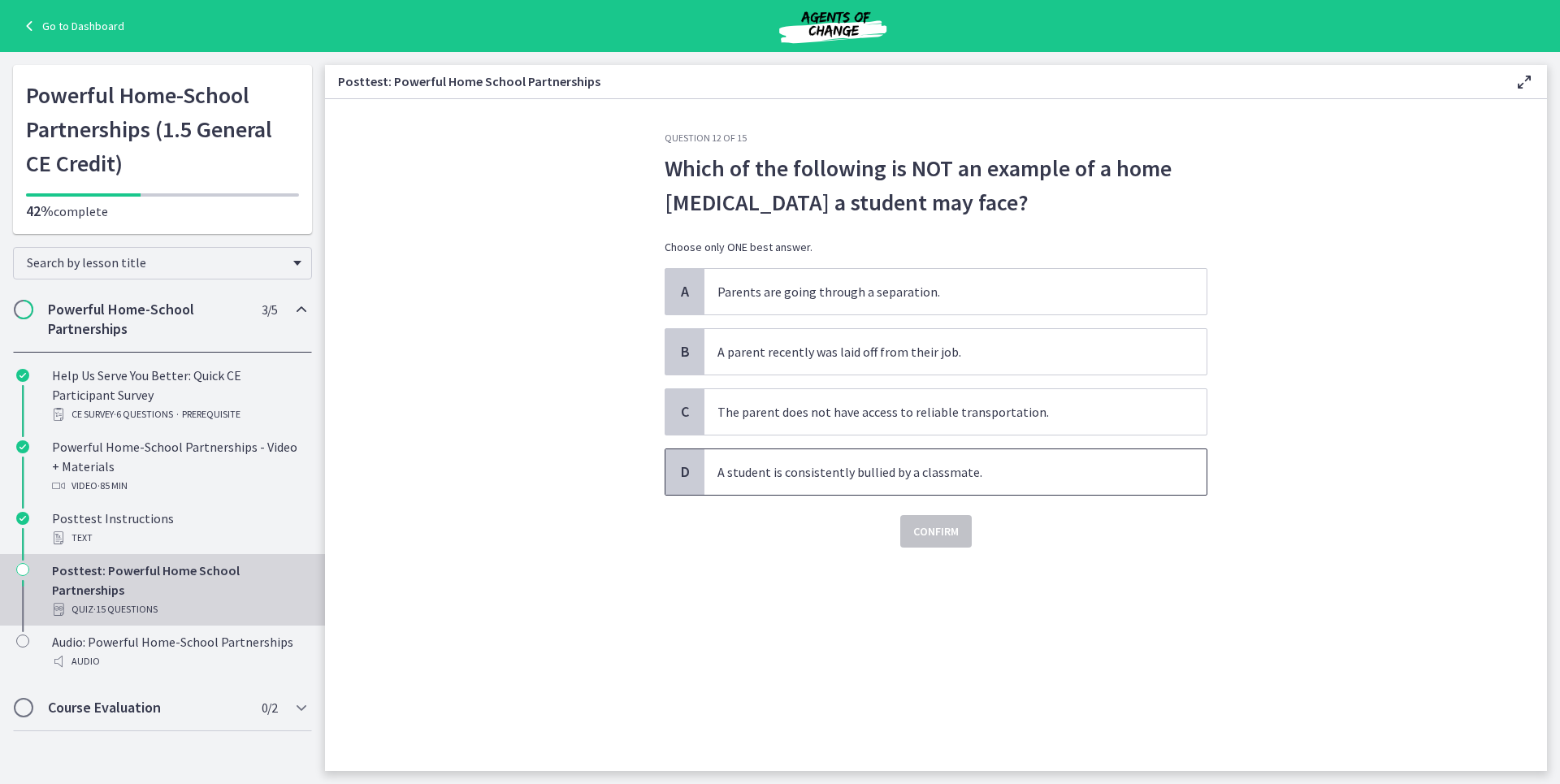
click at [916, 473] on p "A student is consistently bullied by a classmate." at bounding box center [940, 471] width 444 height 20
click at [932, 521] on button "Confirm" at bounding box center [935, 531] width 72 height 33
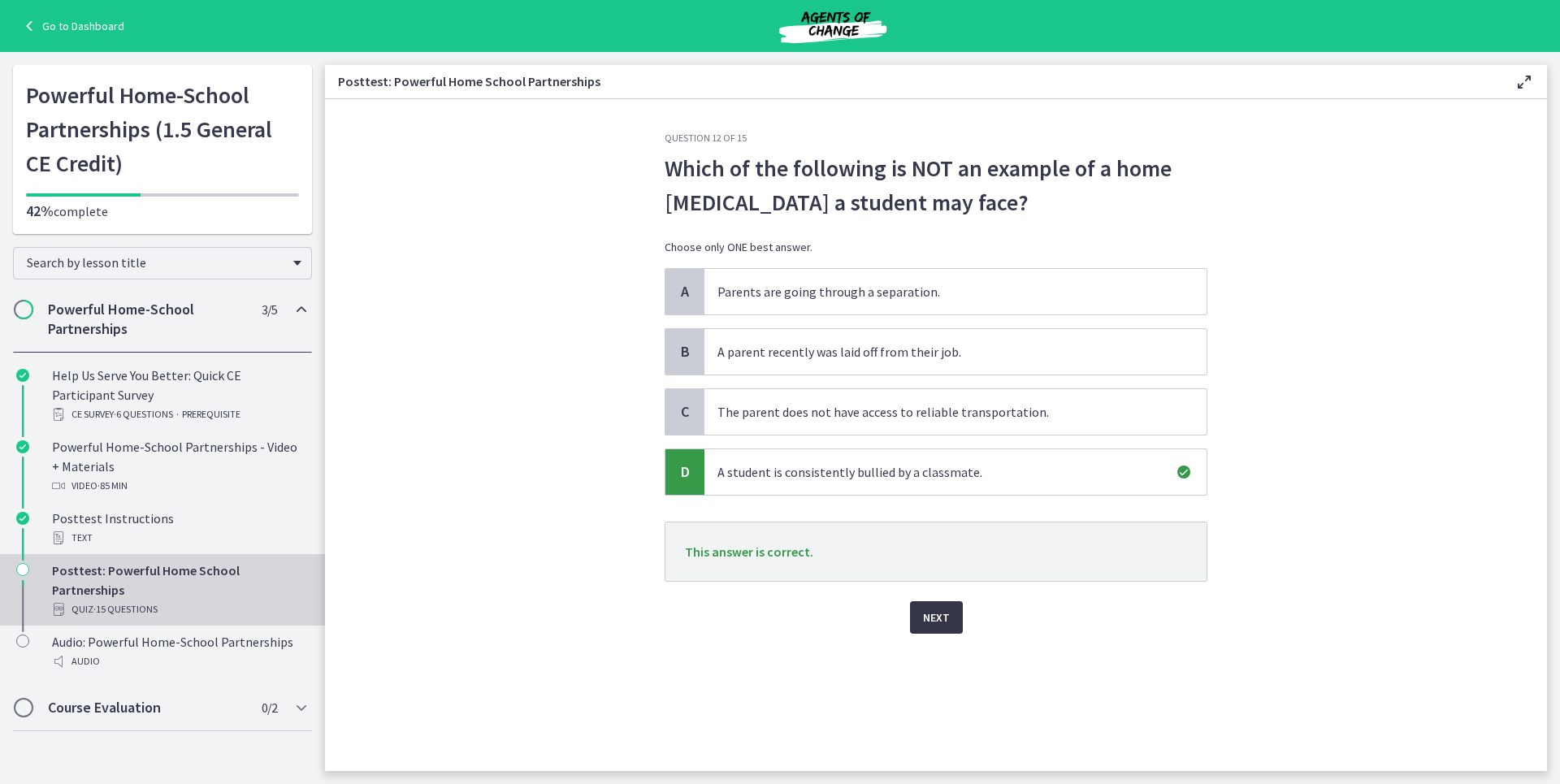
click at [929, 615] on span "Next" at bounding box center [936, 617] width 27 height 20
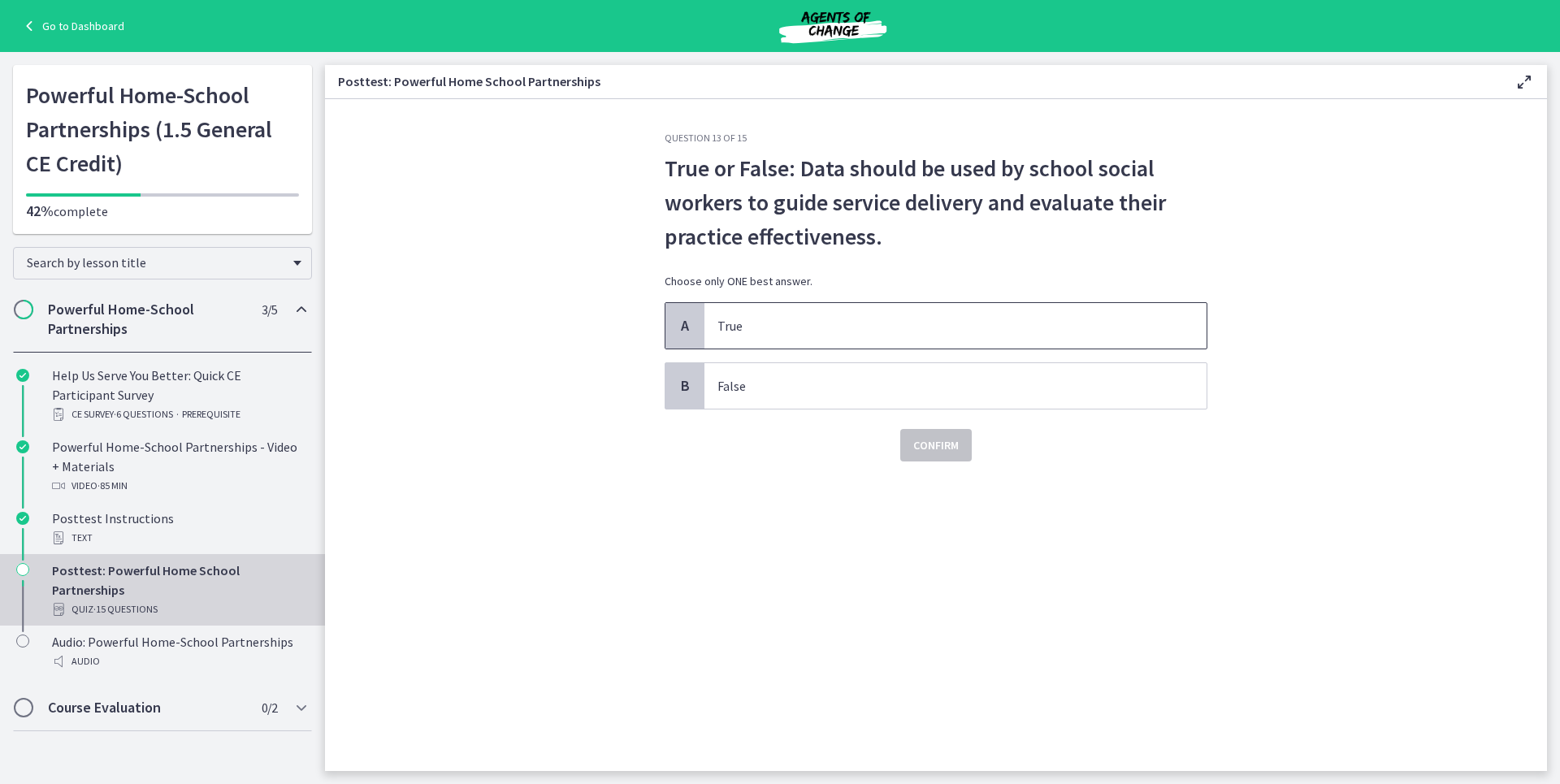
click at [869, 313] on span "True" at bounding box center [955, 326] width 502 height 46
click at [921, 450] on span "Confirm" at bounding box center [935, 445] width 46 height 20
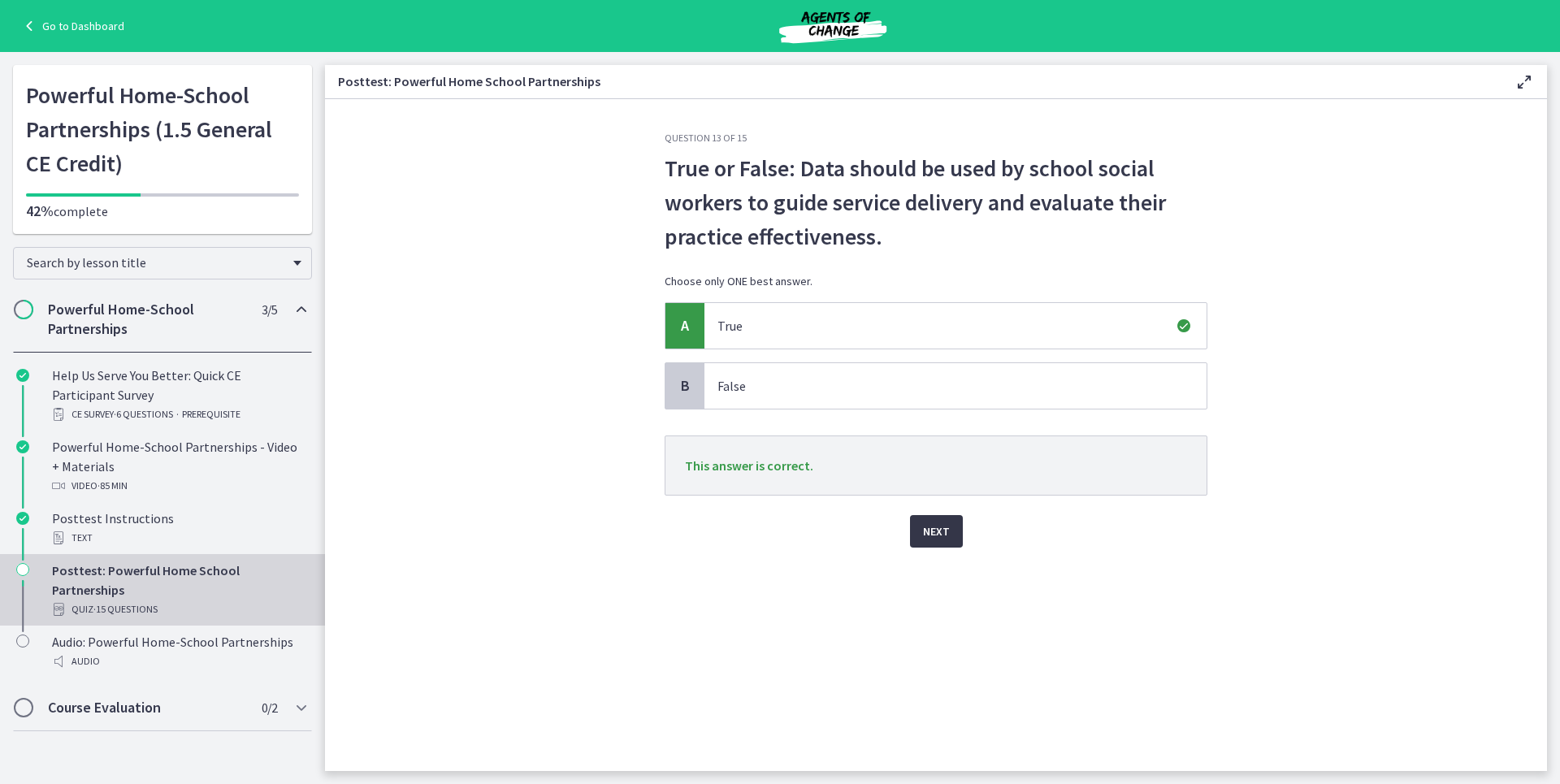
click at [922, 519] on button "Next" at bounding box center [936, 531] width 53 height 33
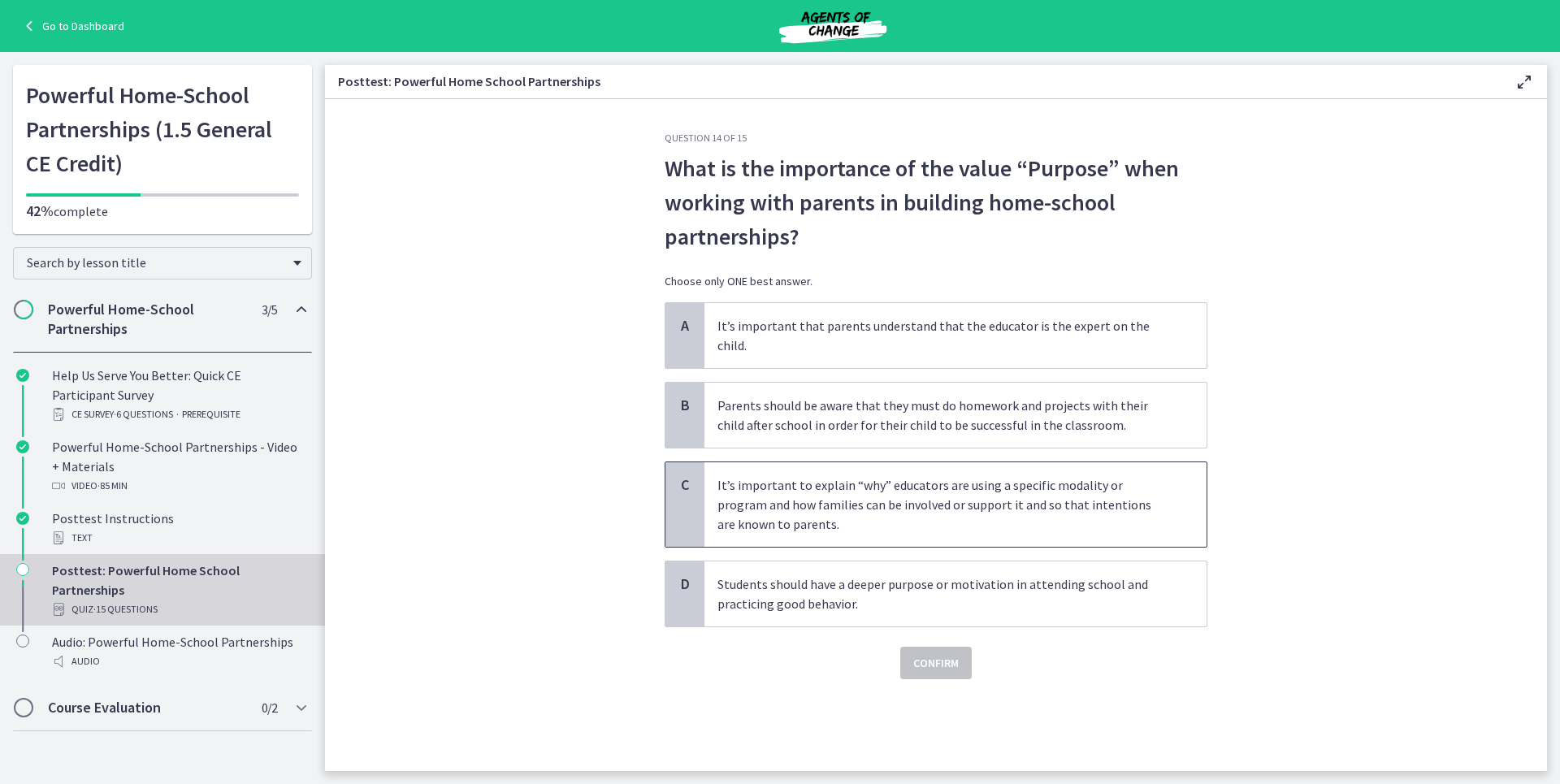
click at [1061, 475] on p "It’s important to explain “why” educators are using a specific modality or prog…" at bounding box center [940, 504] width 444 height 59
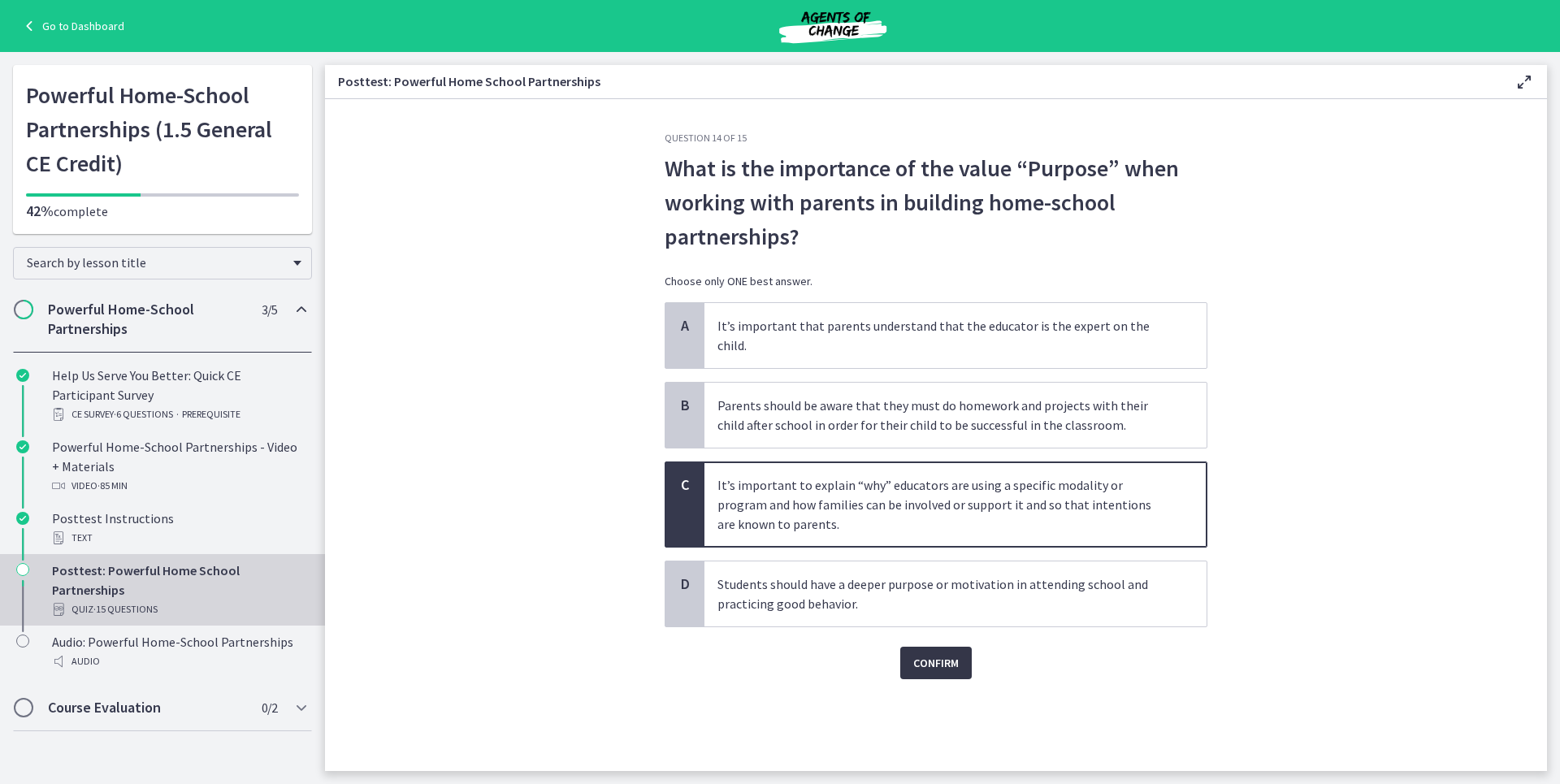
click at [939, 654] on button "Confirm" at bounding box center [935, 663] width 72 height 33
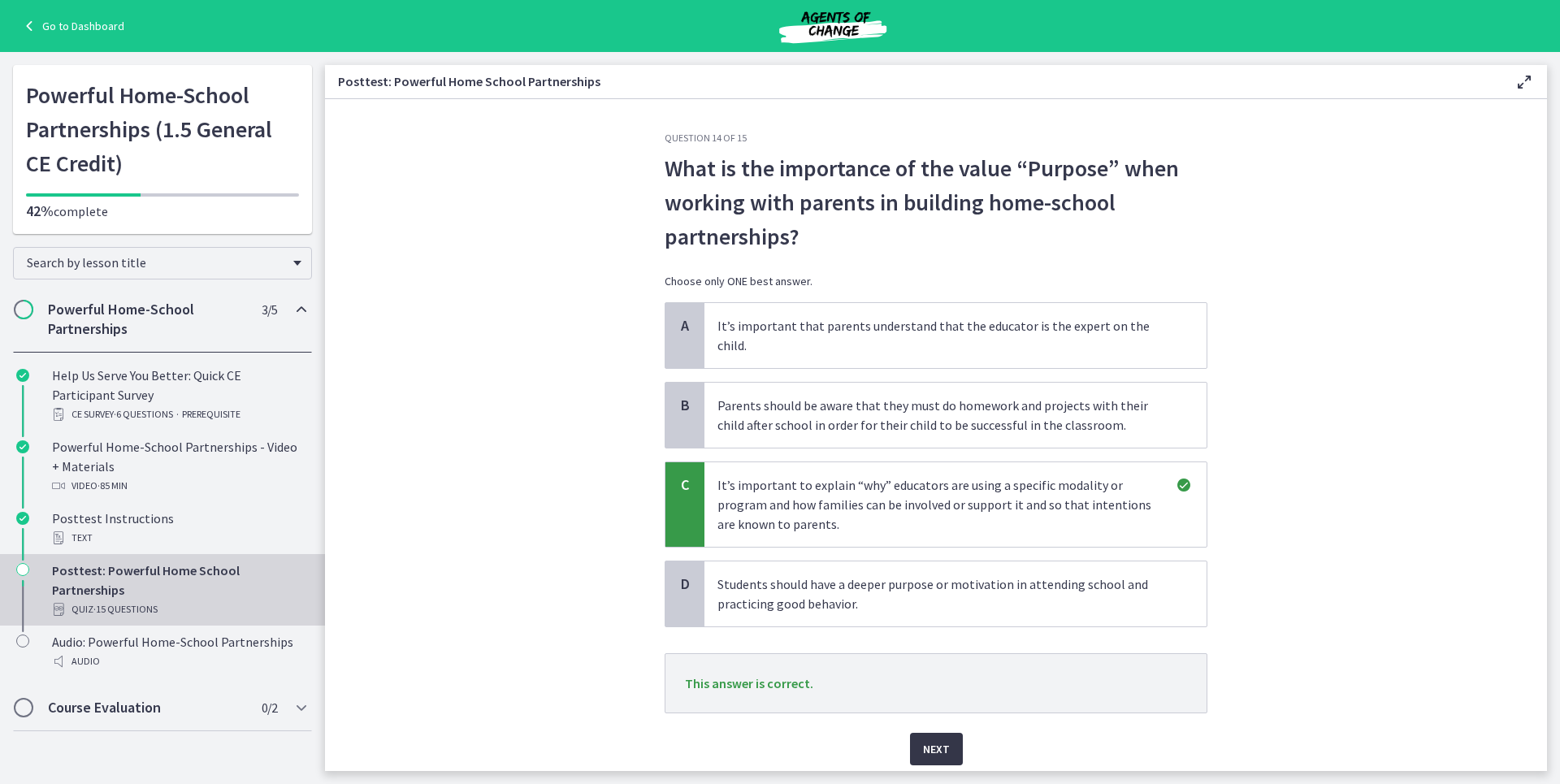
click at [923, 739] on span "Next" at bounding box center [936, 749] width 27 height 20
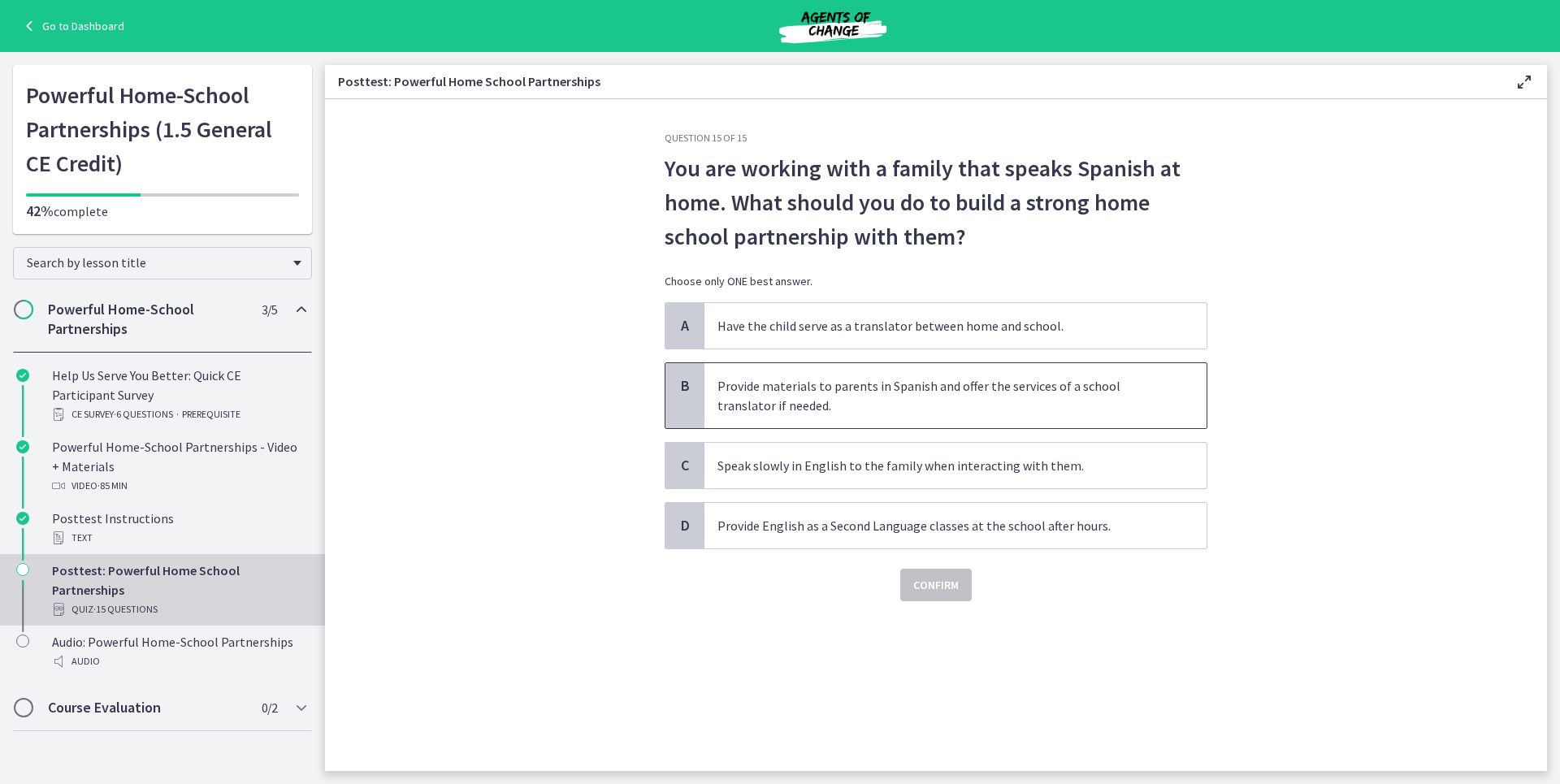
click at [1014, 402] on p "Provide materials to parents in Spanish and offer the services of a school tran…" at bounding box center [940, 395] width 444 height 39
click at [948, 579] on span "Confirm" at bounding box center [935, 585] width 46 height 20
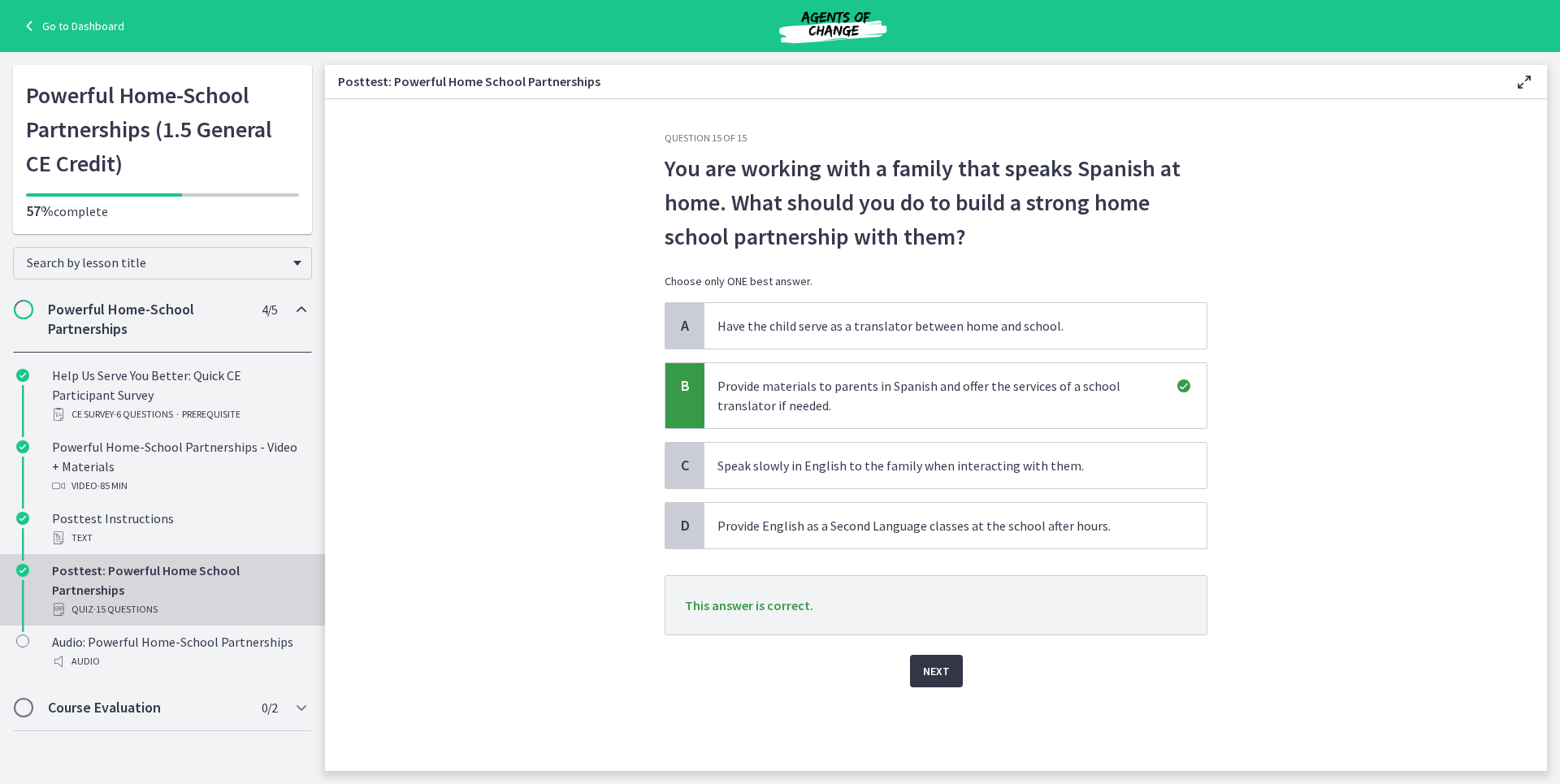
click at [940, 669] on span "Next" at bounding box center [936, 671] width 27 height 20
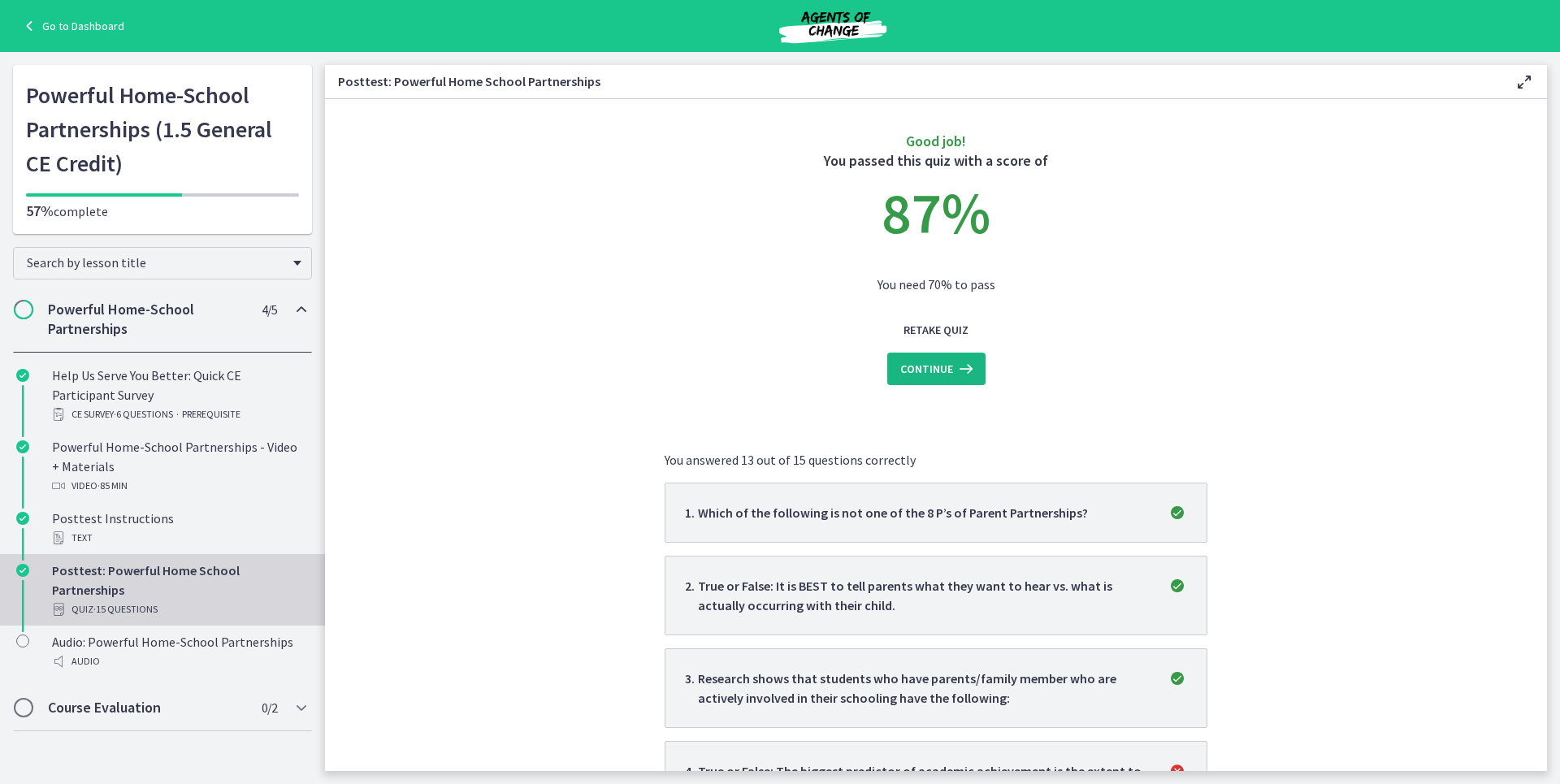
click at [960, 376] on icon at bounding box center [965, 369] width 22 height 20
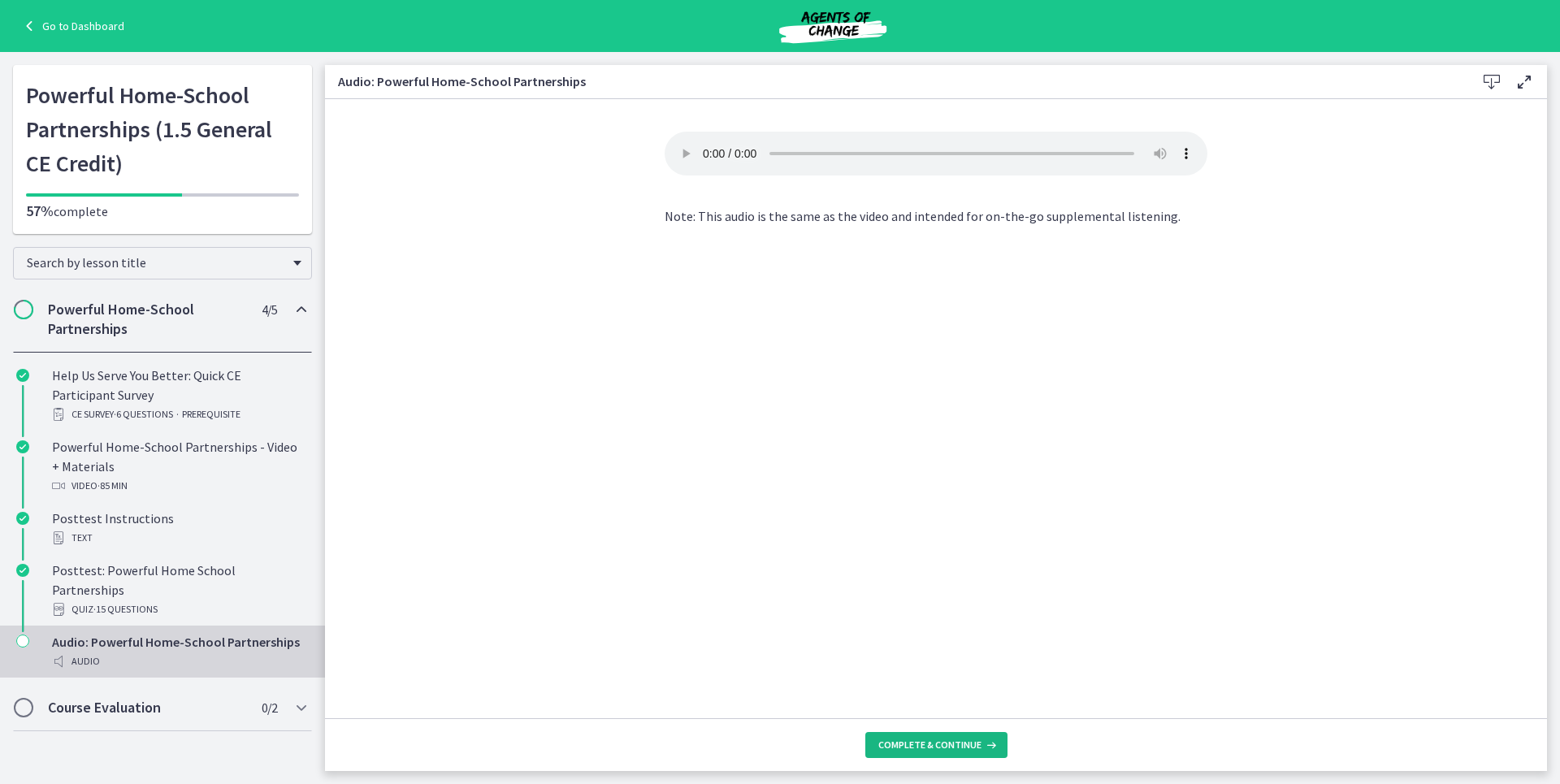
click at [909, 737] on button "Complete & continue" at bounding box center [936, 745] width 143 height 26
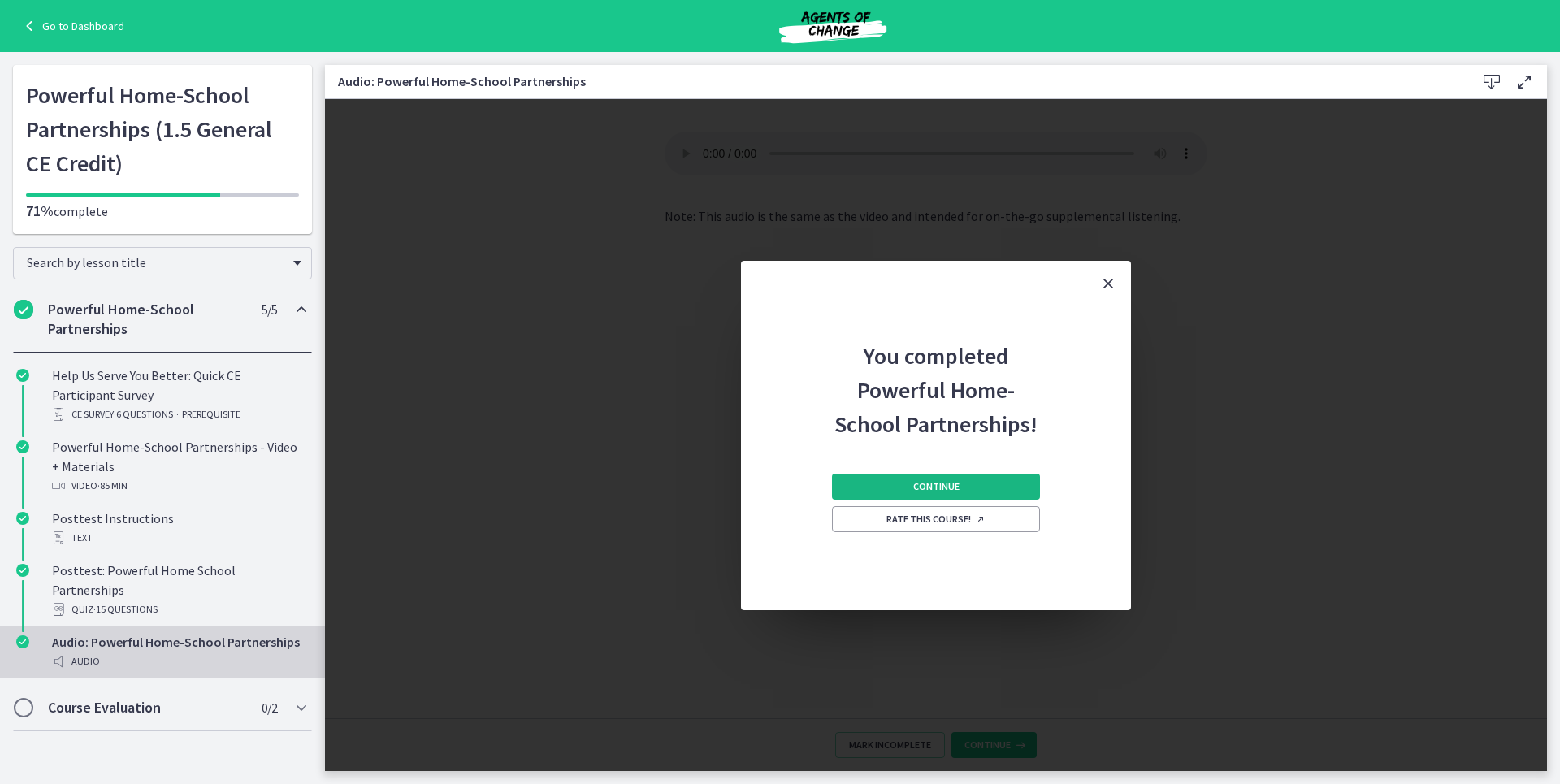
click at [927, 489] on span "Continue" at bounding box center [936, 486] width 47 height 13
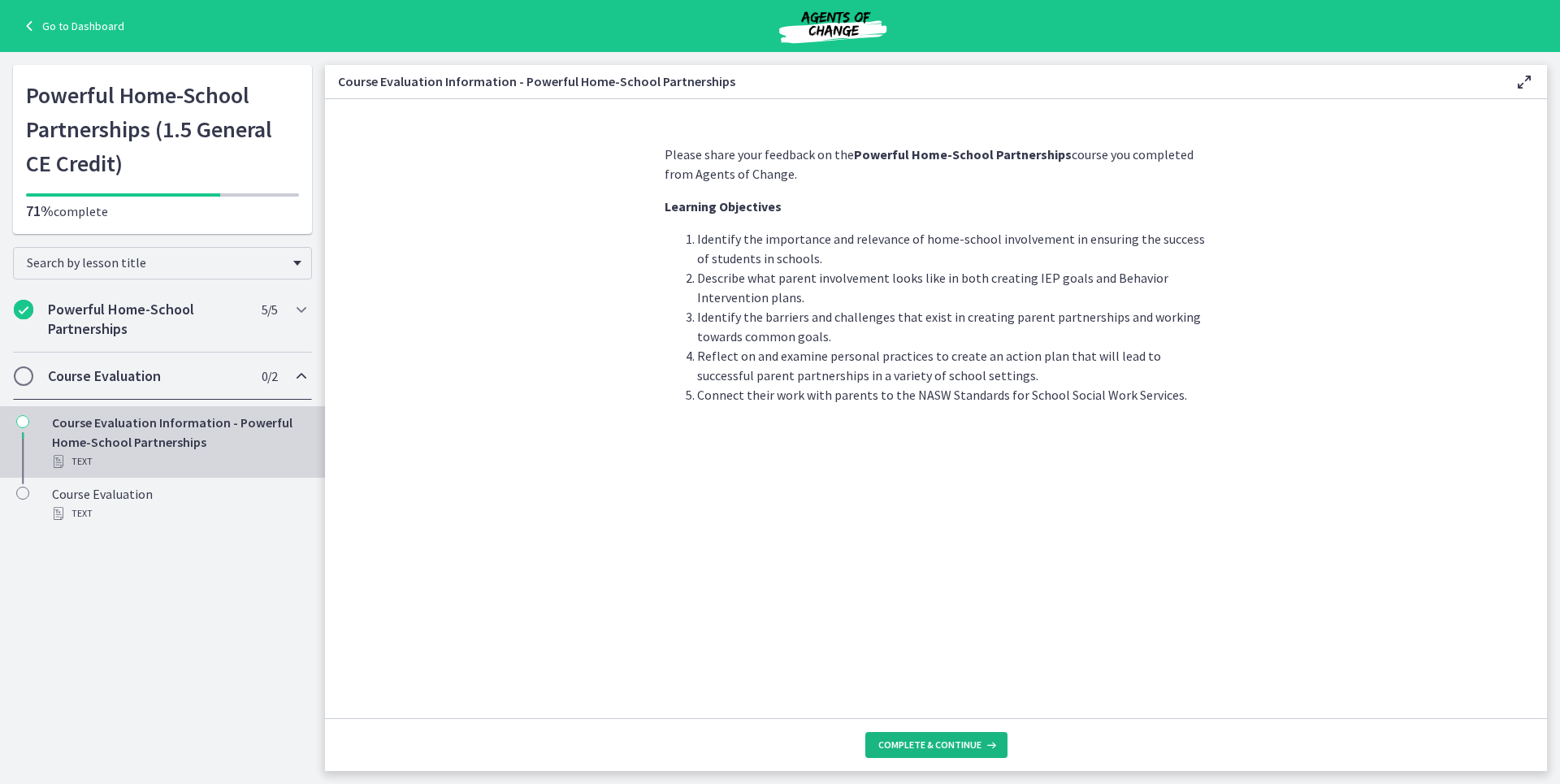
click at [904, 743] on span "Complete & continue" at bounding box center [929, 744] width 103 height 13
